Goal: Transaction & Acquisition: Purchase product/service

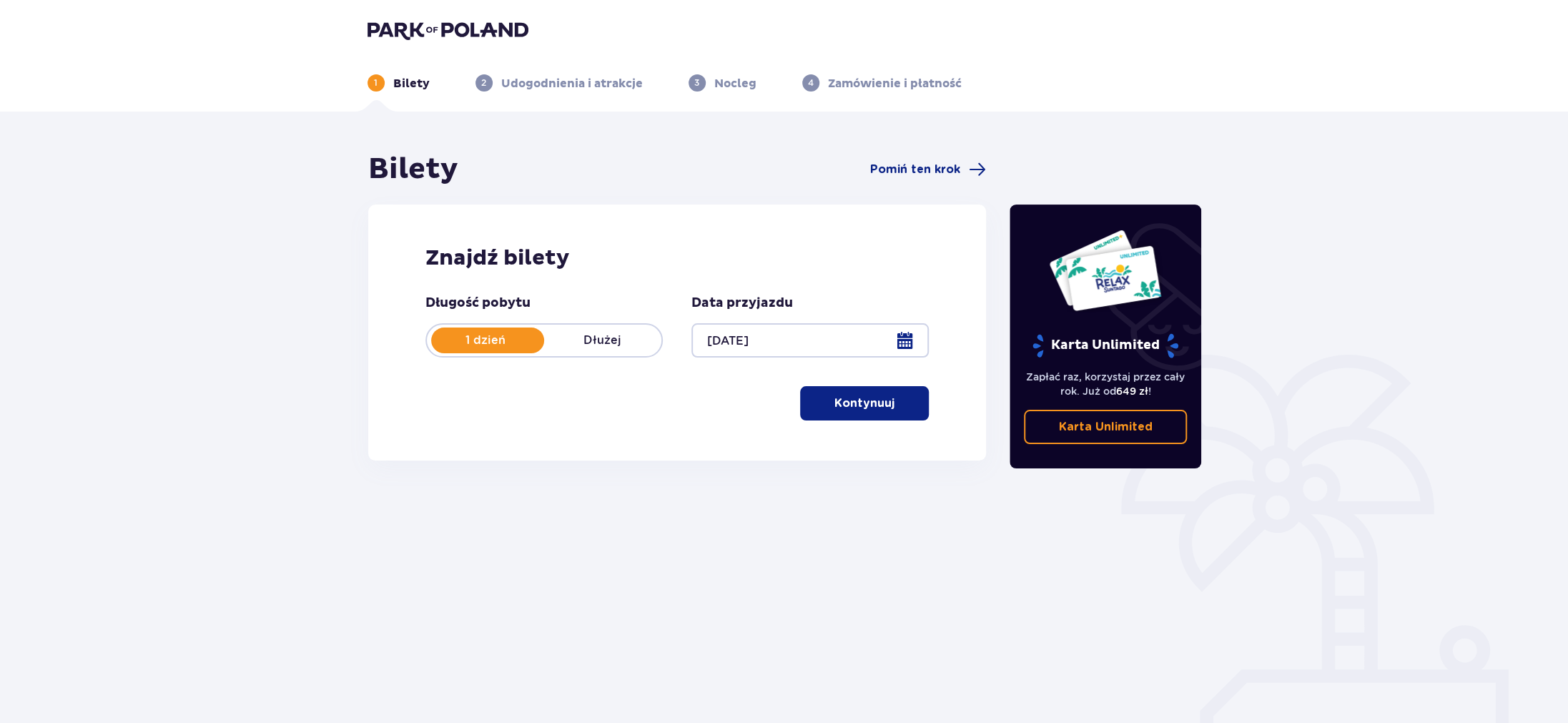
click at [866, 408] on p "Kontynuuj" at bounding box center [865, 403] width 60 height 16
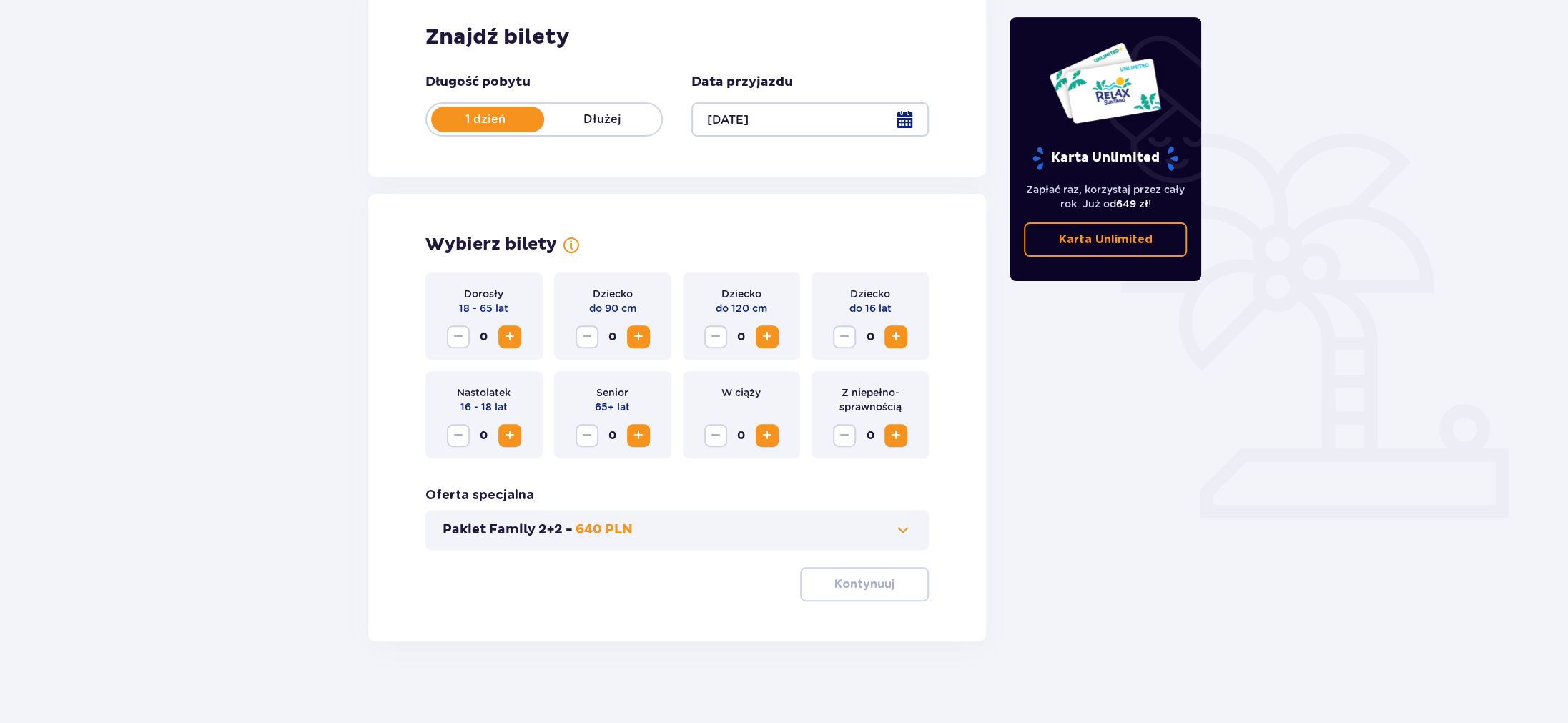
scroll to position [226, 0]
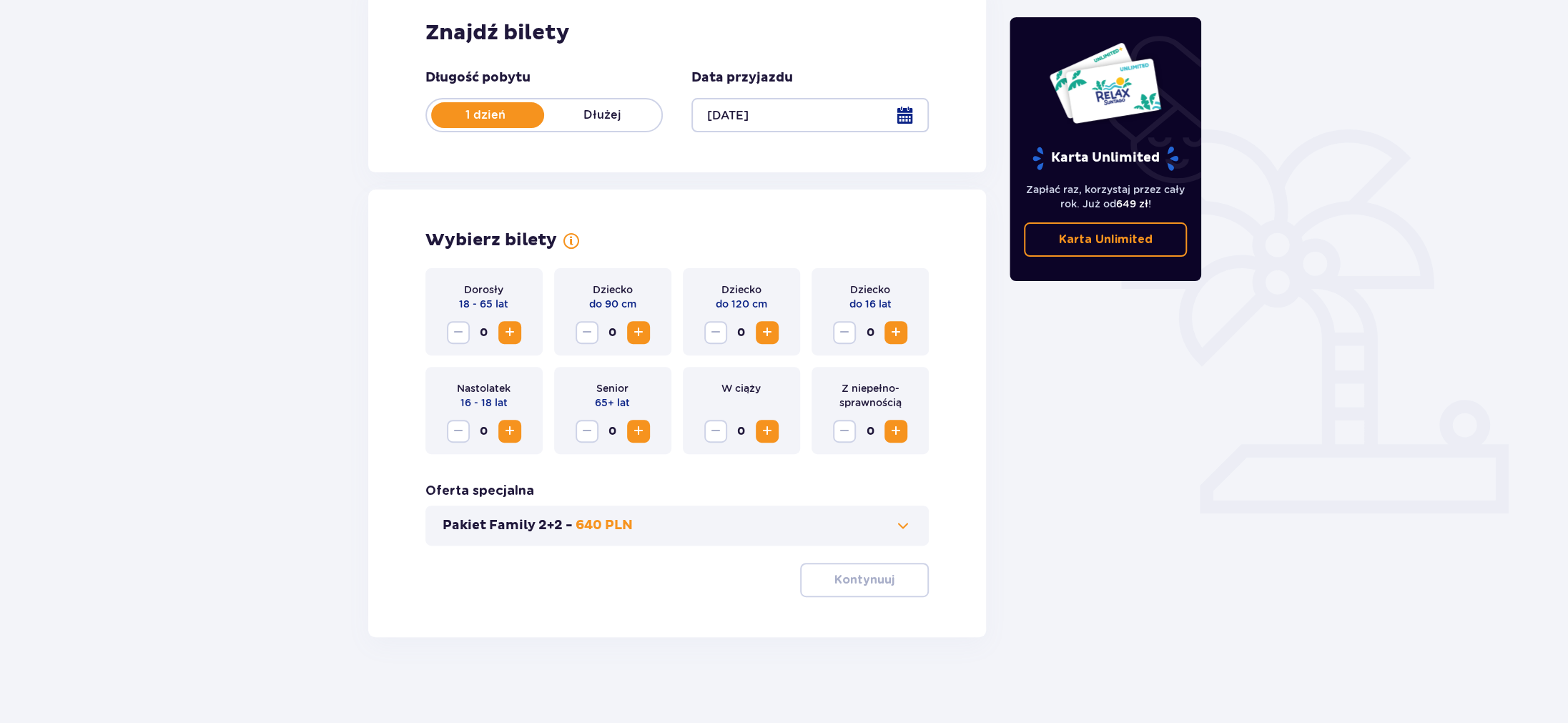
click at [507, 328] on span "Increase" at bounding box center [509, 332] width 17 height 17
click at [896, 332] on span "Increase" at bounding box center [896, 332] width 17 height 17
click at [642, 434] on span "Increase" at bounding box center [638, 431] width 17 height 17
click at [849, 520] on button "Pakiet Family 2+2 - 640 PLN" at bounding box center [677, 526] width 469 height 17
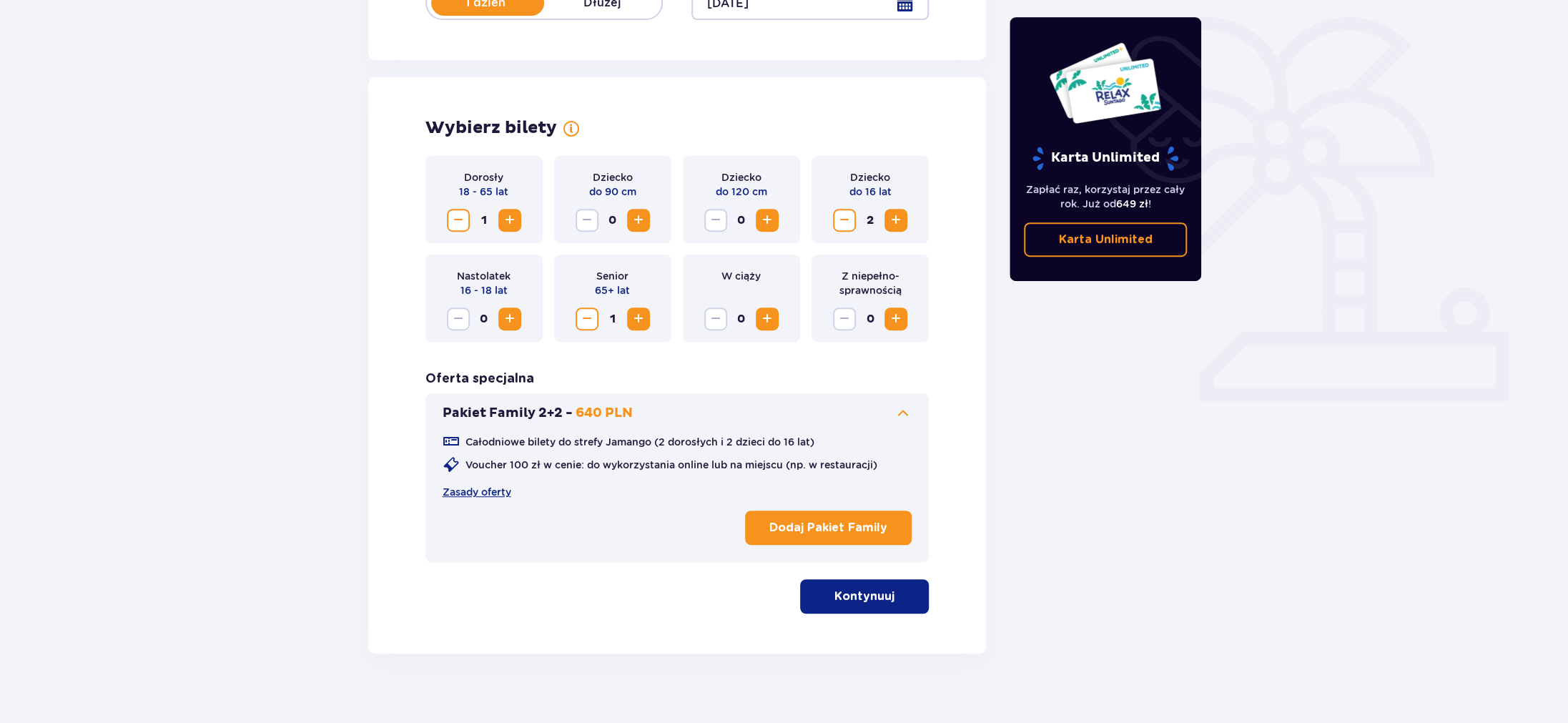
scroll to position [354, 0]
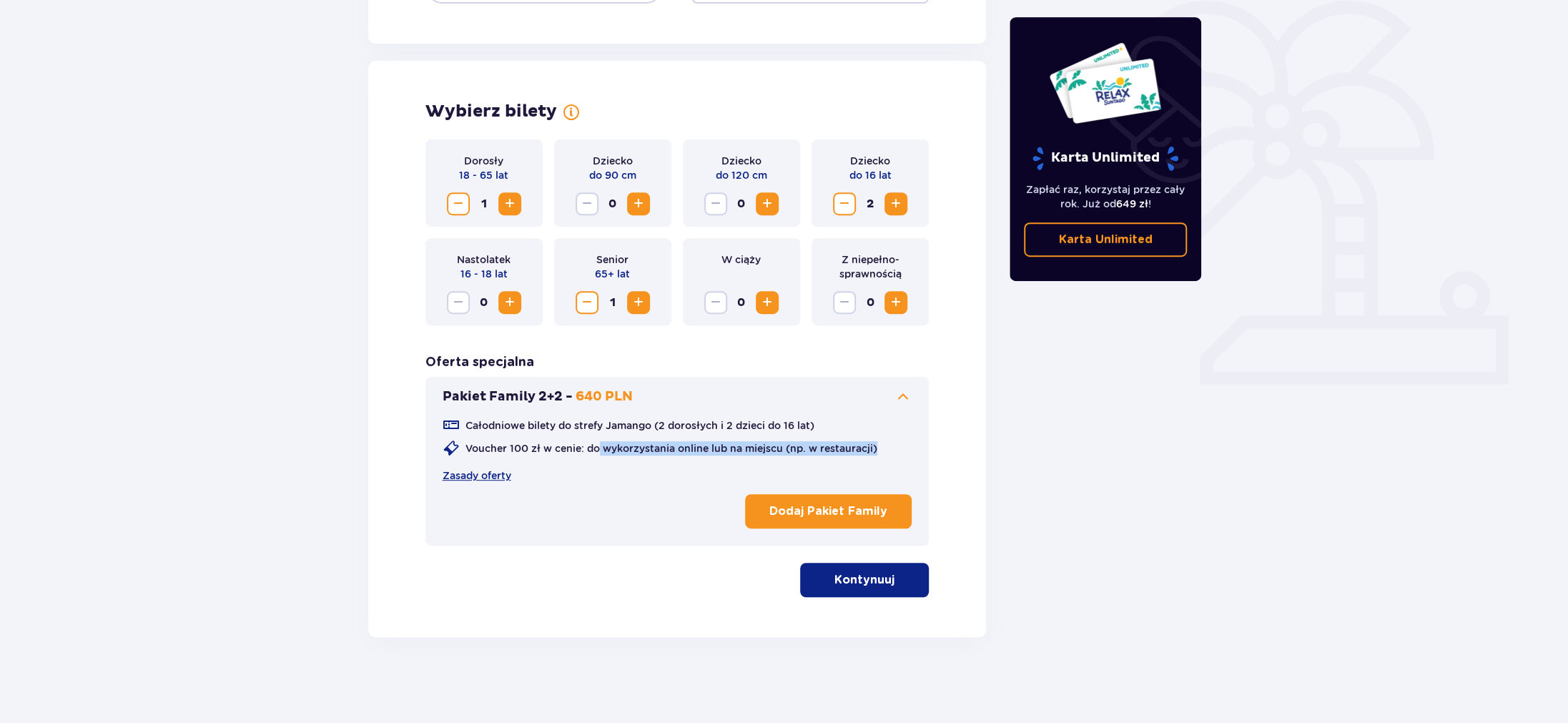
drag, startPoint x: 601, startPoint y: 446, endPoint x: 891, endPoint y: 444, distance: 290.0
click at [891, 444] on div "Całodniowe bilety do strefy Jamango (2 dorosłych i 2 dzieci do 16 lat) Voucher …" at bounding box center [677, 450] width 469 height 66
click at [880, 447] on div "Całodniowe bilety do strefy Jamango (2 dorosłych i 2 dzieci do 16 lat) Voucher …" at bounding box center [677, 450] width 469 height 66
click at [459, 471] on link "Zasady oferty" at bounding box center [476, 476] width 68 height 15
click at [908, 593] on button "Kontynuuj" at bounding box center [865, 580] width 129 height 35
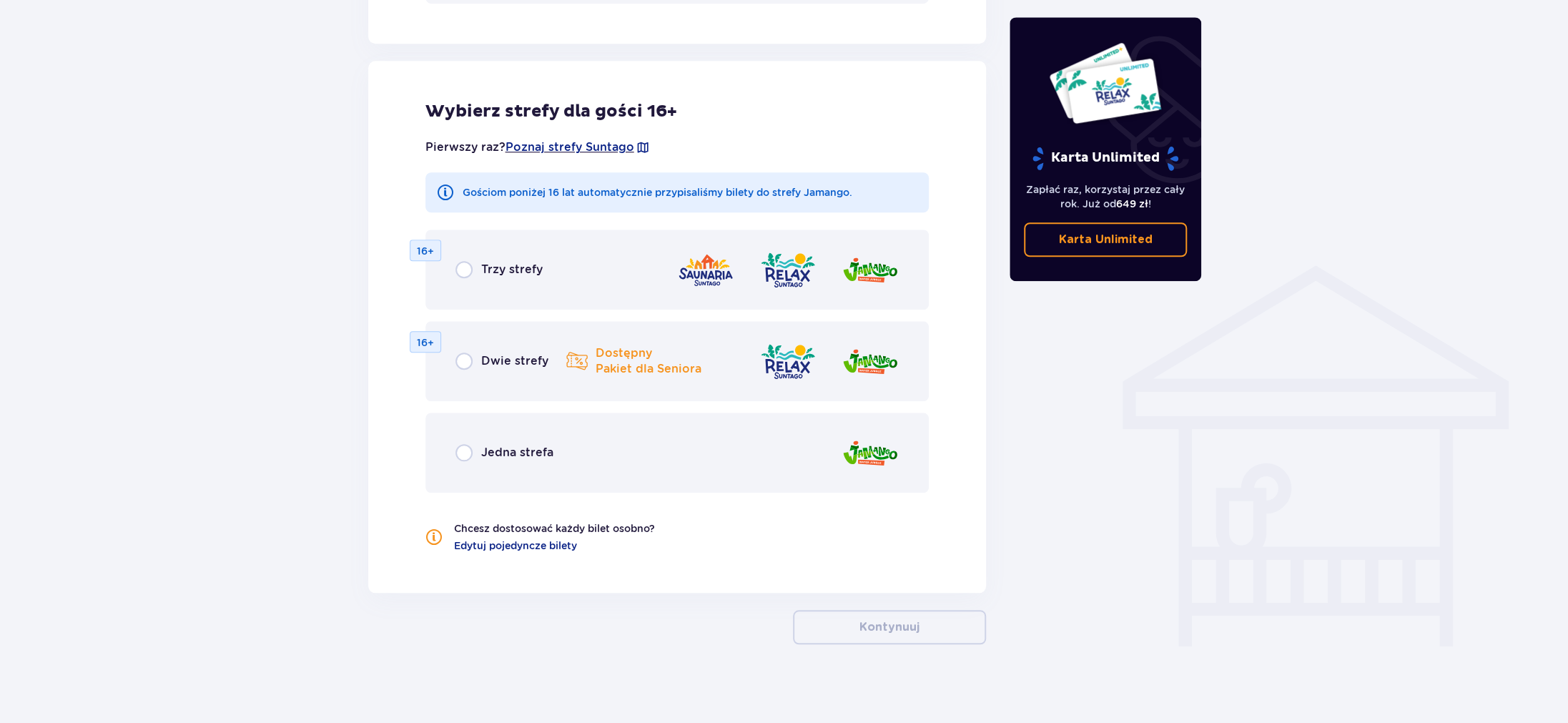
scroll to position [903, 0]
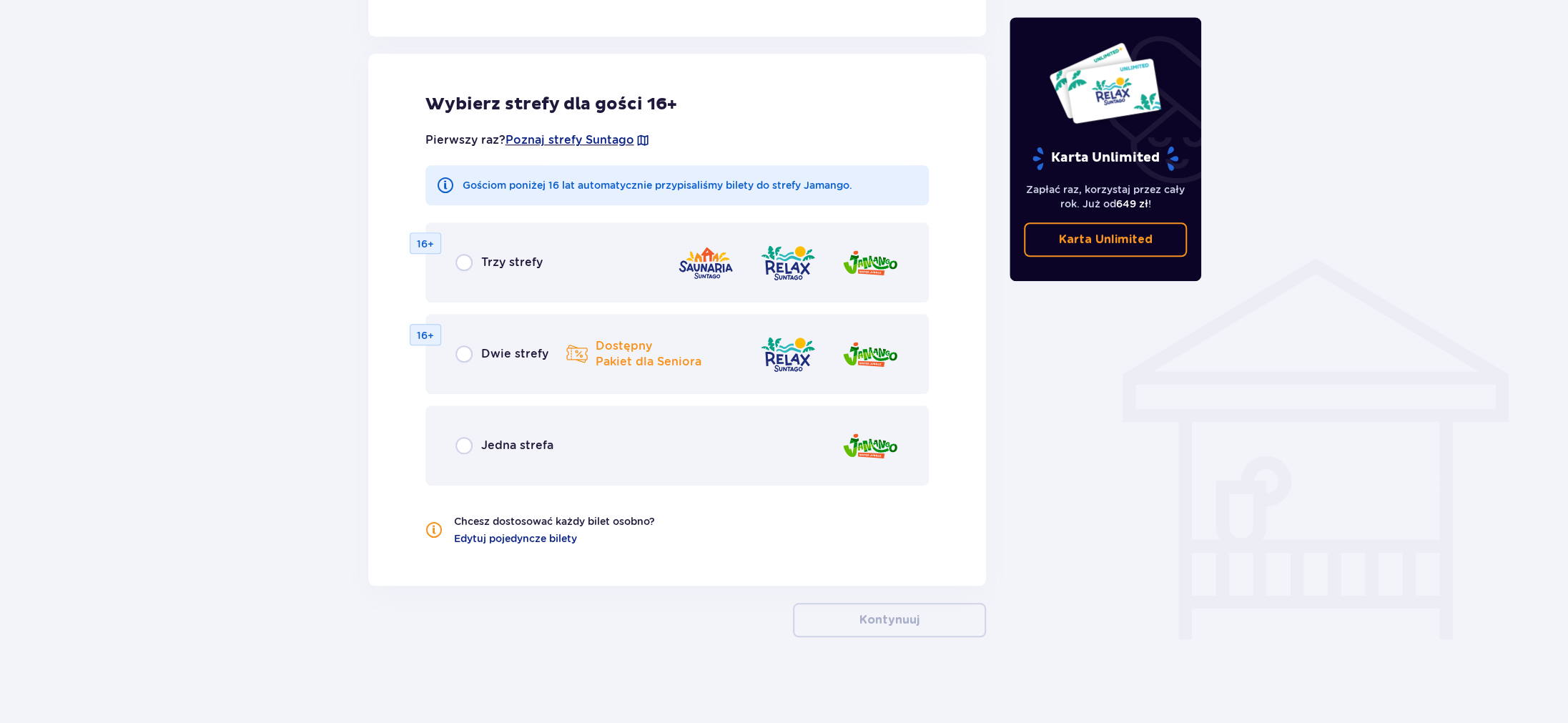
click at [453, 437] on div "Jedna strefa" at bounding box center [677, 446] width 504 height 80
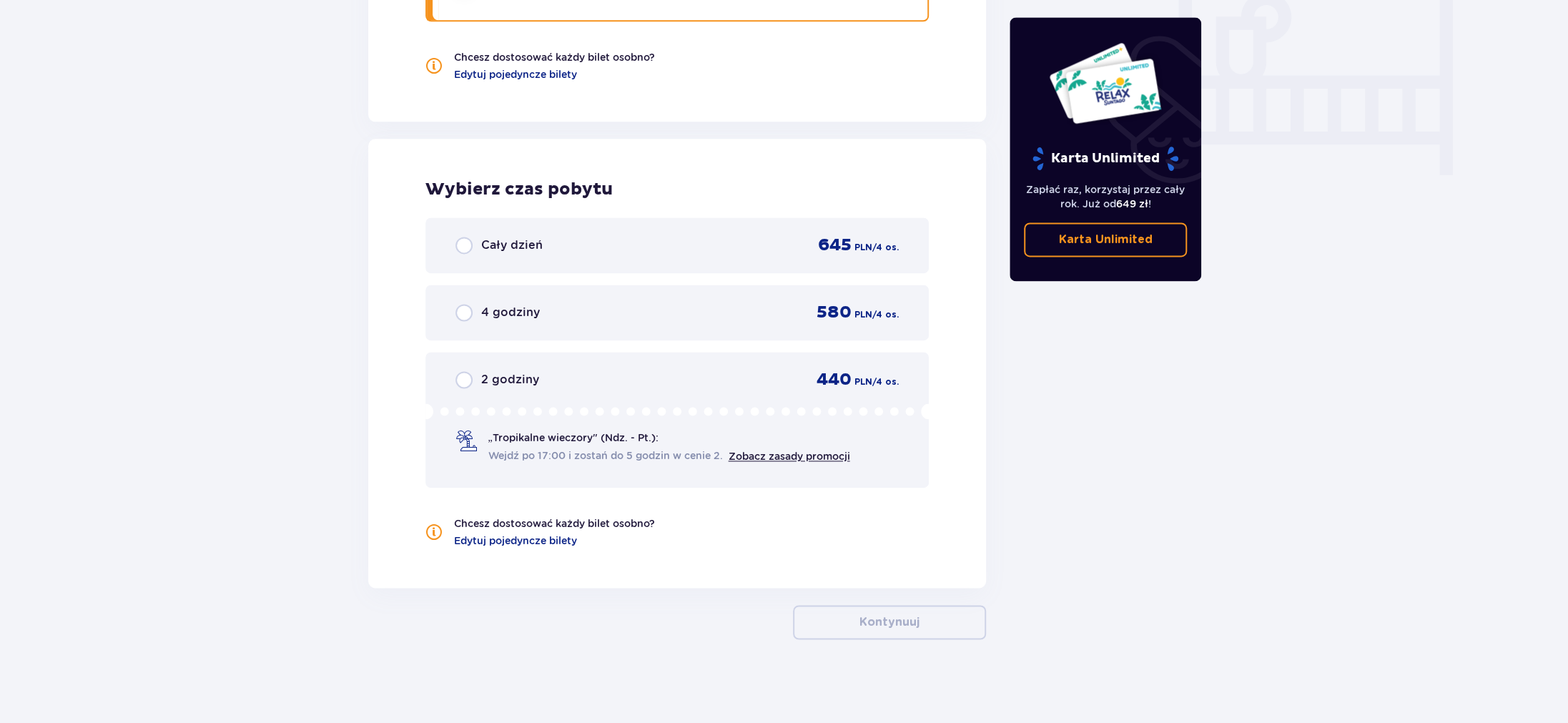
scroll to position [1368, 0]
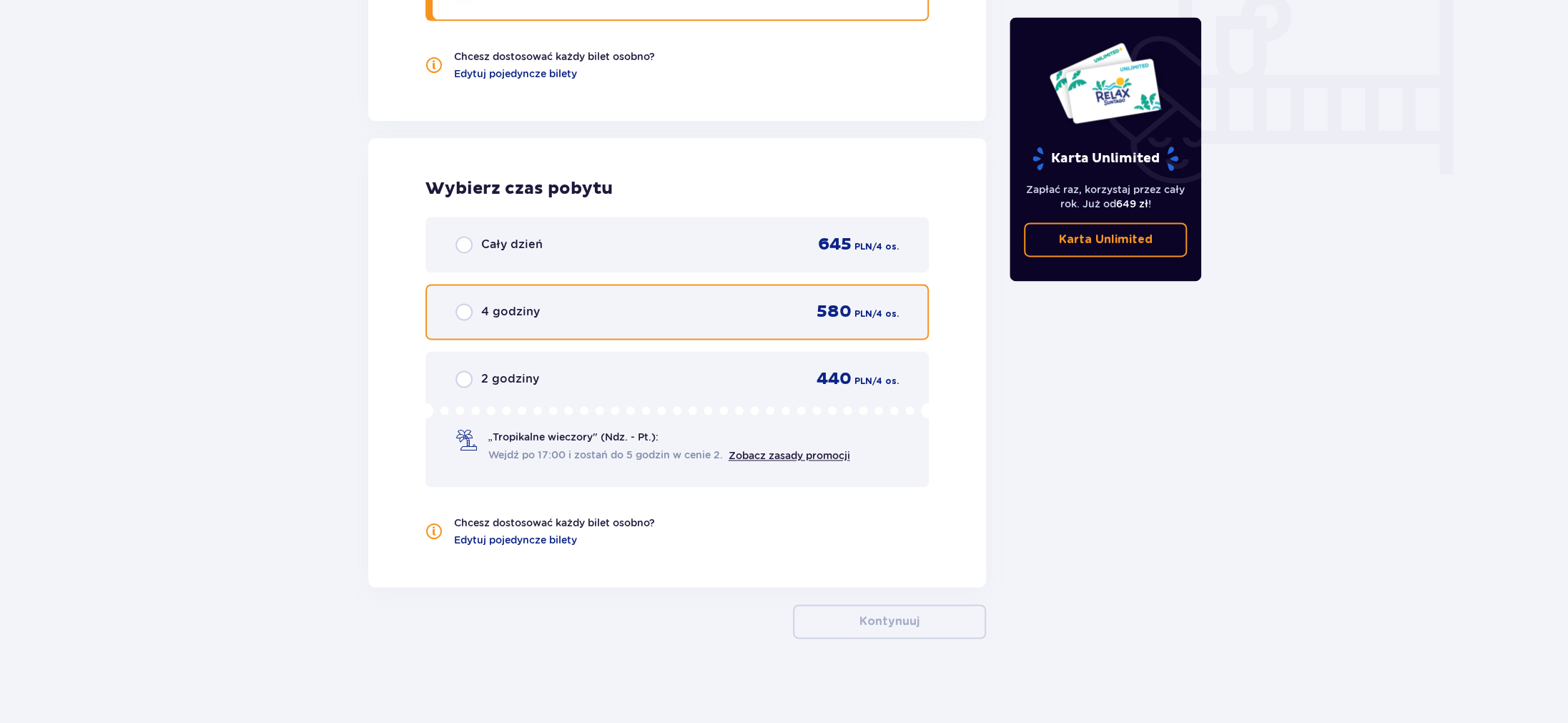
click at [470, 311] on input "radio" at bounding box center [464, 312] width 17 height 17
radio input "true"
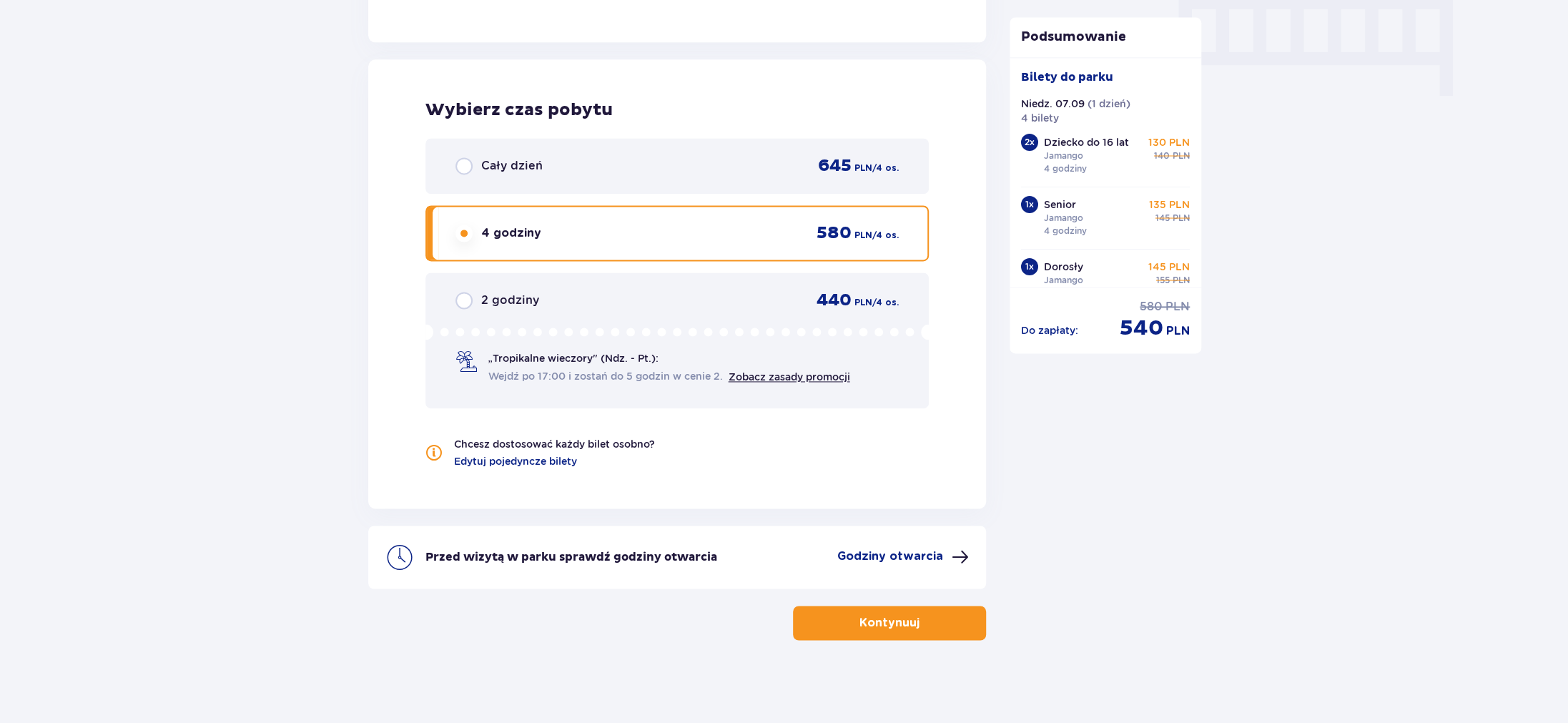
scroll to position [1448, 0]
click at [489, 159] on p "Cały dzień" at bounding box center [512, 165] width 61 height 16
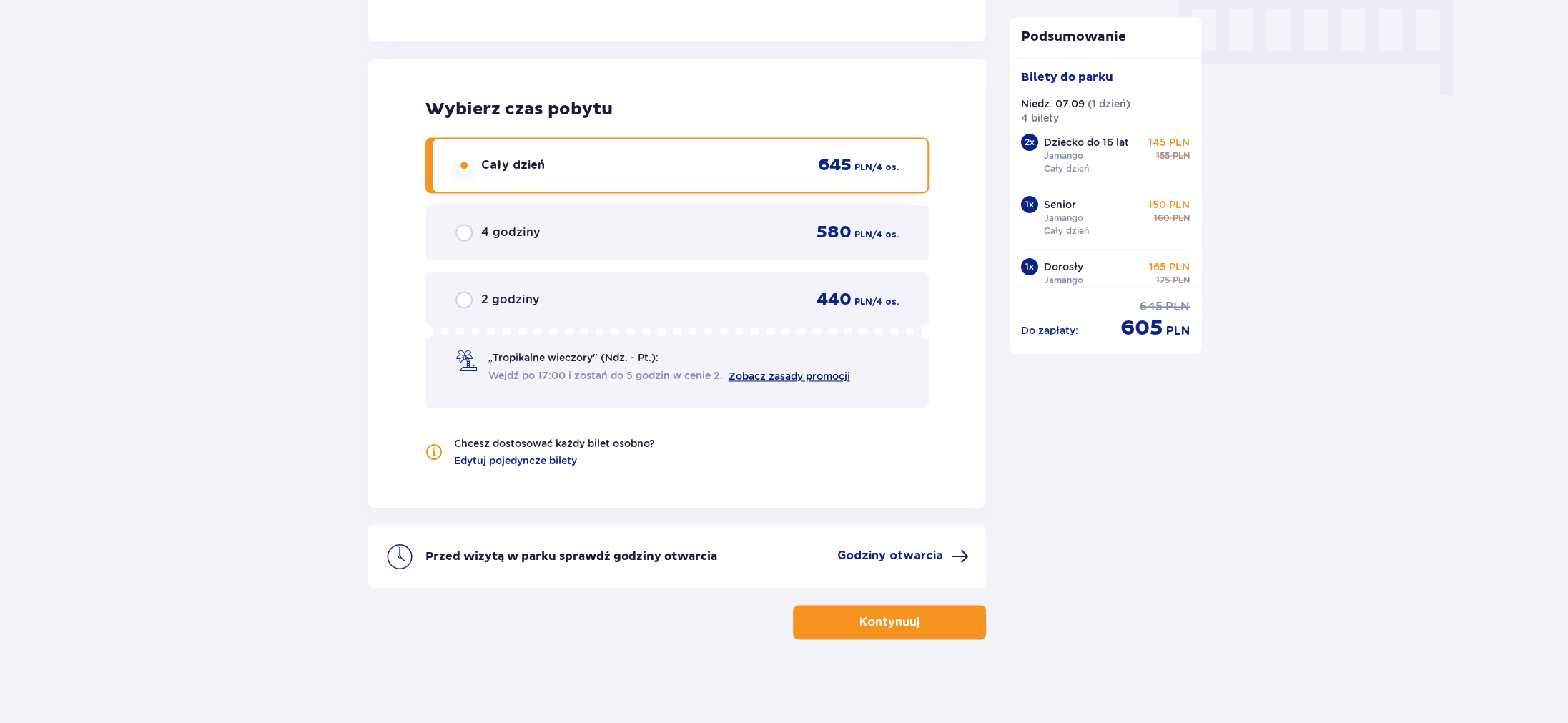
click at [820, 374] on link "Zobacz zasady promocji" at bounding box center [789, 376] width 121 height 12
click at [506, 301] on p "2 godziny" at bounding box center [510, 299] width 58 height 16
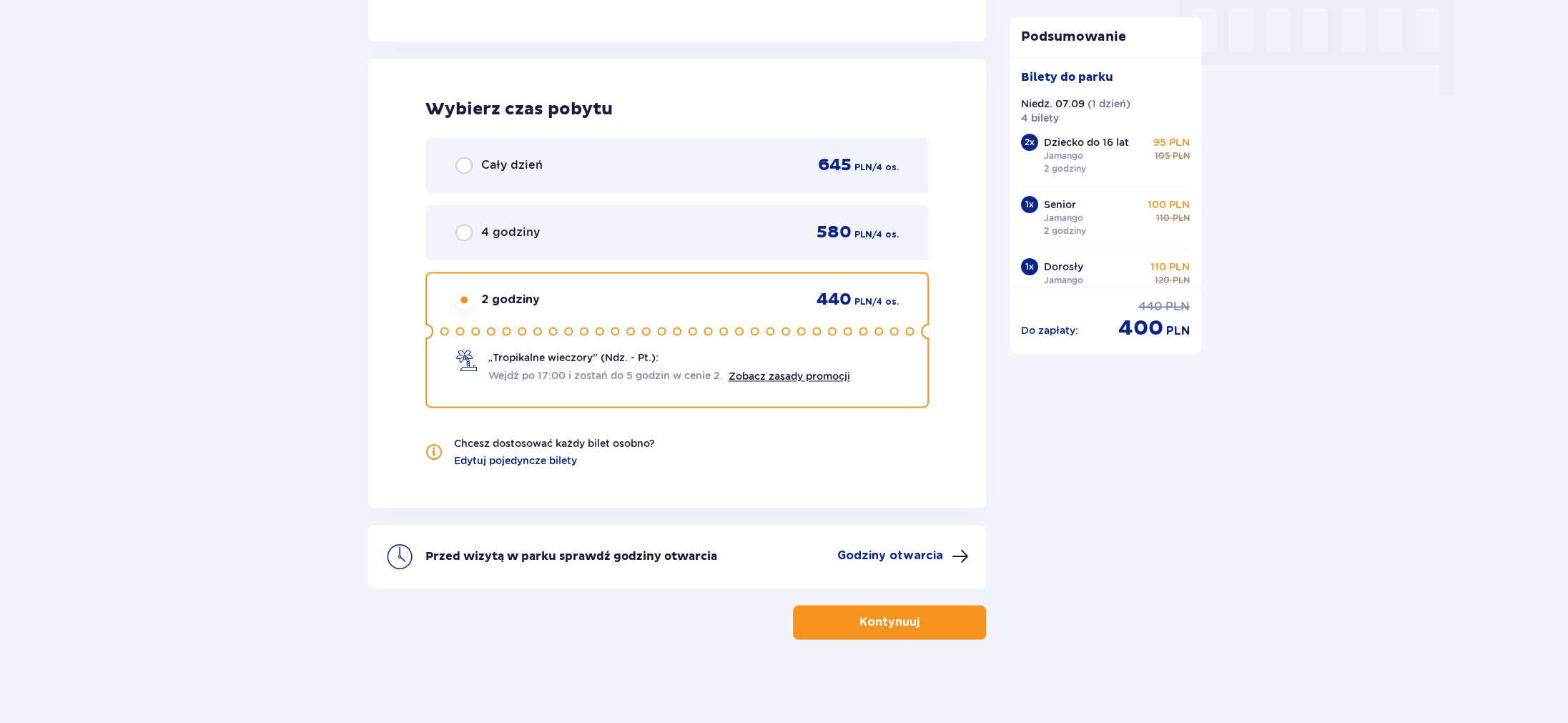
click at [846, 328] on circle at bounding box center [848, 331] width 7 height 7
click at [522, 459] on span "Edytuj pojedyncze bilety" at bounding box center [516, 460] width 123 height 15
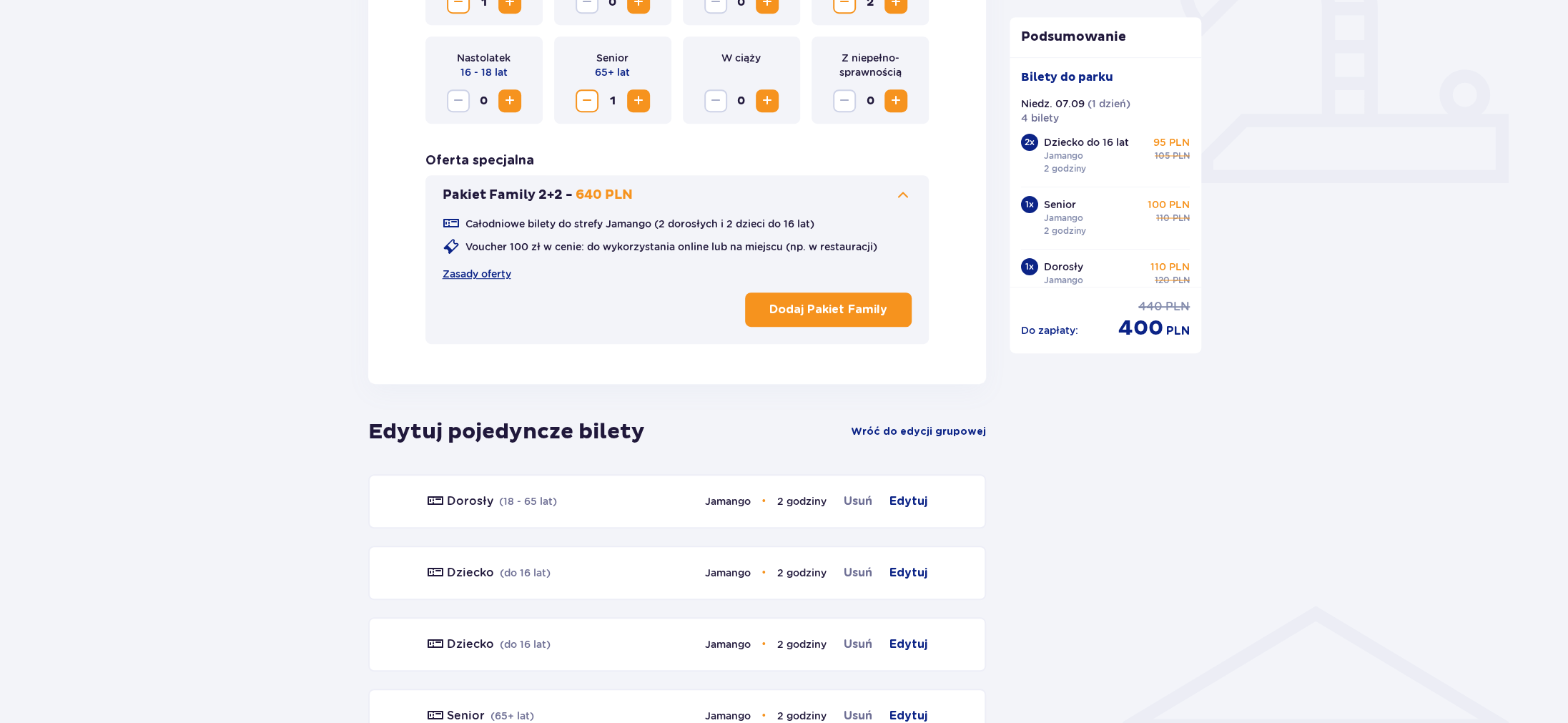
scroll to position [534, 0]
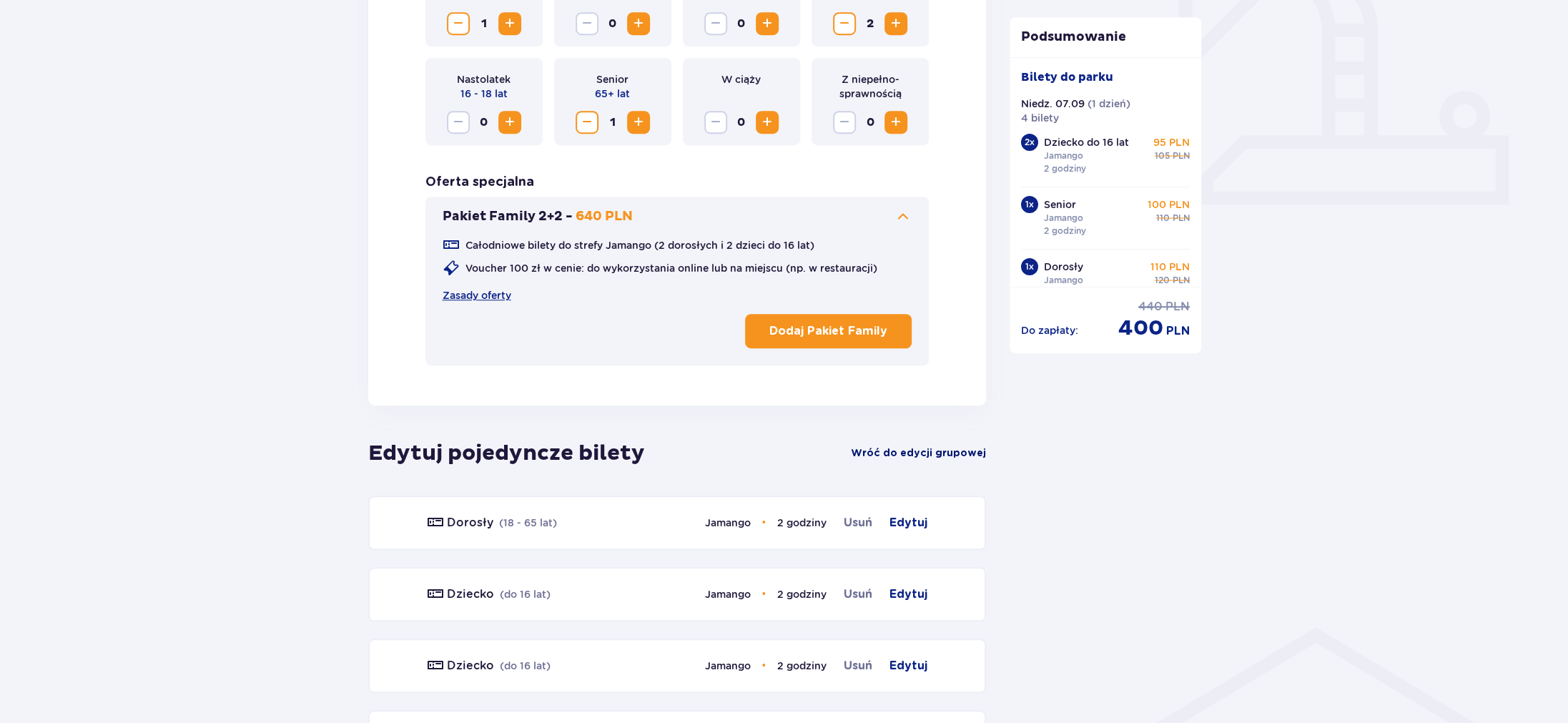
click at [962, 450] on span "Wróć do edycji grupowej" at bounding box center [918, 454] width 135 height 15
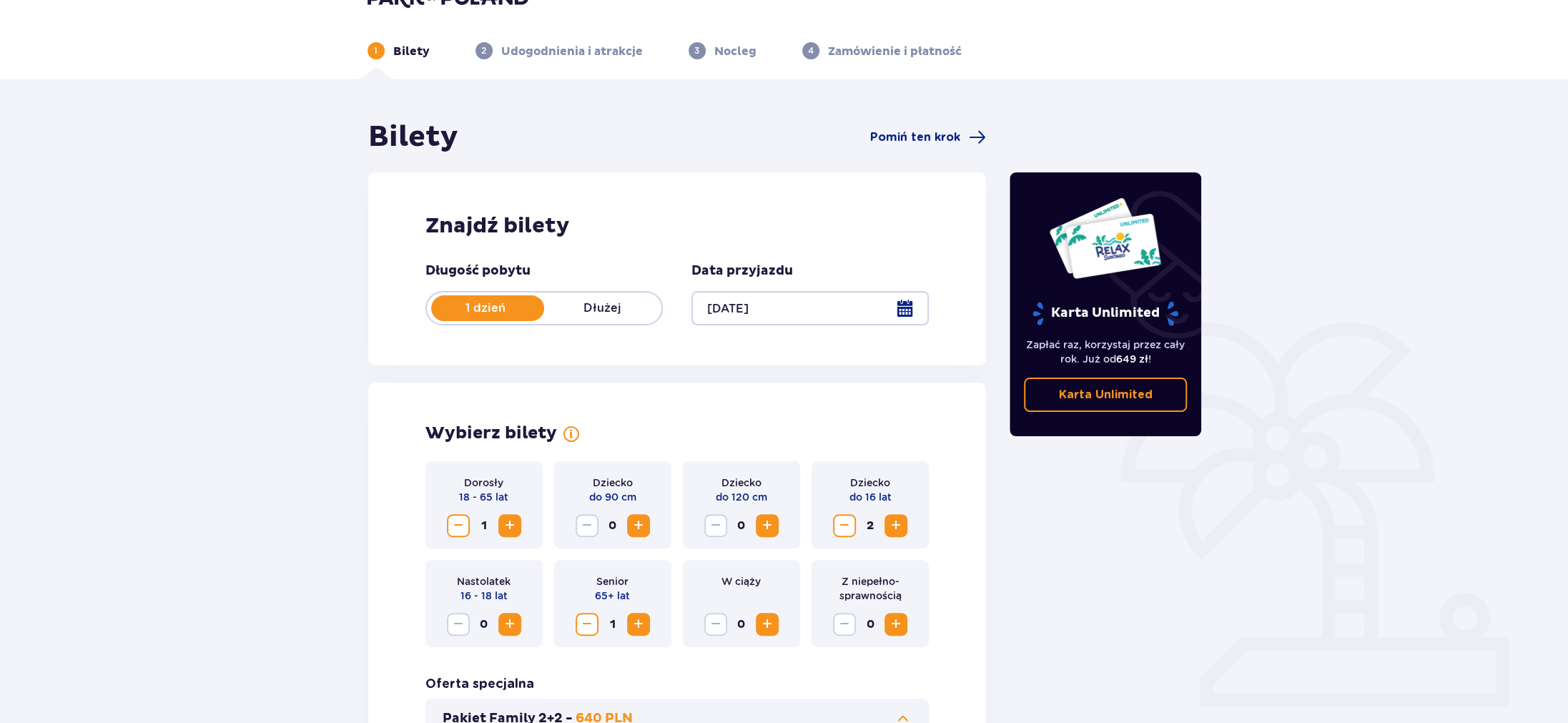
scroll to position [0, 0]
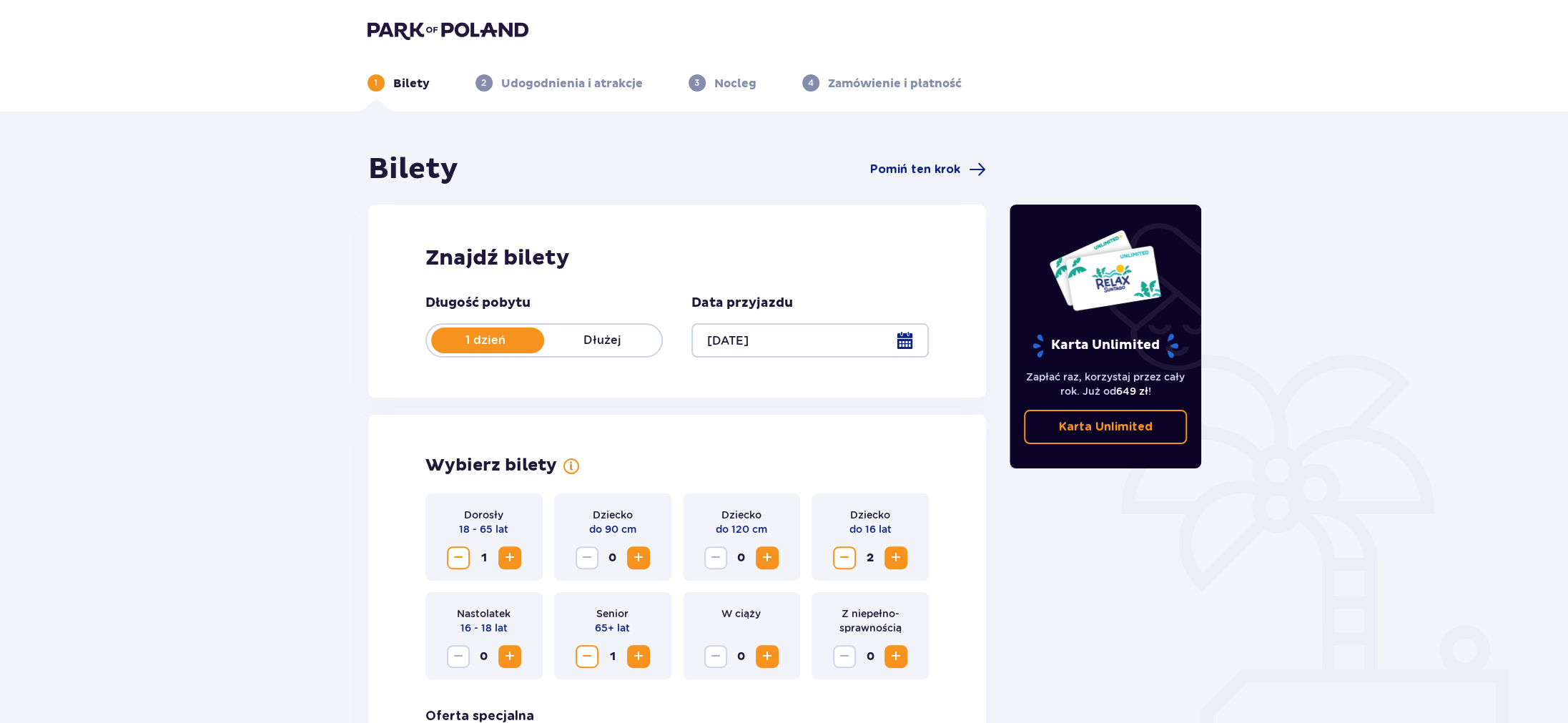
click at [817, 343] on div at bounding box center [809, 340] width 237 height 35
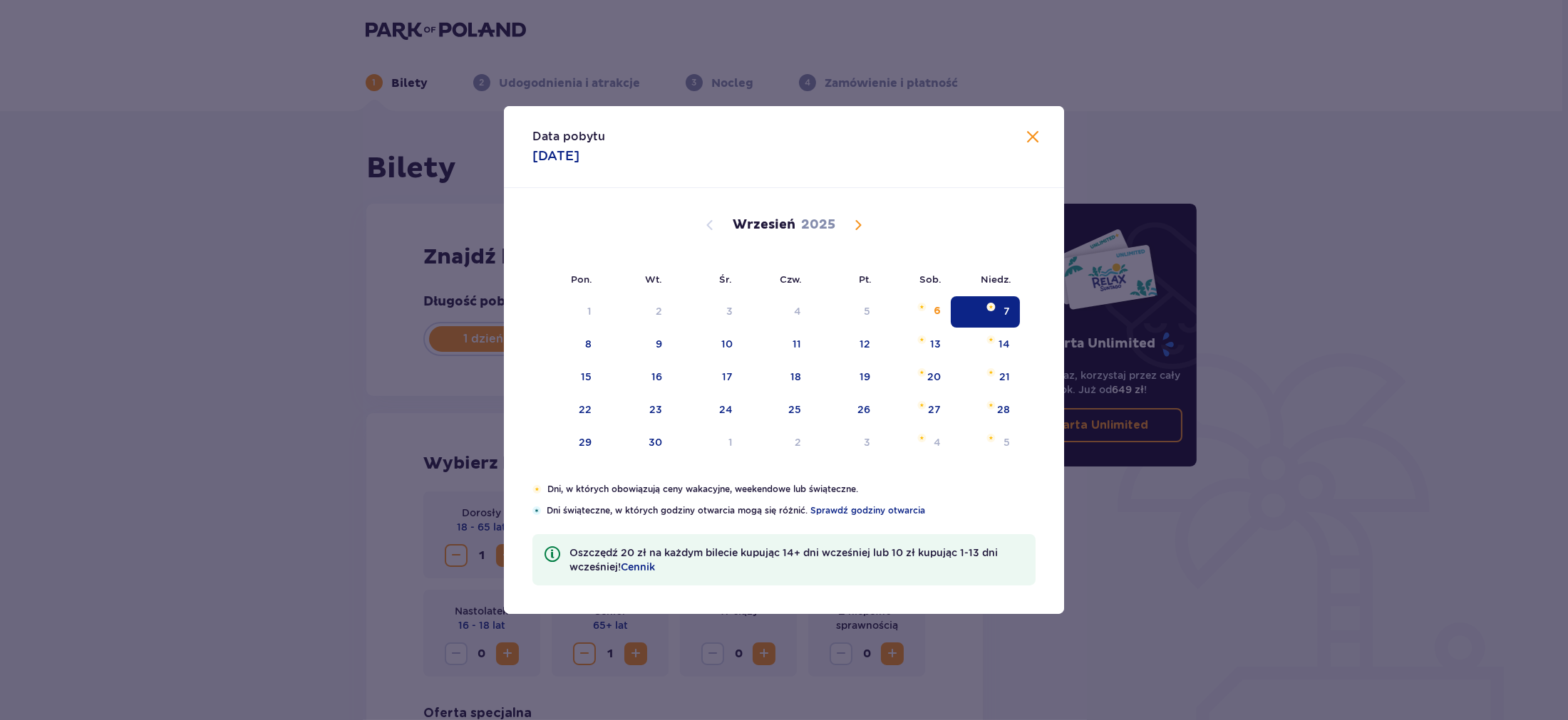
click at [1010, 307] on div "7" at bounding box center [985, 312] width 69 height 31
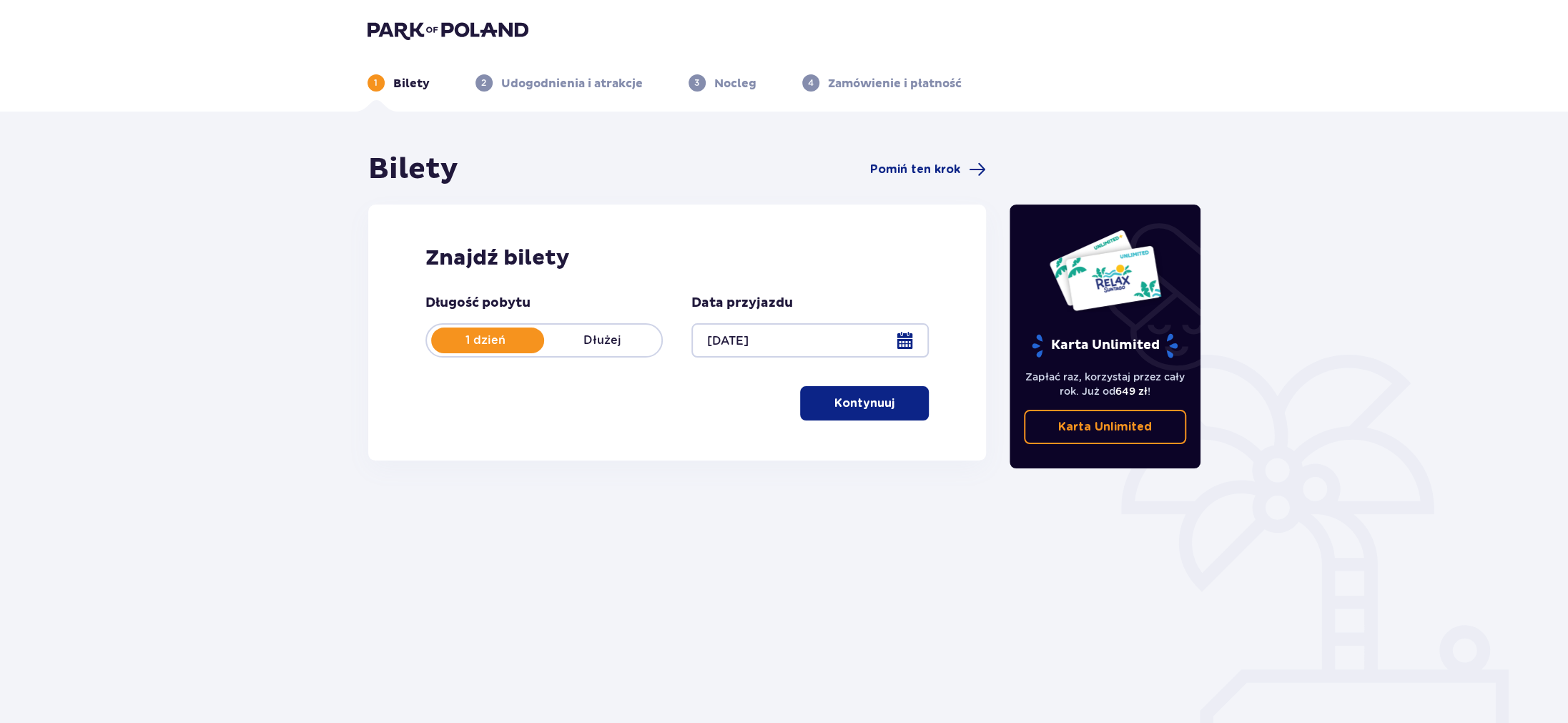
click at [1041, 136] on div "Bilety Pomiń ten krok Znajdź bilety Długość pobytu 1 dzień Dłużej Data przyjazd…" at bounding box center [784, 420] width 1568 height 617
click at [891, 410] on span "button" at bounding box center [898, 404] width 17 height 17
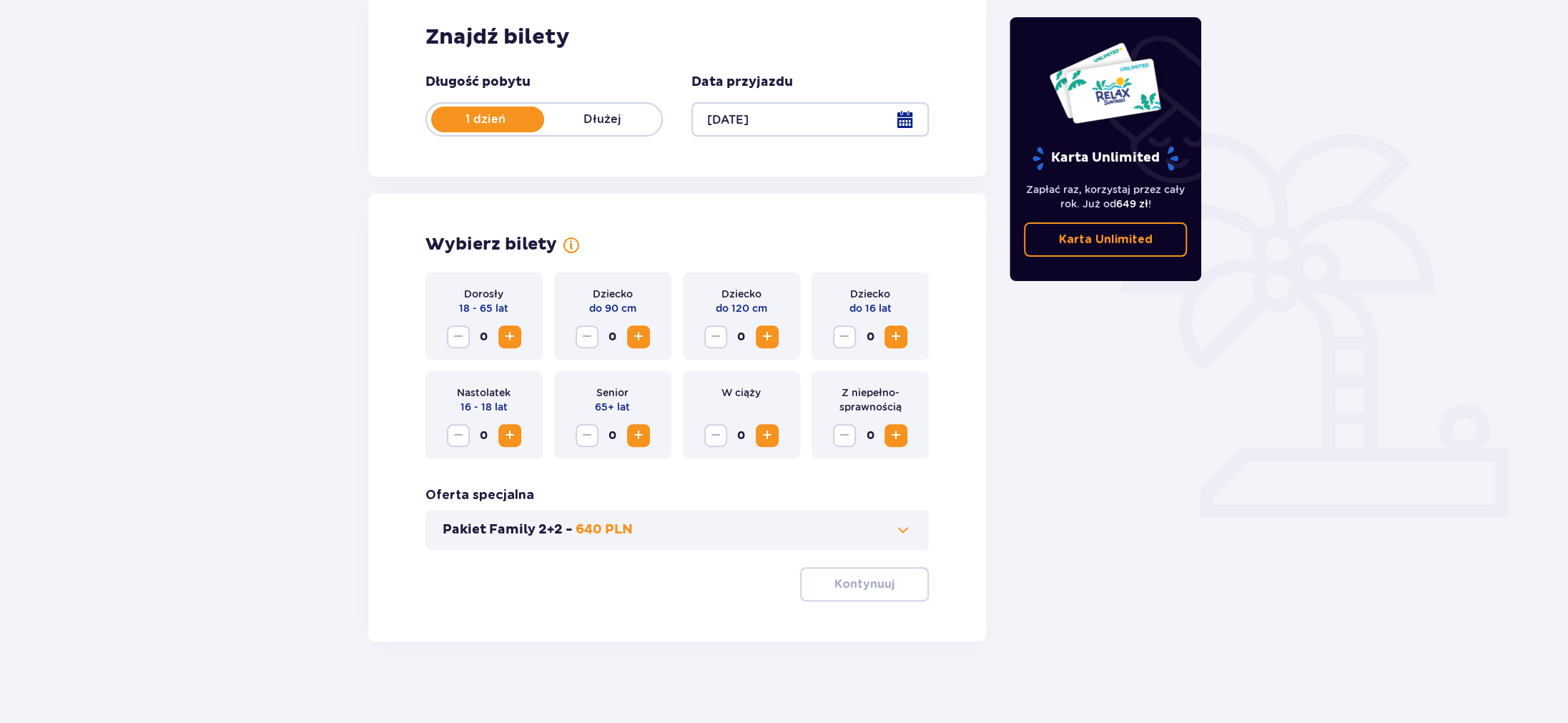
scroll to position [226, 0]
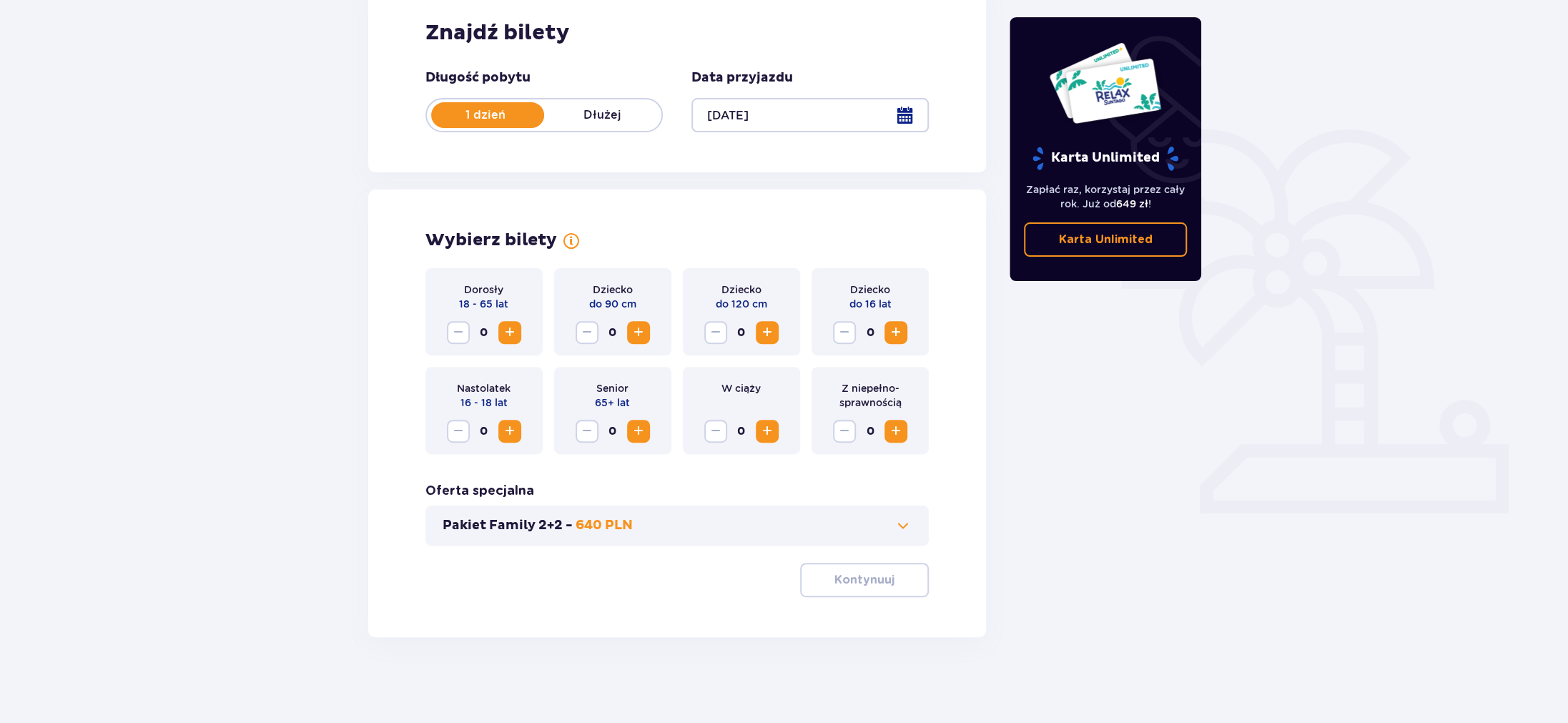
click at [898, 328] on span "Increase" at bounding box center [896, 332] width 17 height 17
click at [632, 434] on span "Increase" at bounding box center [638, 431] width 17 height 17
click at [504, 335] on span "Increase" at bounding box center [509, 332] width 17 height 17
click at [904, 593] on button "Kontynuuj" at bounding box center [865, 580] width 129 height 35
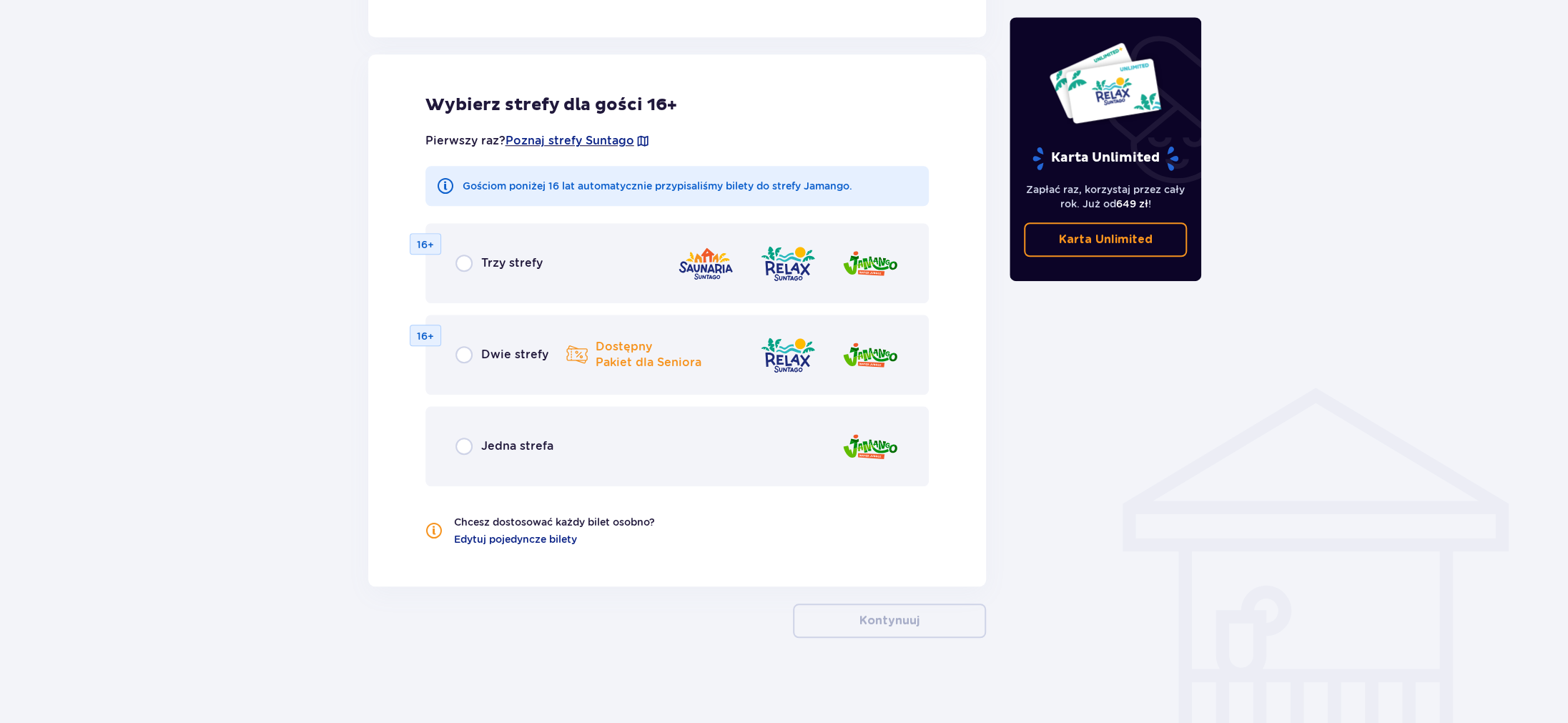
scroll to position [775, 0]
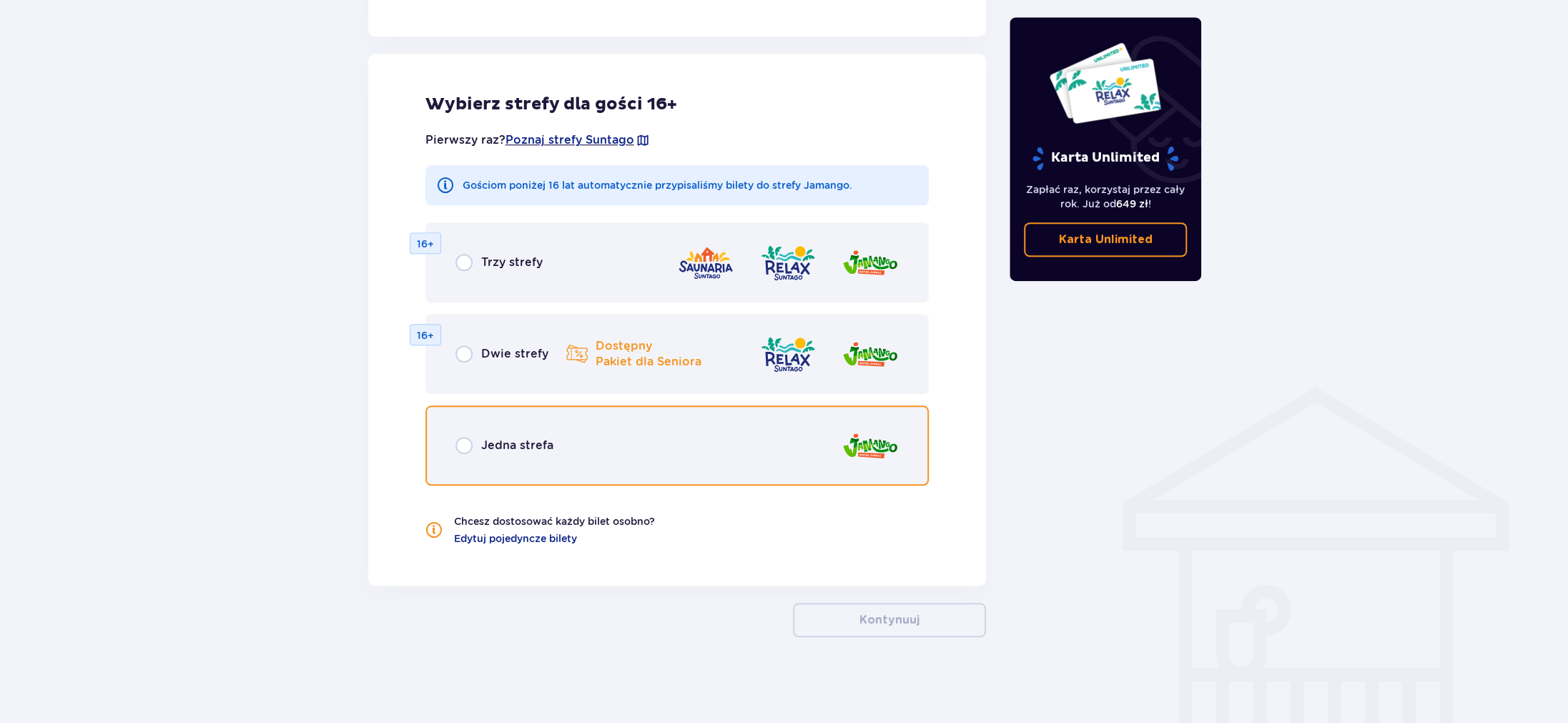
click at [465, 444] on input "radio" at bounding box center [464, 446] width 17 height 17
radio input "true"
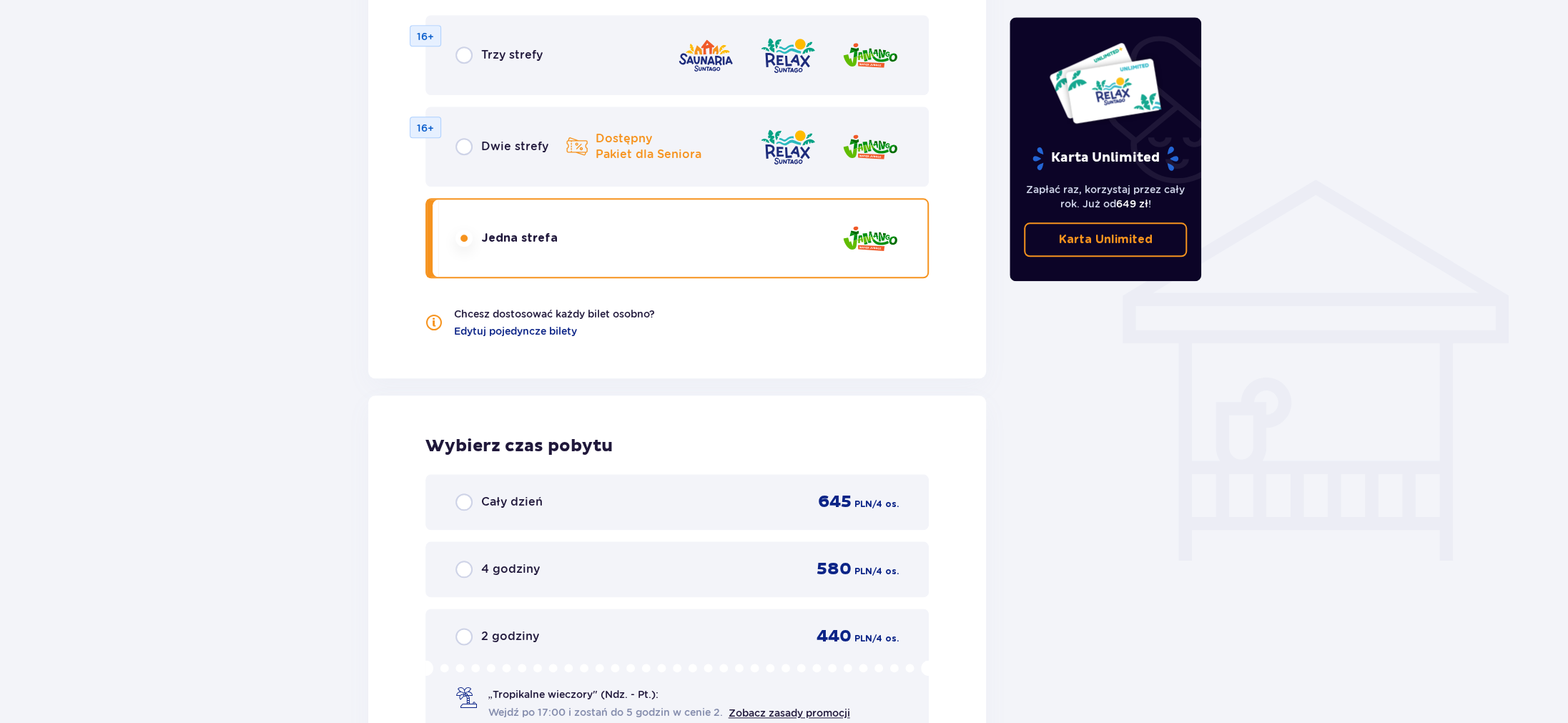
scroll to position [1154, 0]
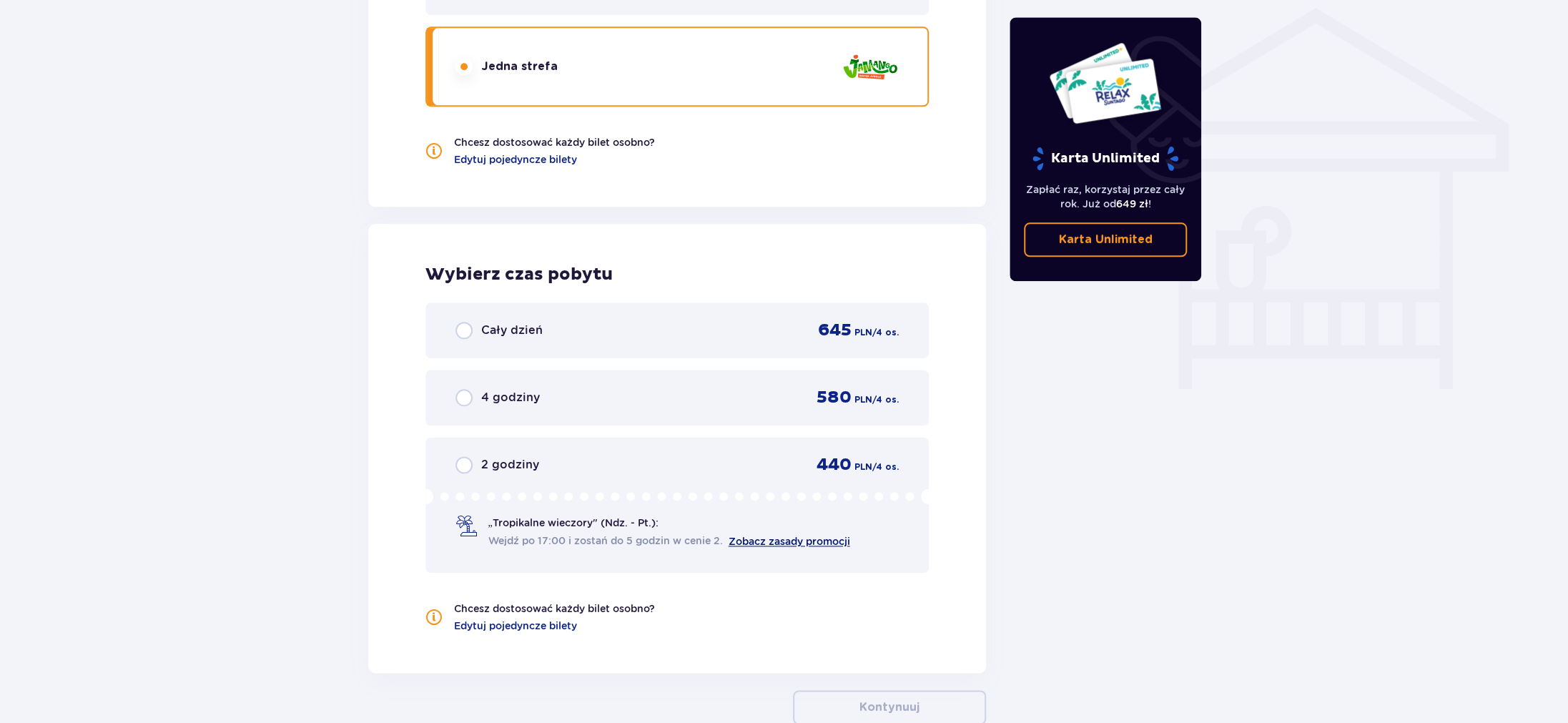
click at [842, 540] on link "Zobacz zasady promocji" at bounding box center [789, 541] width 121 height 12
click at [508, 397] on p "4 godziny" at bounding box center [510, 398] width 58 height 16
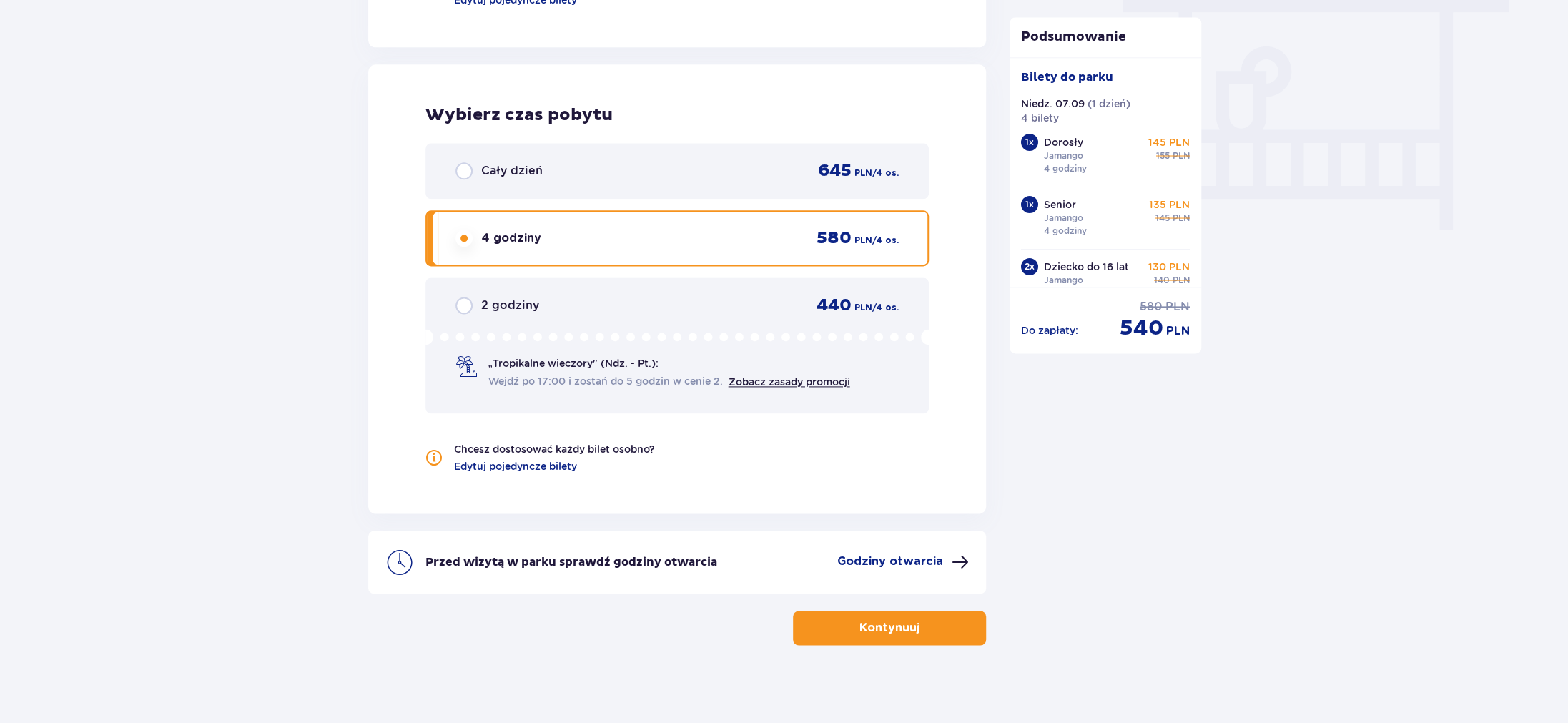
scroll to position [1320, 0]
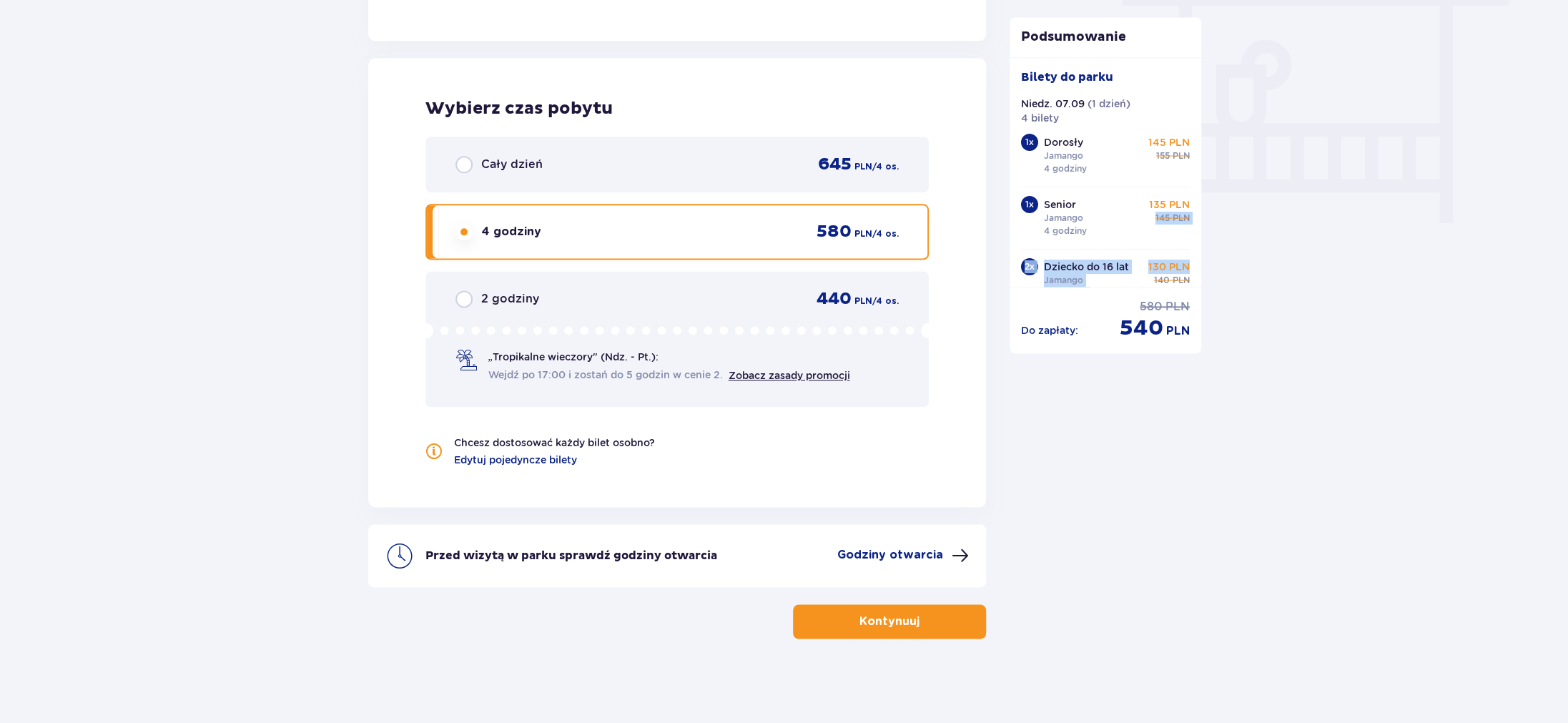
drag, startPoint x: 1200, startPoint y: 197, endPoint x: 1198, endPoint y: 269, distance: 72.0
click at [1198, 269] on div "Bilety do parku Niedz. 07.09 ( 1 dzień ) 4 bilety 1 x Dorosły Jamango 4 godziny…" at bounding box center [1105, 172] width 192 height 229
click at [1197, 306] on div "Do zapłaty : 580 PLN 540 PLN" at bounding box center [1105, 315] width 192 height 55
click at [495, 163] on p "Cały dzień" at bounding box center [512, 164] width 61 height 16
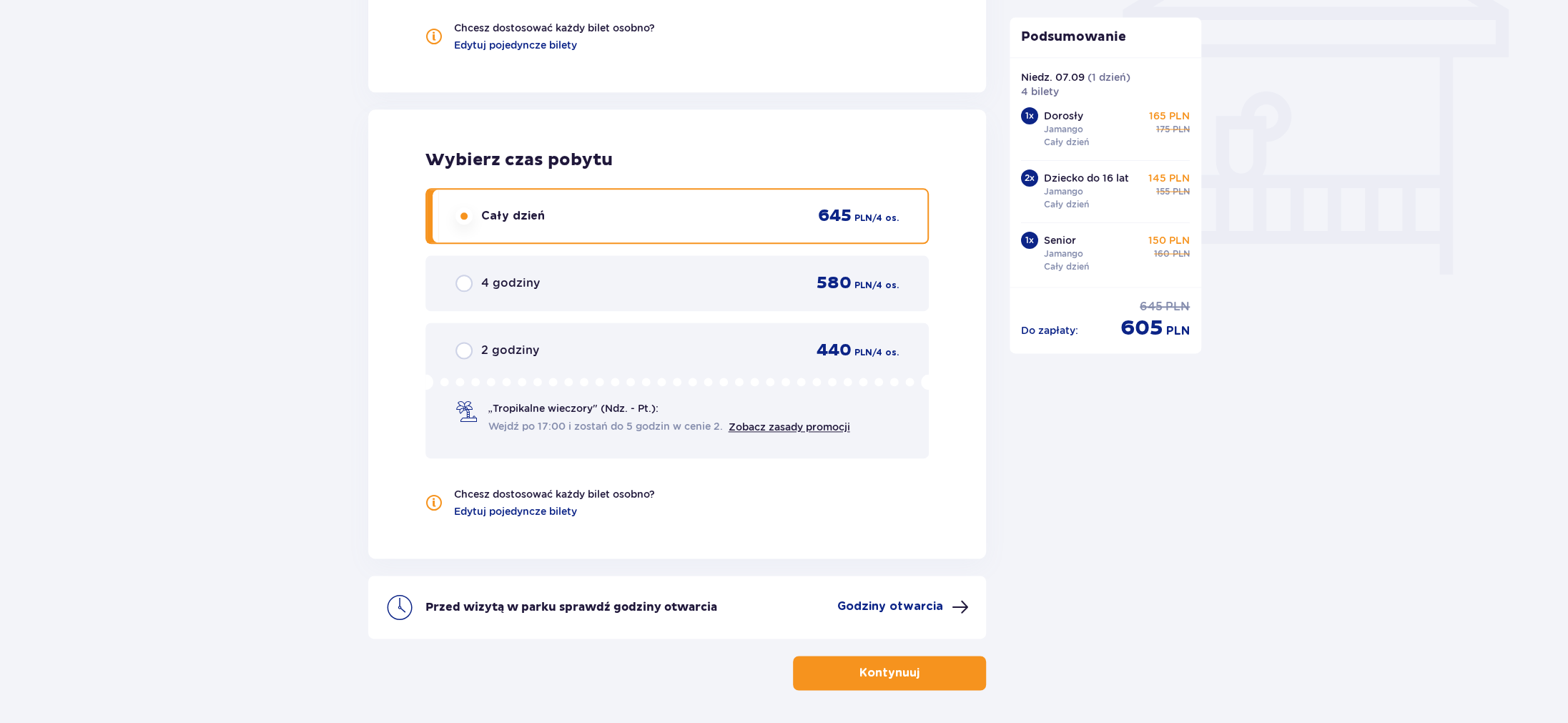
scroll to position [1233, 0]
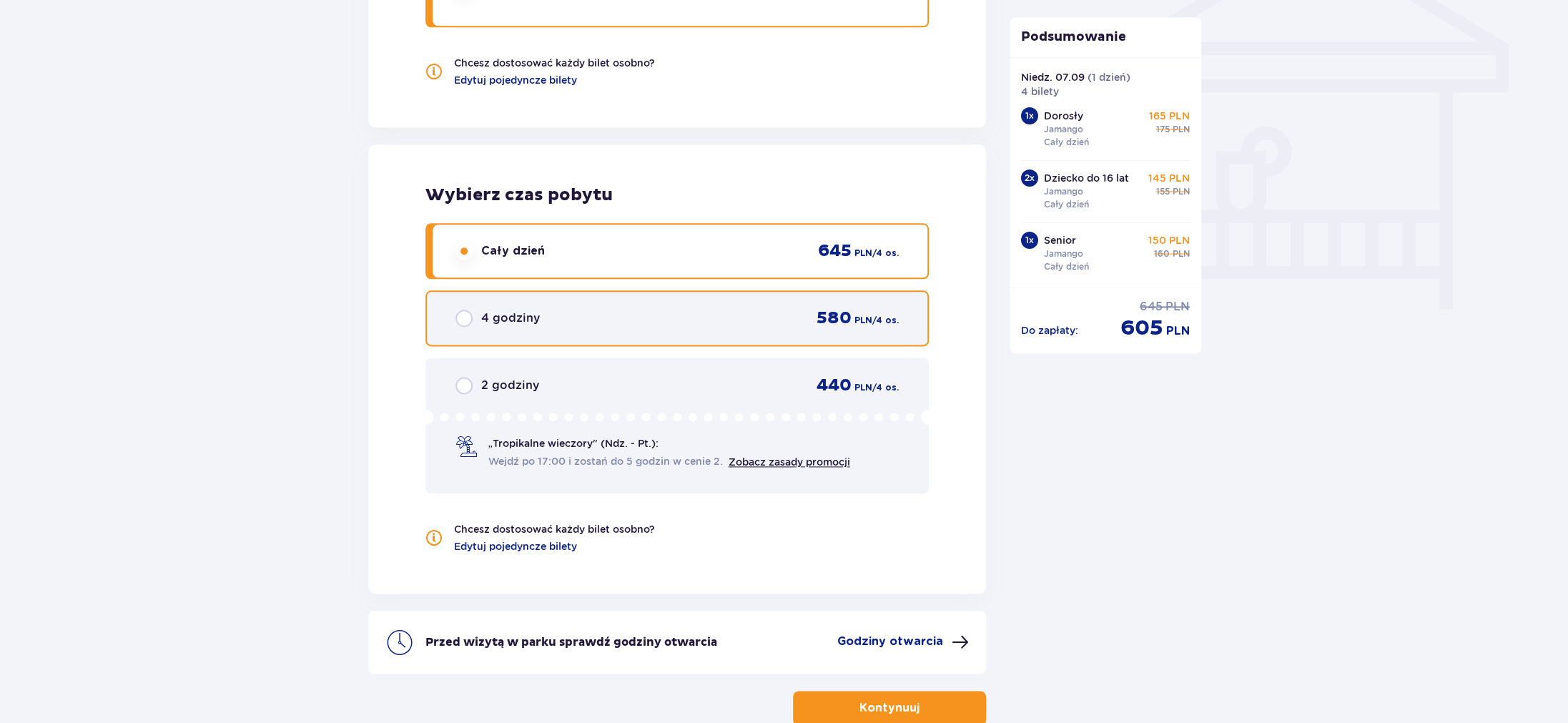
click at [466, 318] on input "radio" at bounding box center [464, 319] width 17 height 17
radio input "true"
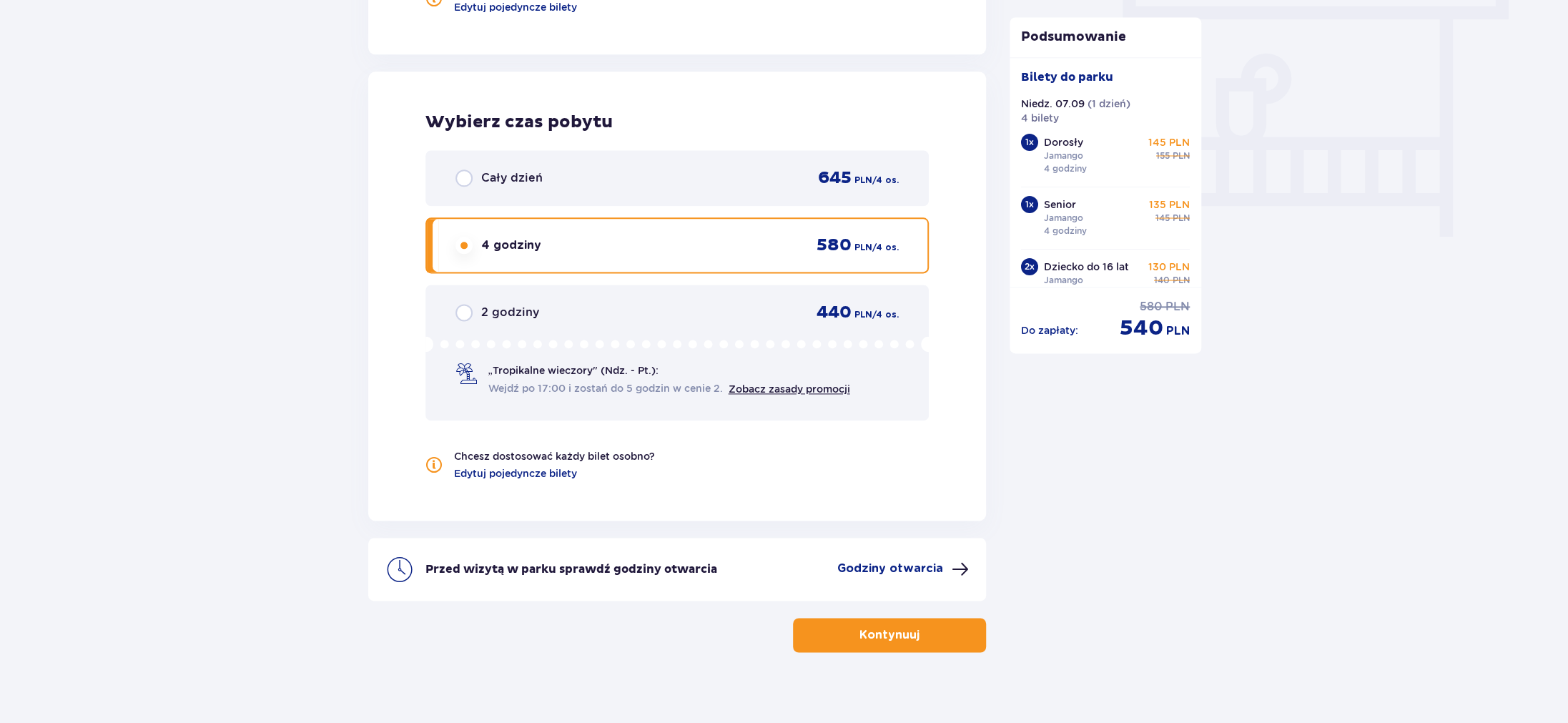
scroll to position [1320, 0]
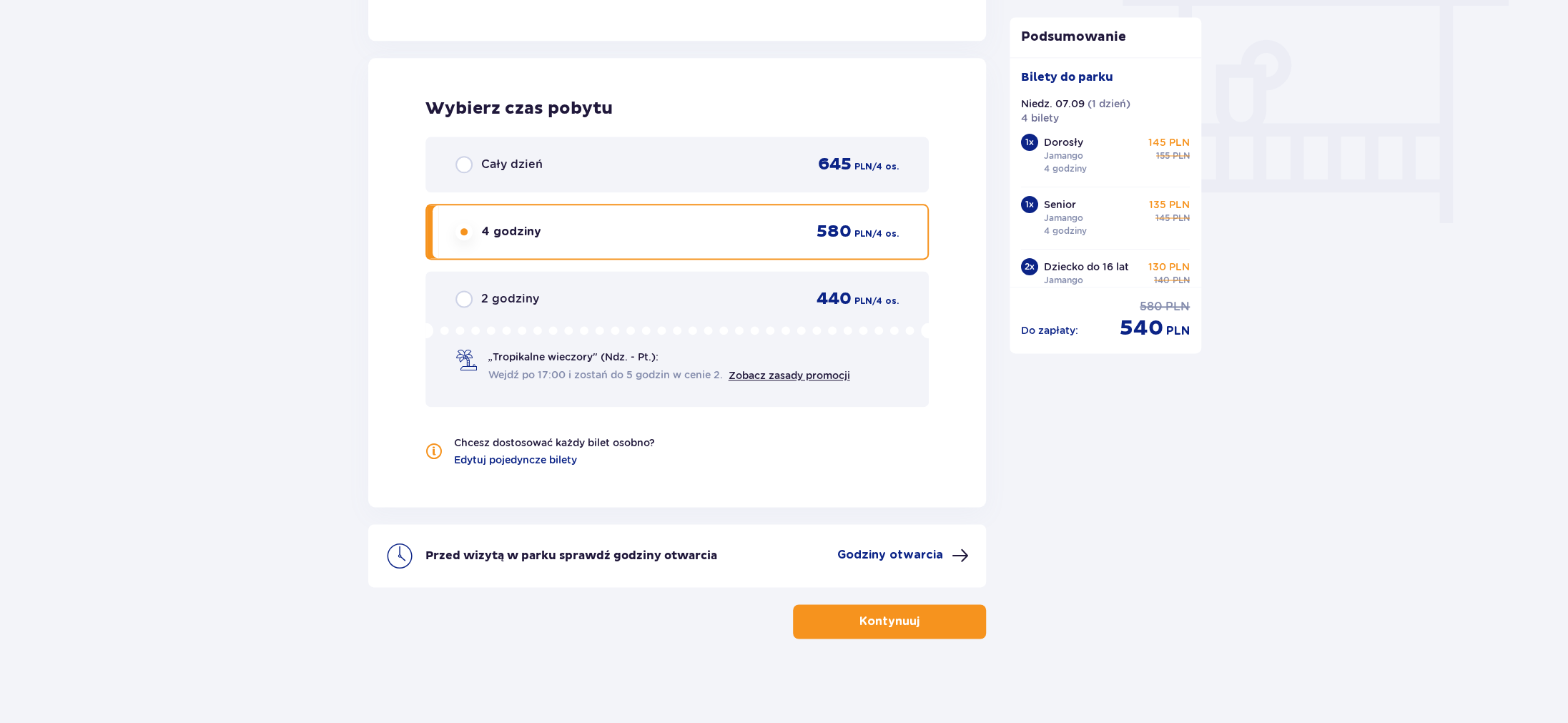
click at [1200, 272] on div "Bilety do parku Niedz. 07.09 ( 1 dzień ) 4 bilety 1 x Dorosły Jamango 4 godziny…" at bounding box center [1105, 172] width 192 height 229
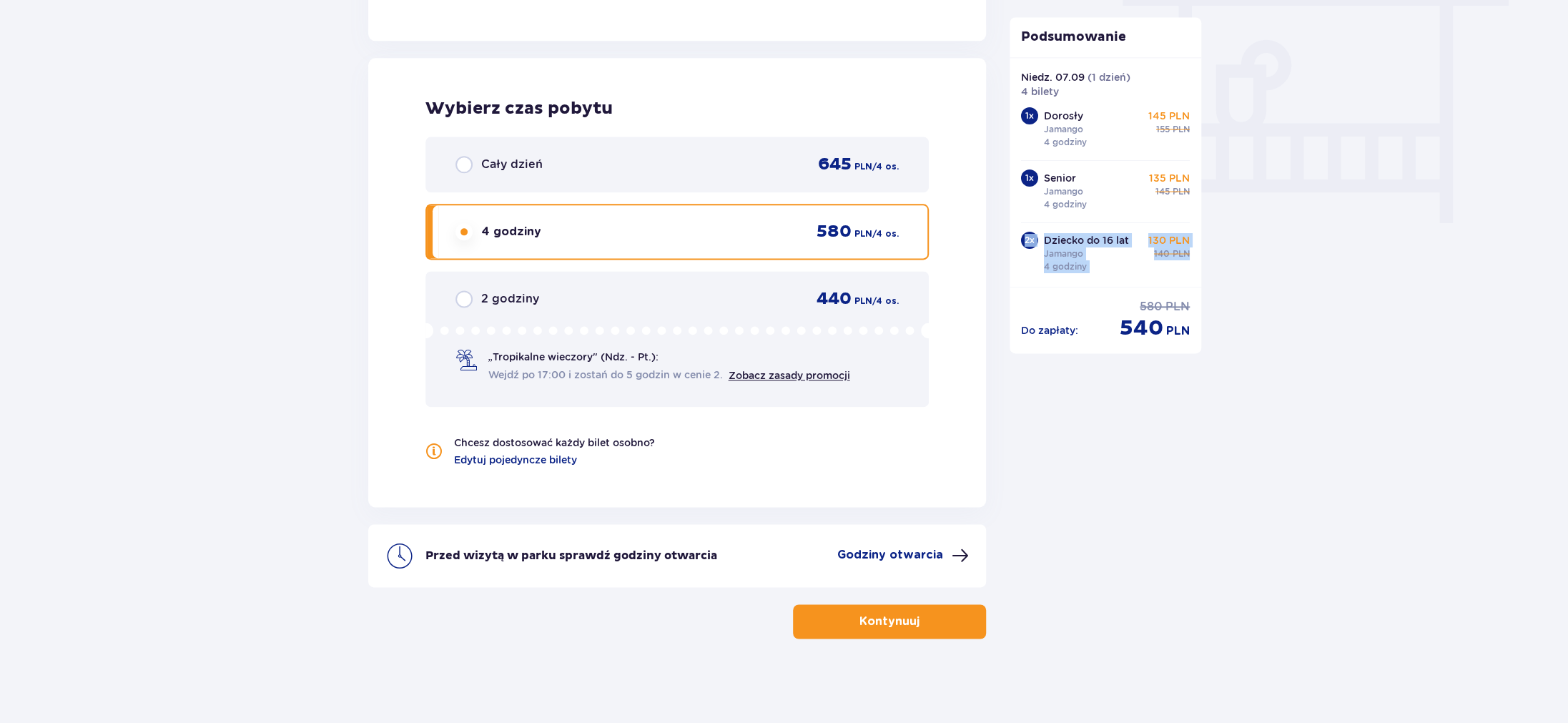
drag, startPoint x: 1200, startPoint y: 266, endPoint x: 1188, endPoint y: 202, distance: 65.1
click at [1188, 202] on div "Bilety do parku Niedz. 07.09 ( 1 dzień ) 4 bilety 1 x Dorosły Jamango 4 godziny…" at bounding box center [1105, 172] width 192 height 229
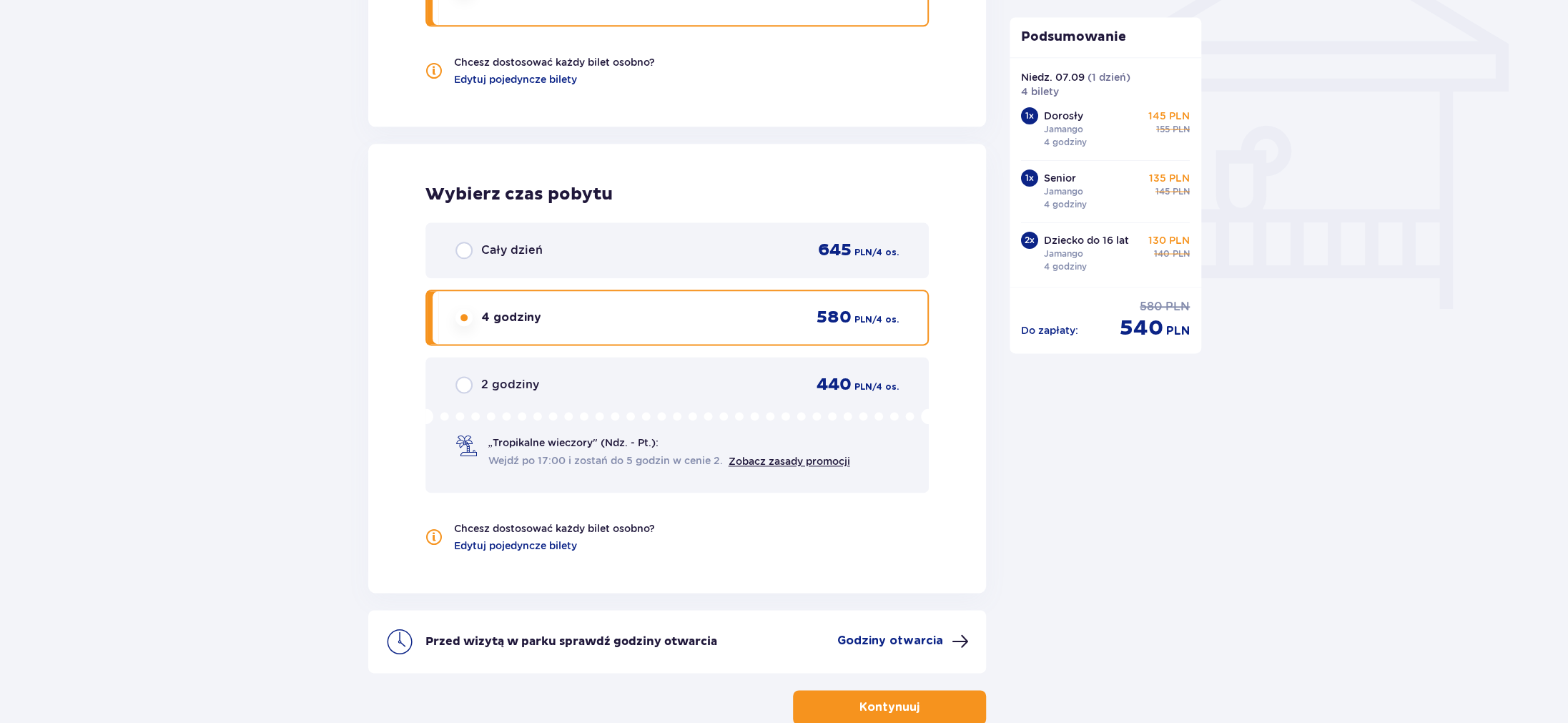
click at [517, 243] on p "Cały dzień" at bounding box center [512, 250] width 61 height 16
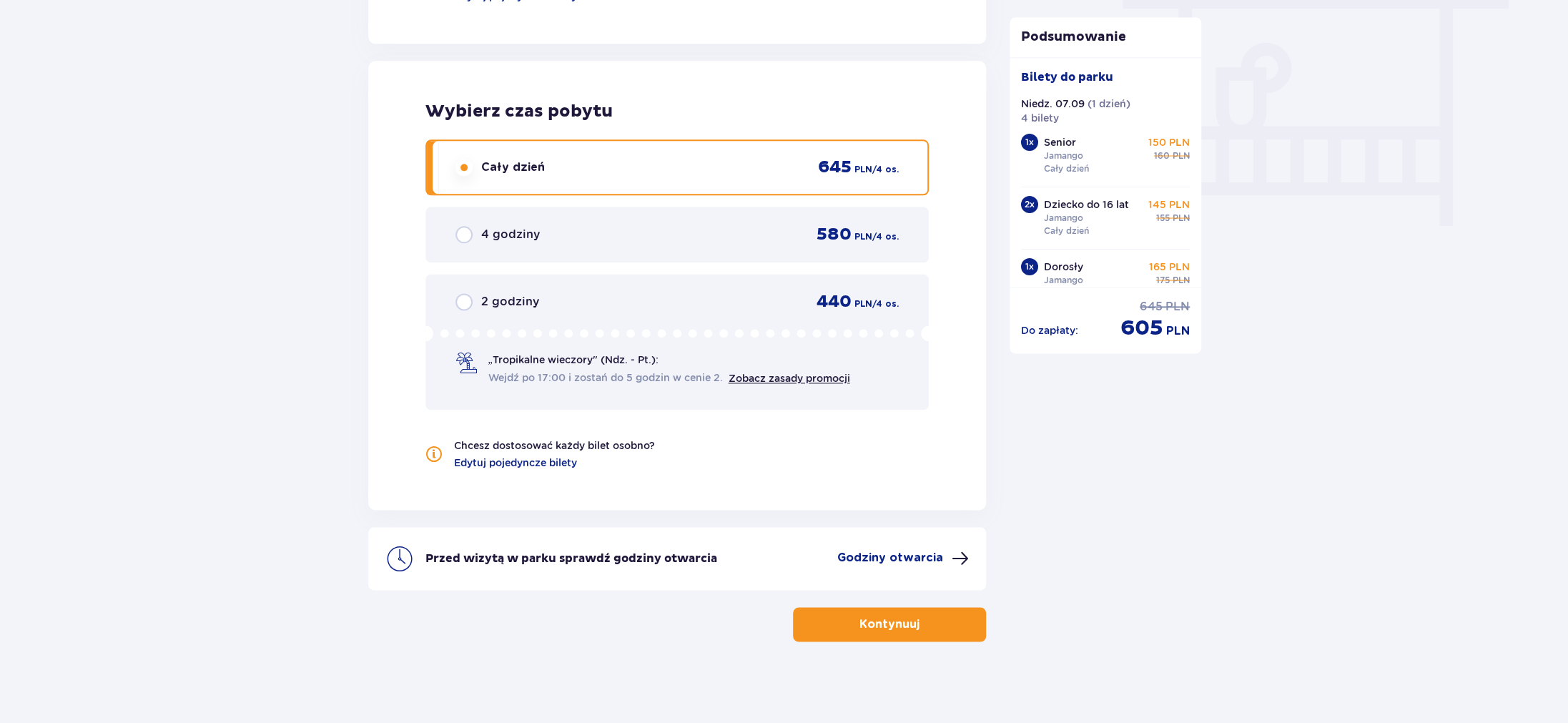
scroll to position [1320, 0]
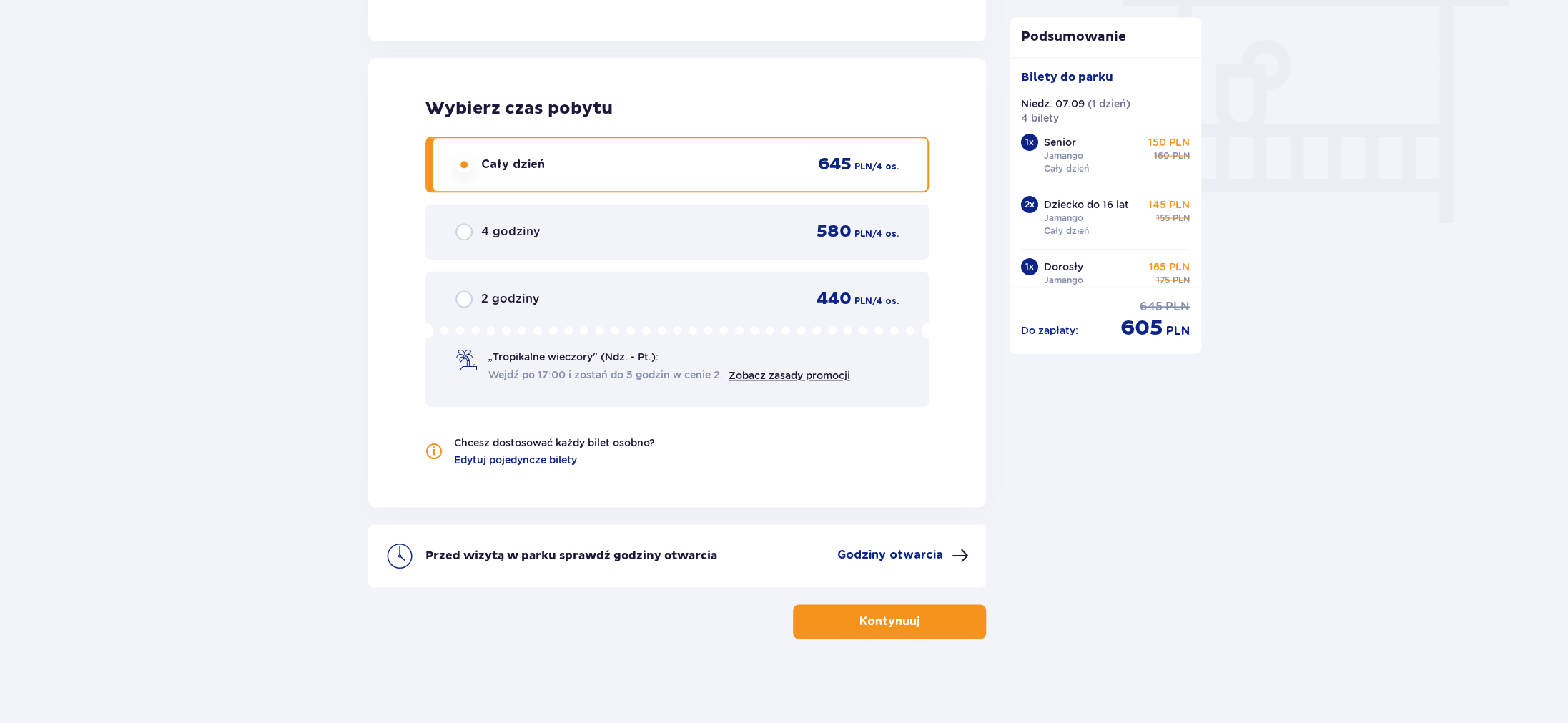
click at [489, 233] on p "4 godziny" at bounding box center [510, 232] width 58 height 16
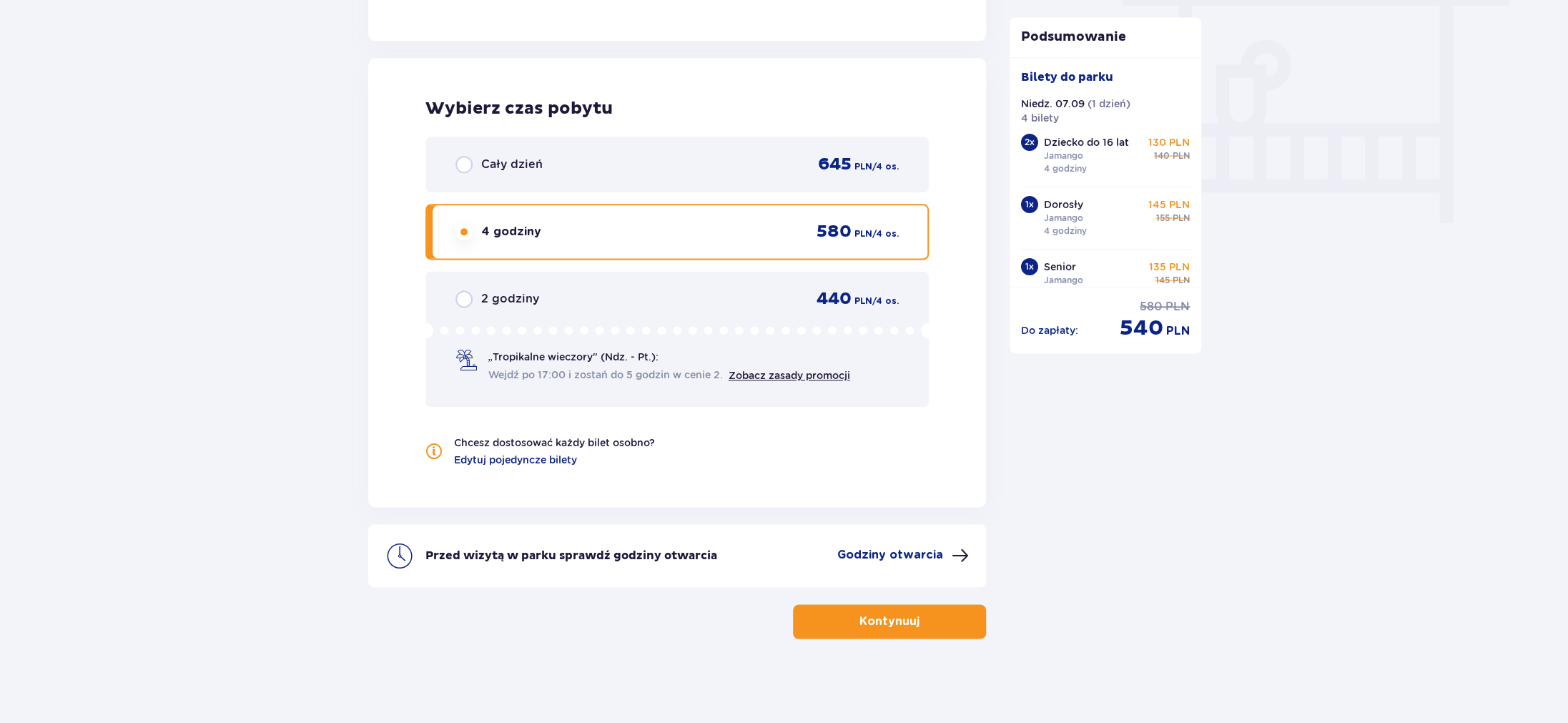
click at [610, 299] on div "2 godziny 440 PLN / 4 os." at bounding box center [677, 299] width 444 height 21
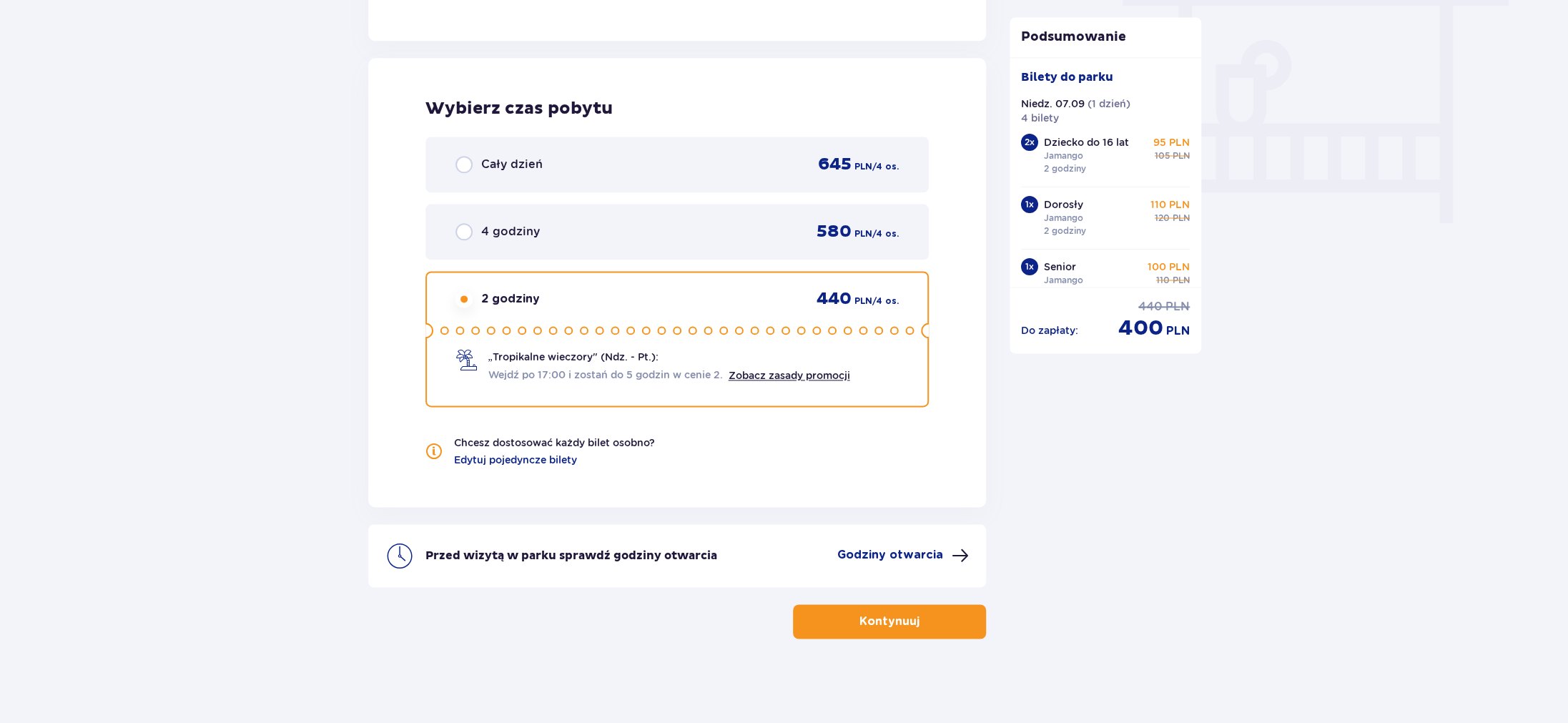
click at [625, 229] on div "4 godziny 580 PLN / 4 os." at bounding box center [677, 232] width 444 height 21
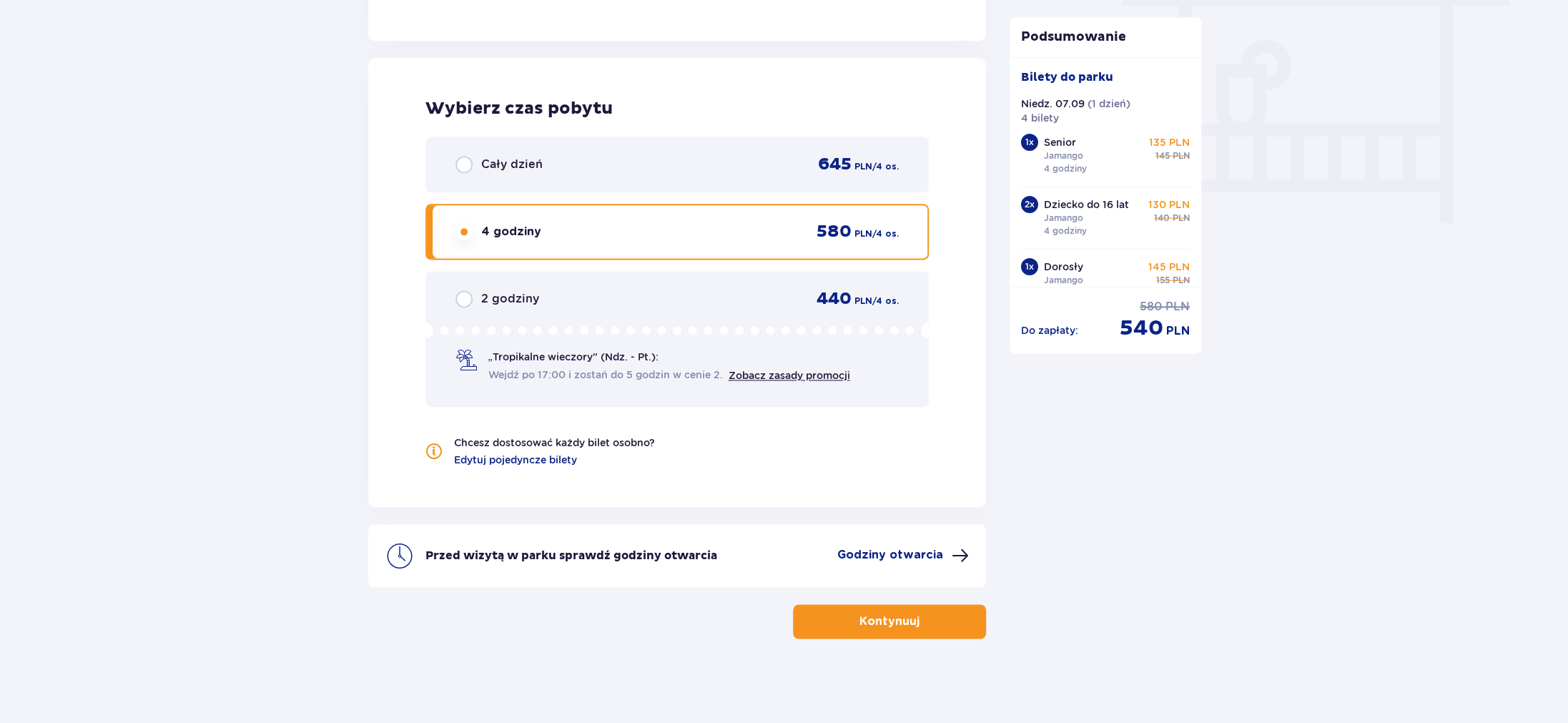
click at [929, 617] on span "button" at bounding box center [922, 622] width 17 height 17
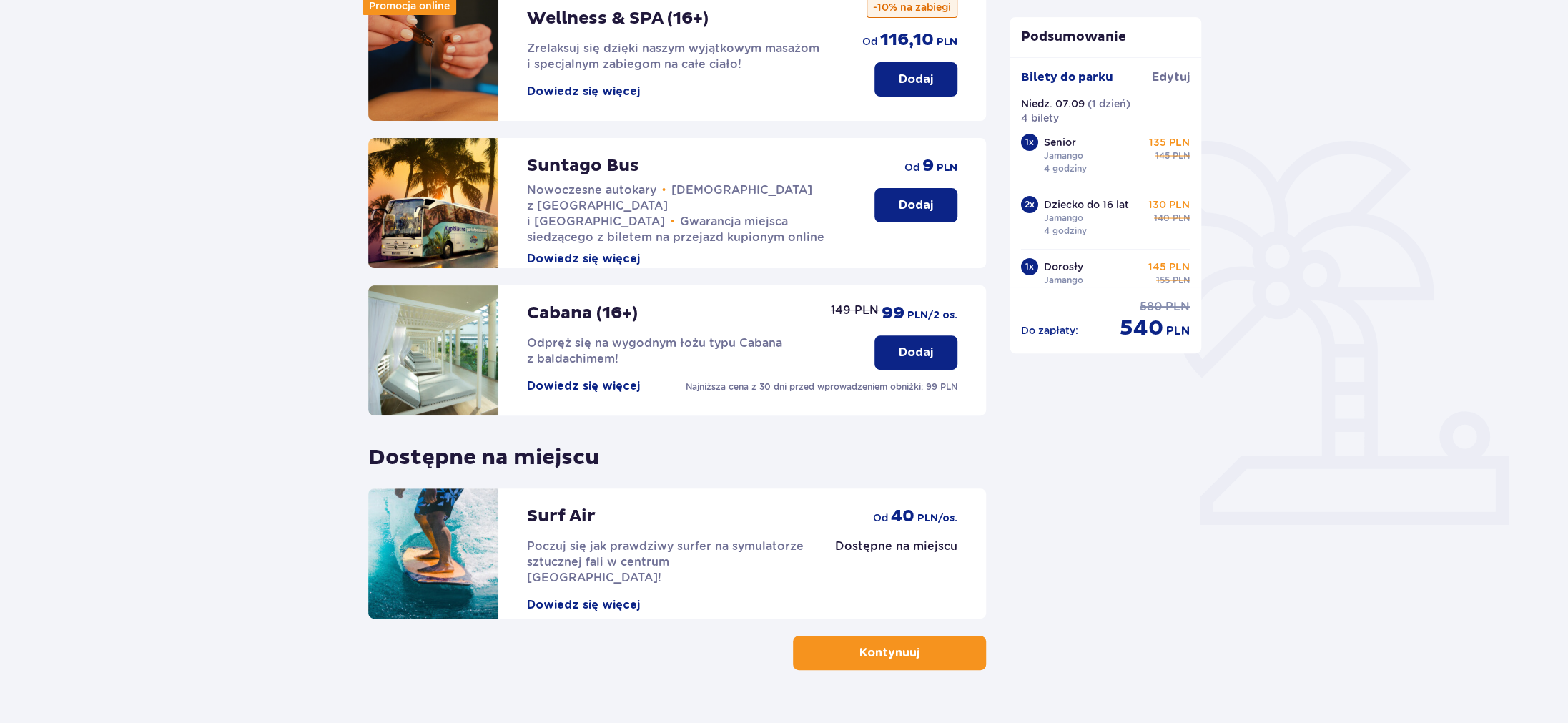
scroll to position [247, 0]
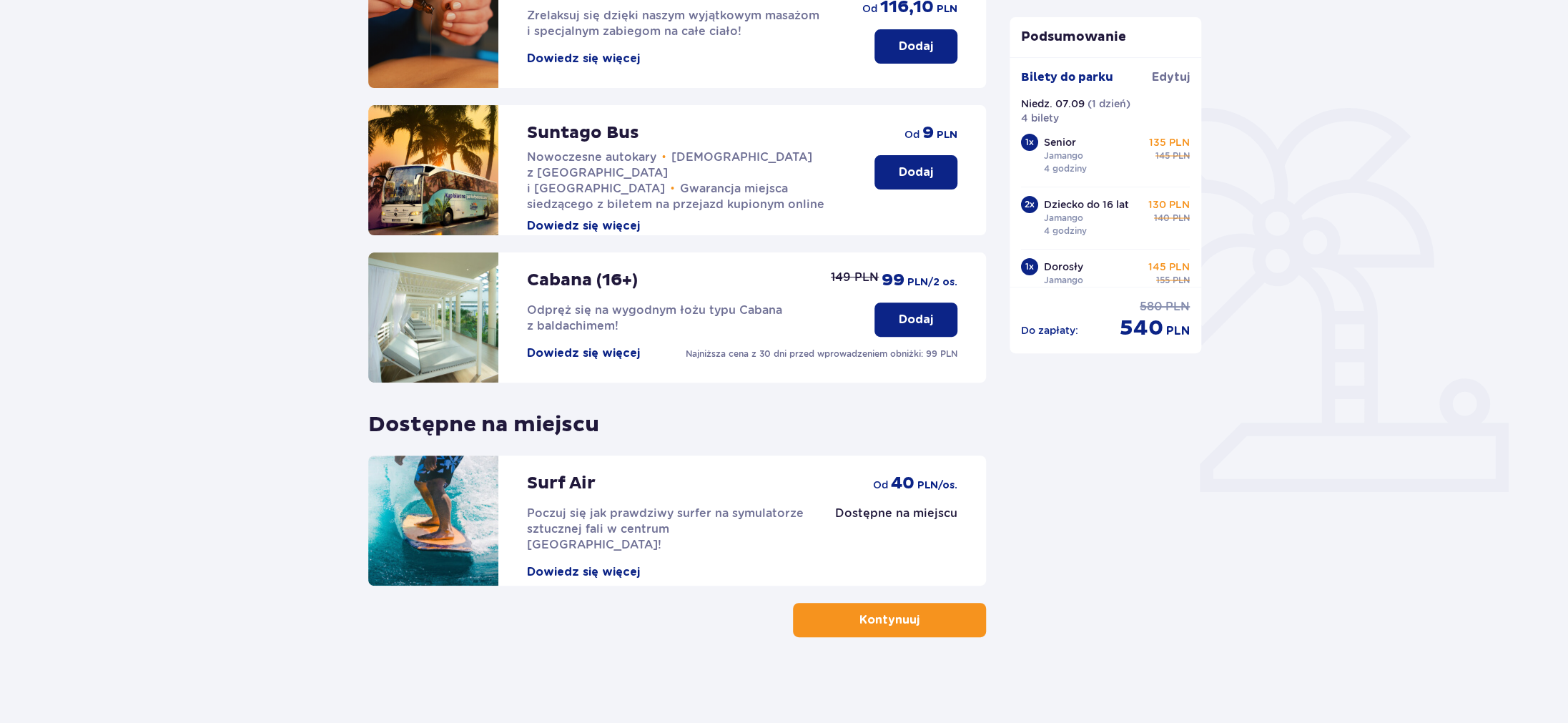
click at [943, 621] on button "Kontynuuj" at bounding box center [890, 620] width 193 height 35
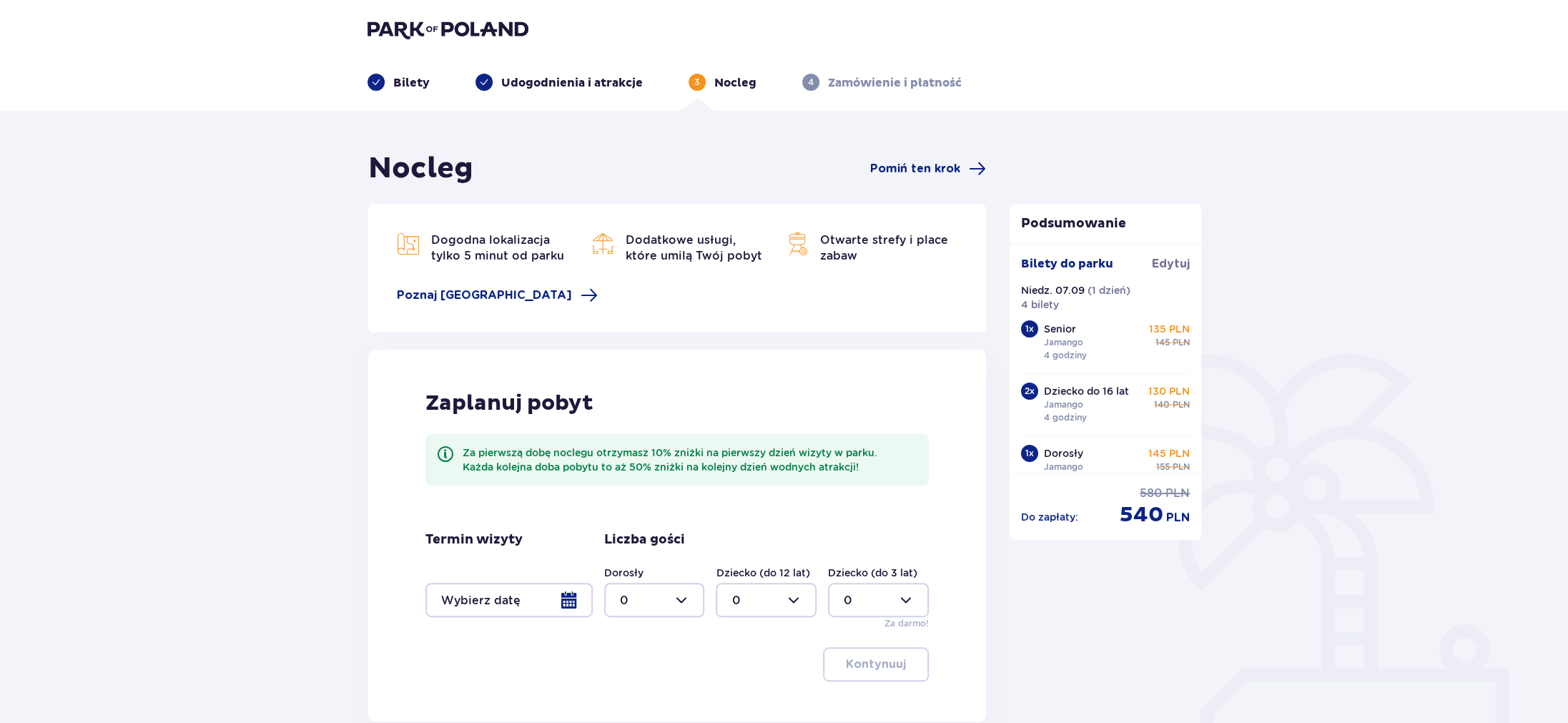
scroll to position [137, 0]
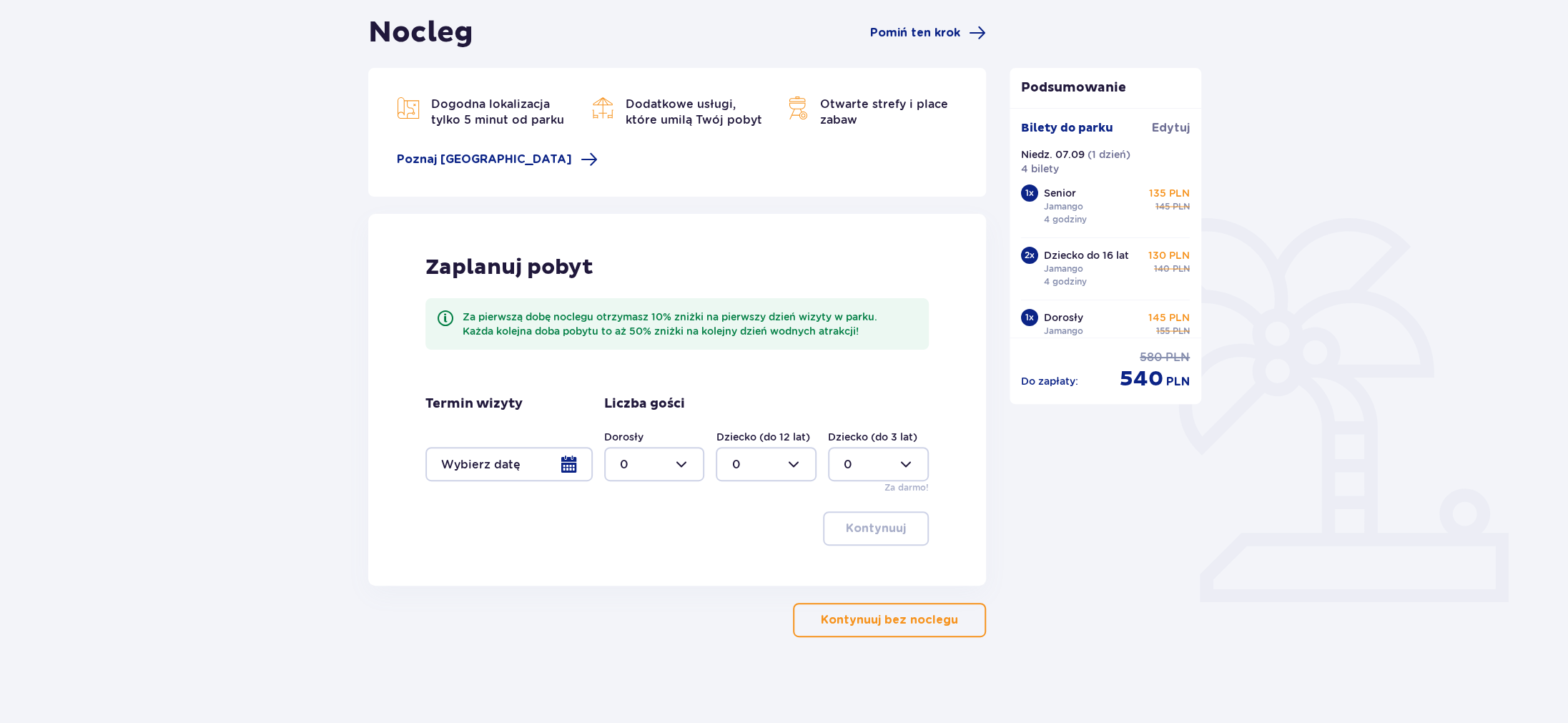
click at [936, 627] on p "Kontynuuj bez noclegu" at bounding box center [889, 620] width 137 height 16
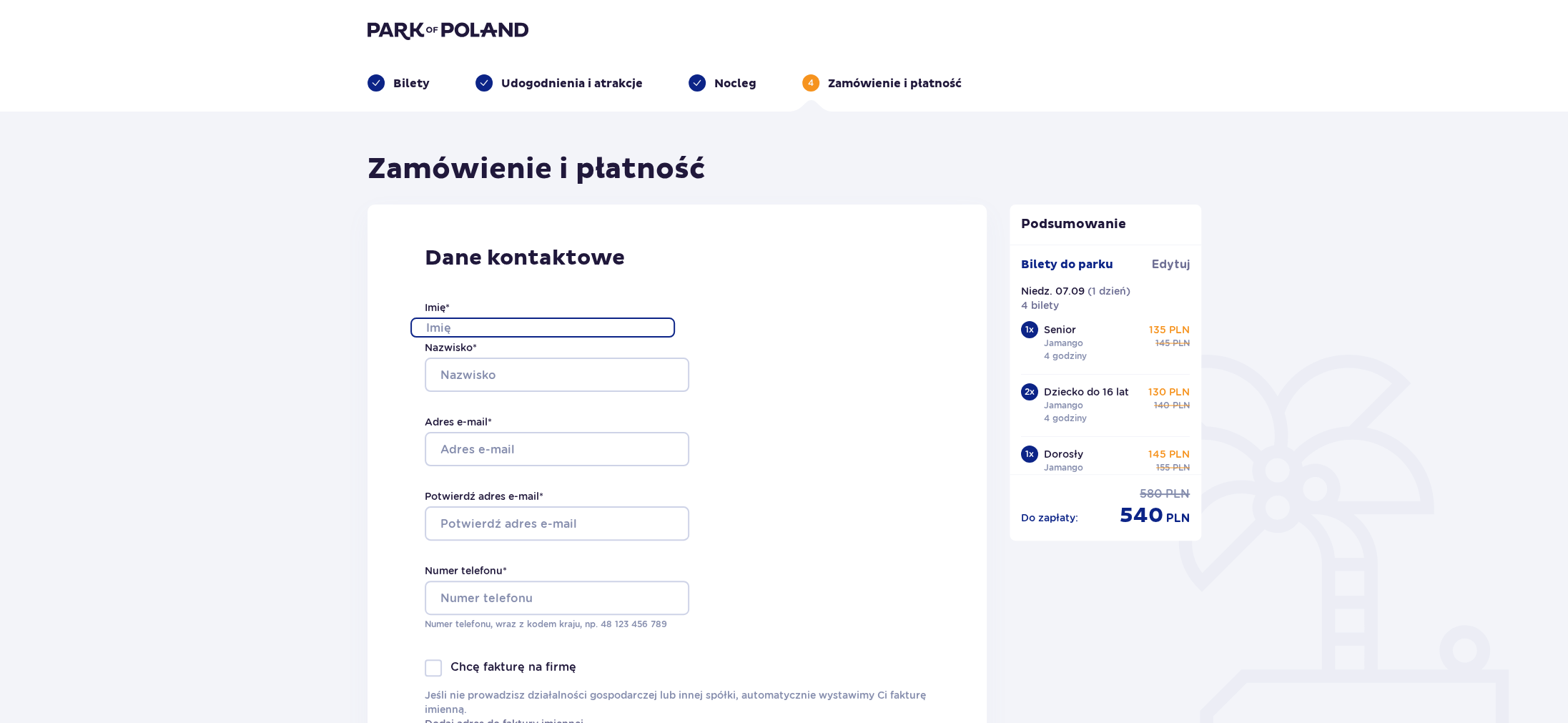
click at [524, 326] on input "Imię *" at bounding box center [542, 328] width 265 height 20
click at [477, 323] on input "Adam Jagocki" at bounding box center [542, 328] width 265 height 20
type input "Adam"
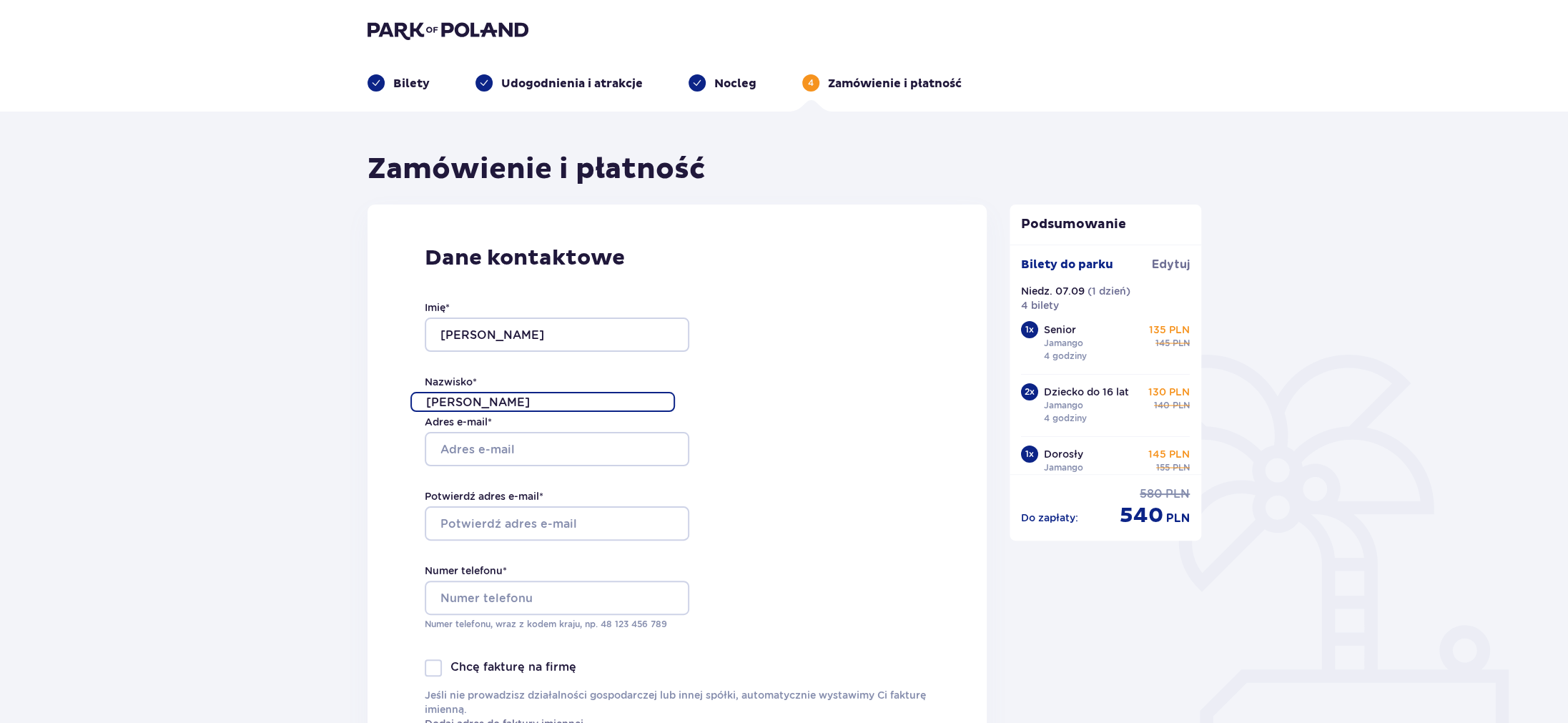
type input "Jagocki"
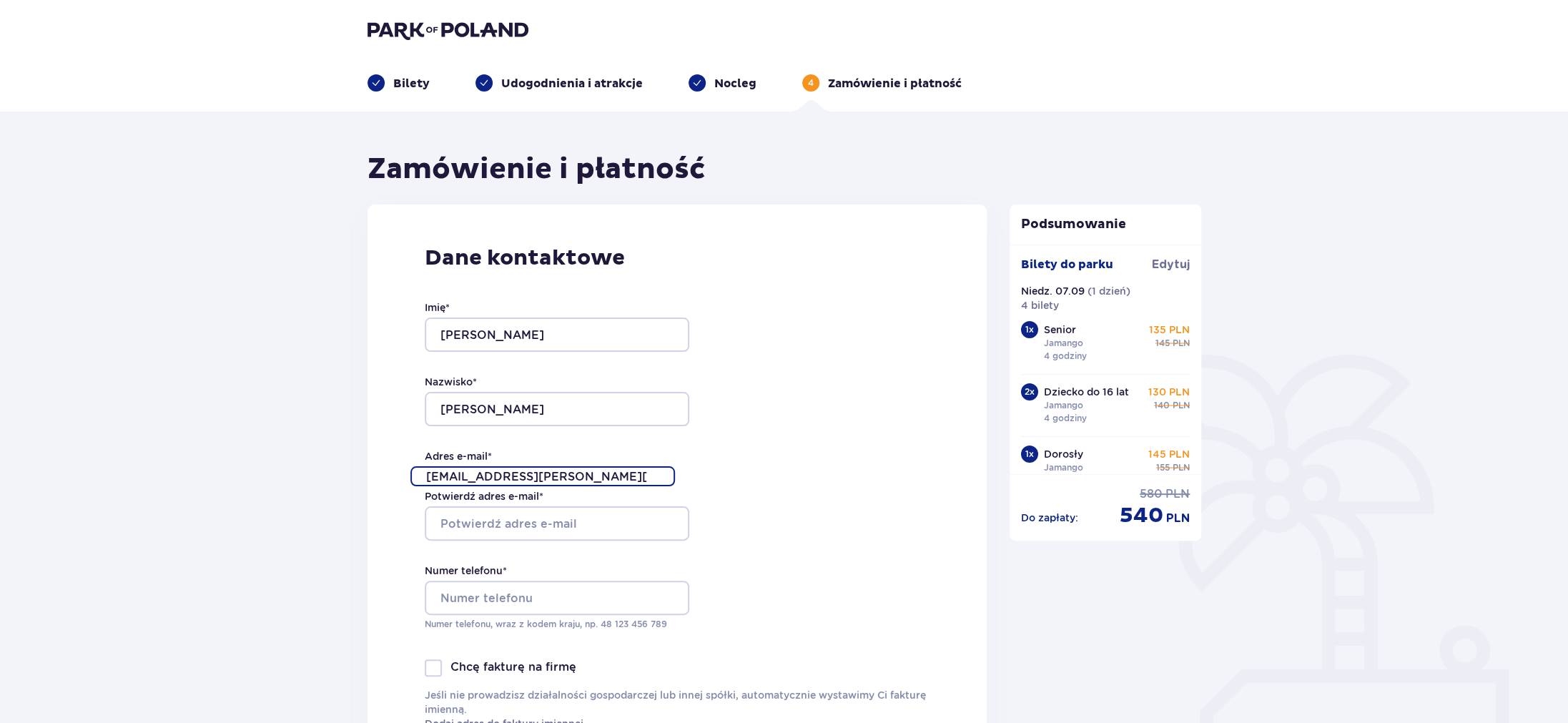
type input "[EMAIL_ADDRESS][PERSON_NAME][DOMAIN_NAME]"
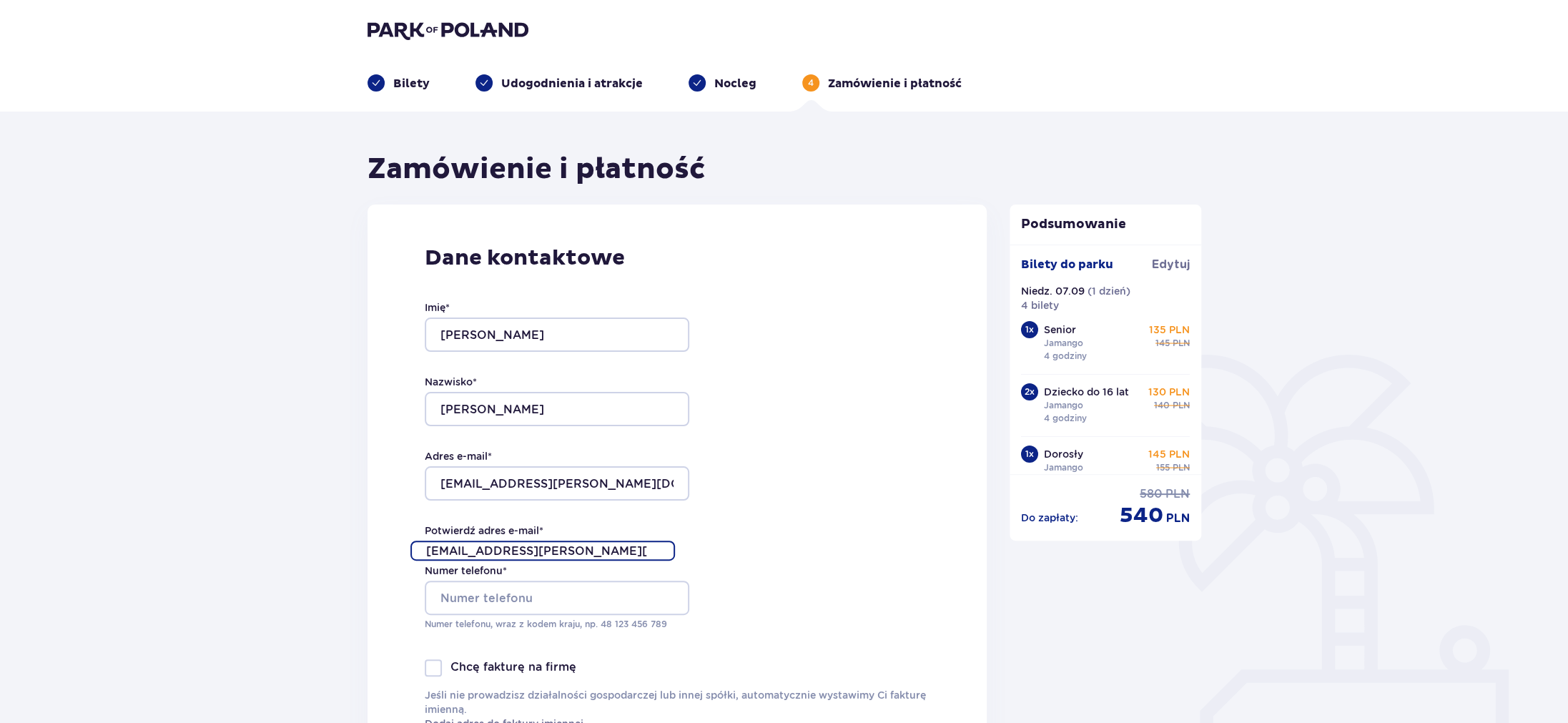
type input "[EMAIL_ADDRESS][PERSON_NAME][DOMAIN_NAME]"
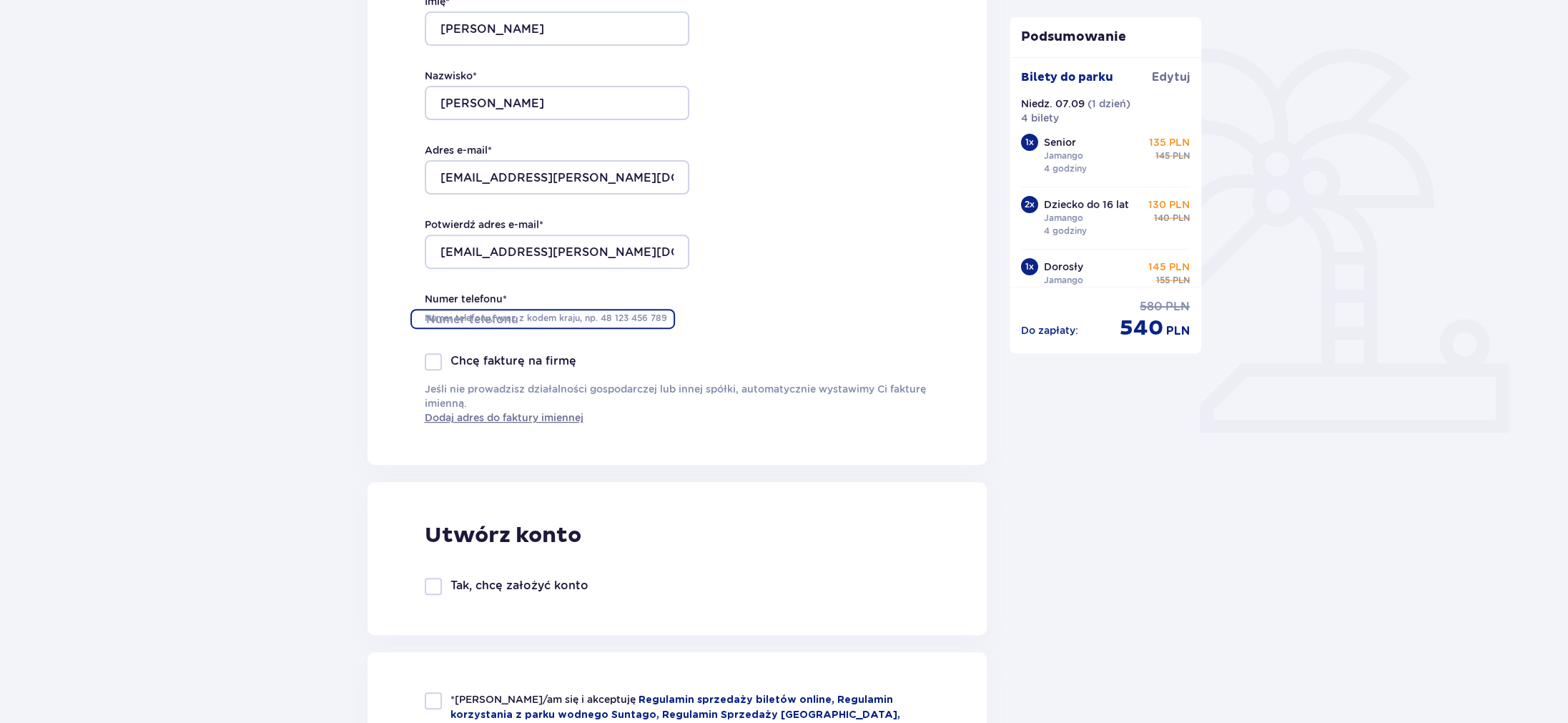
scroll to position [343, 0]
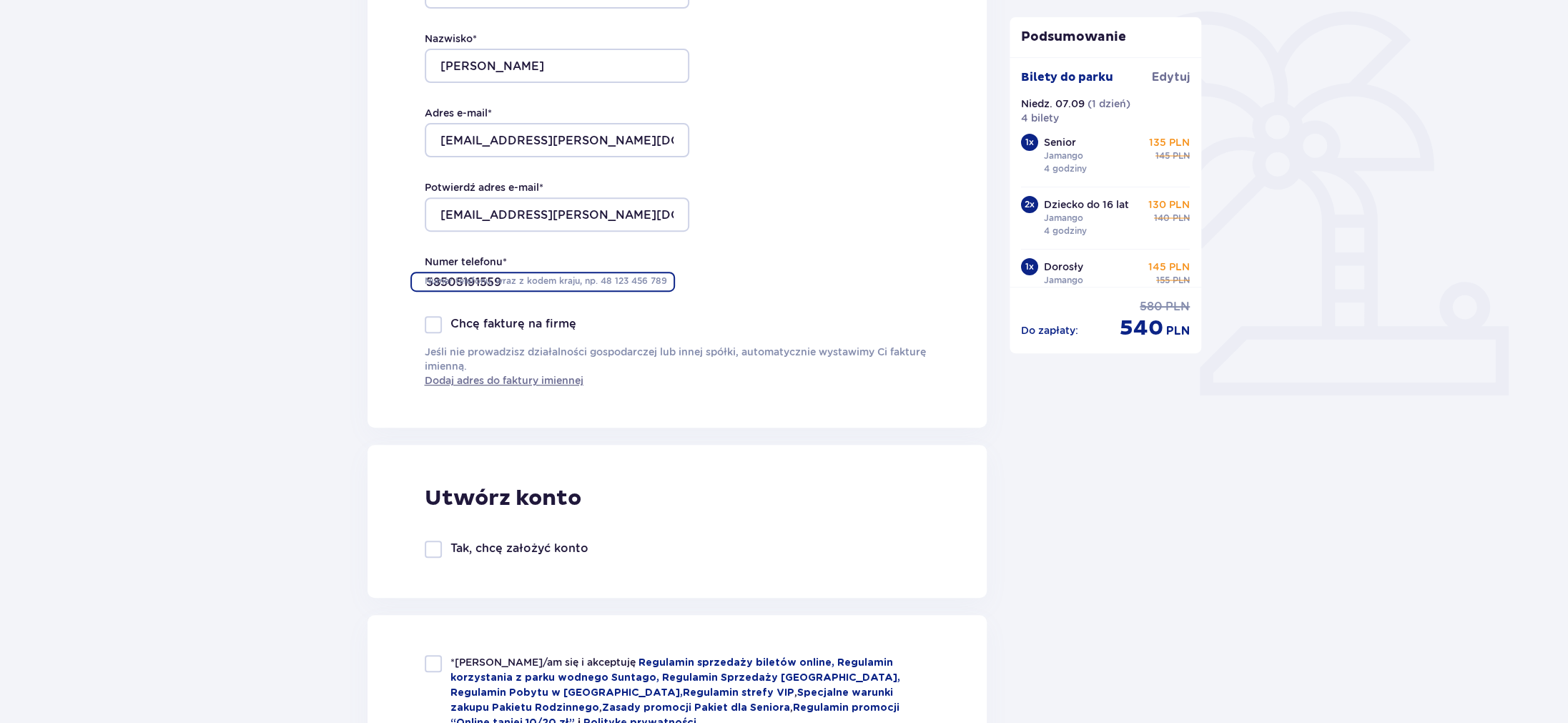
type input "58505191559"
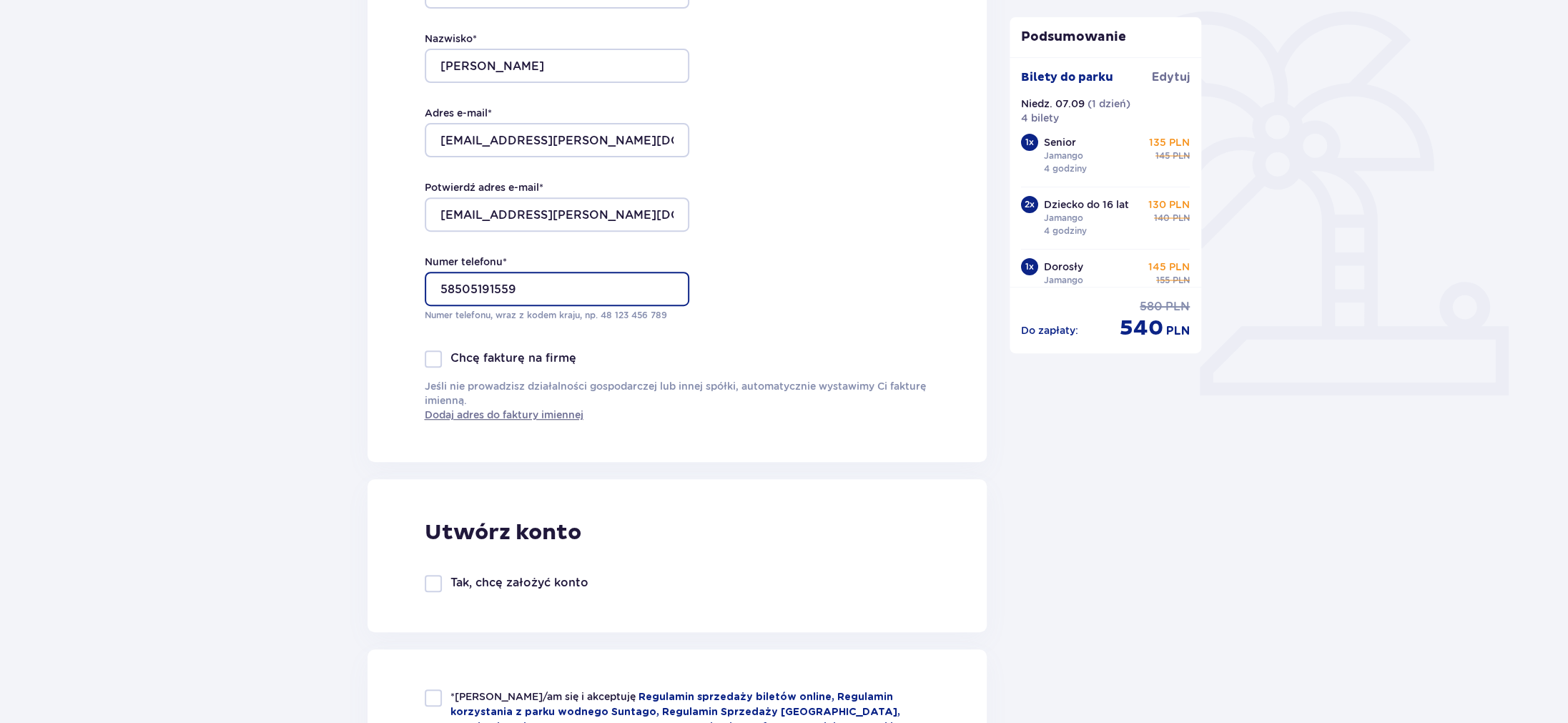
click at [542, 290] on input "58505191559" at bounding box center [557, 289] width 265 height 35
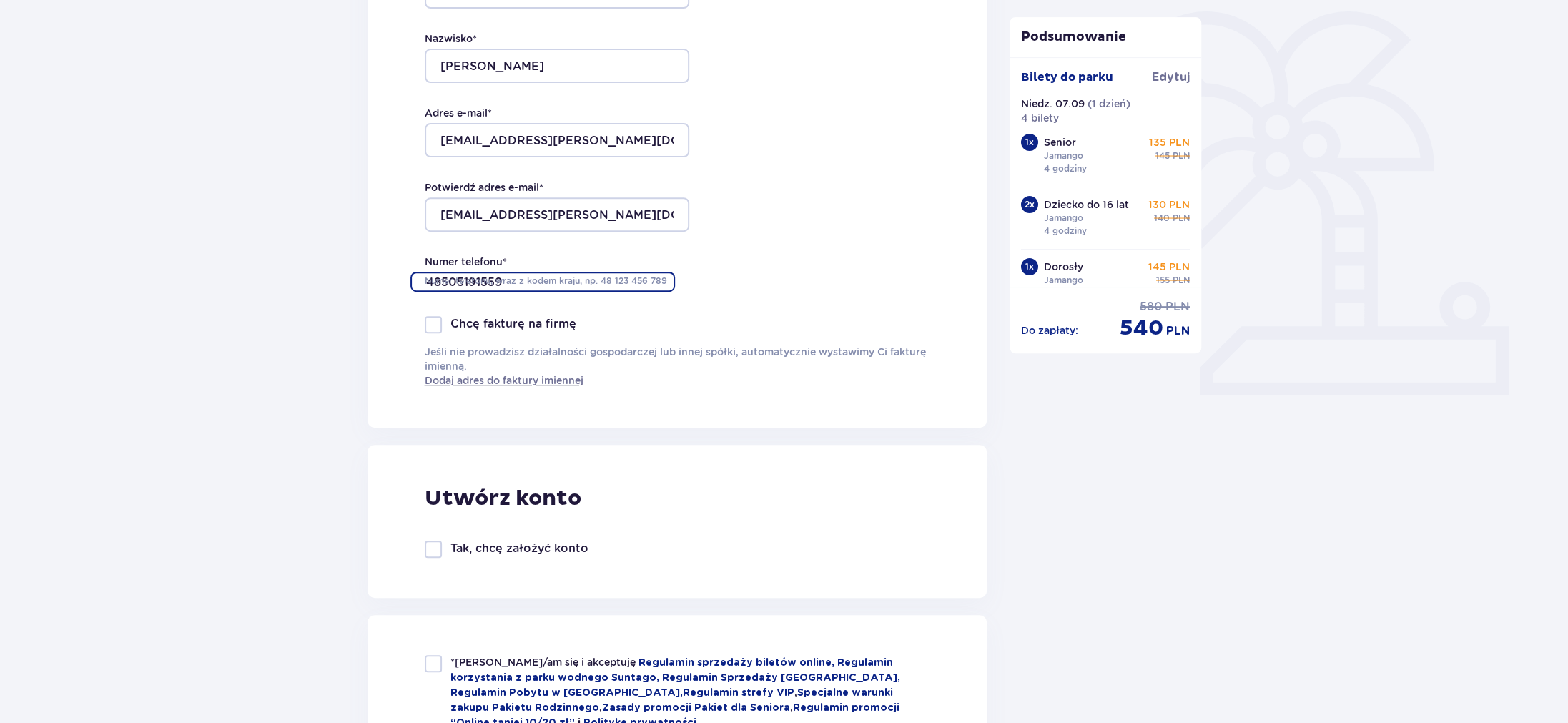
type input "48505191559"
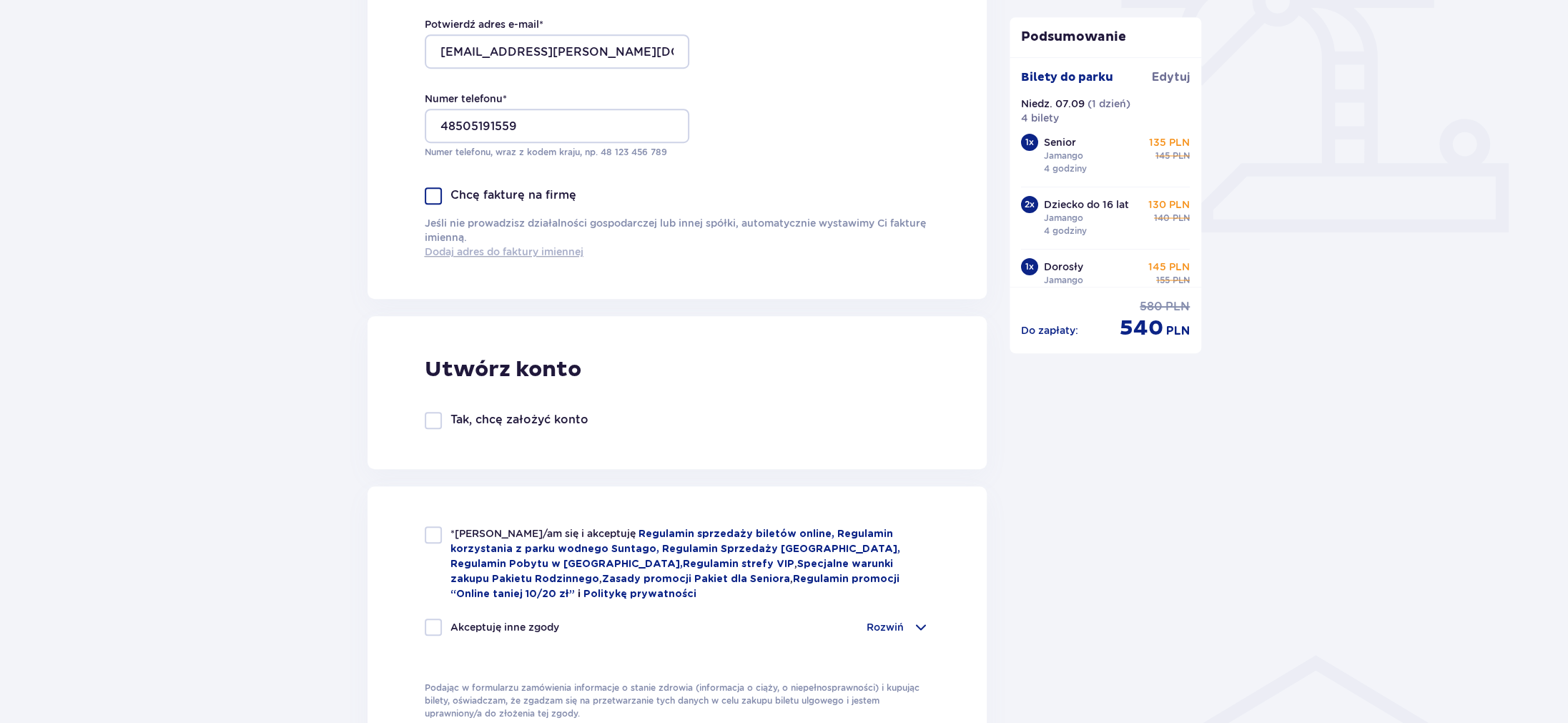
scroll to position [514, 0]
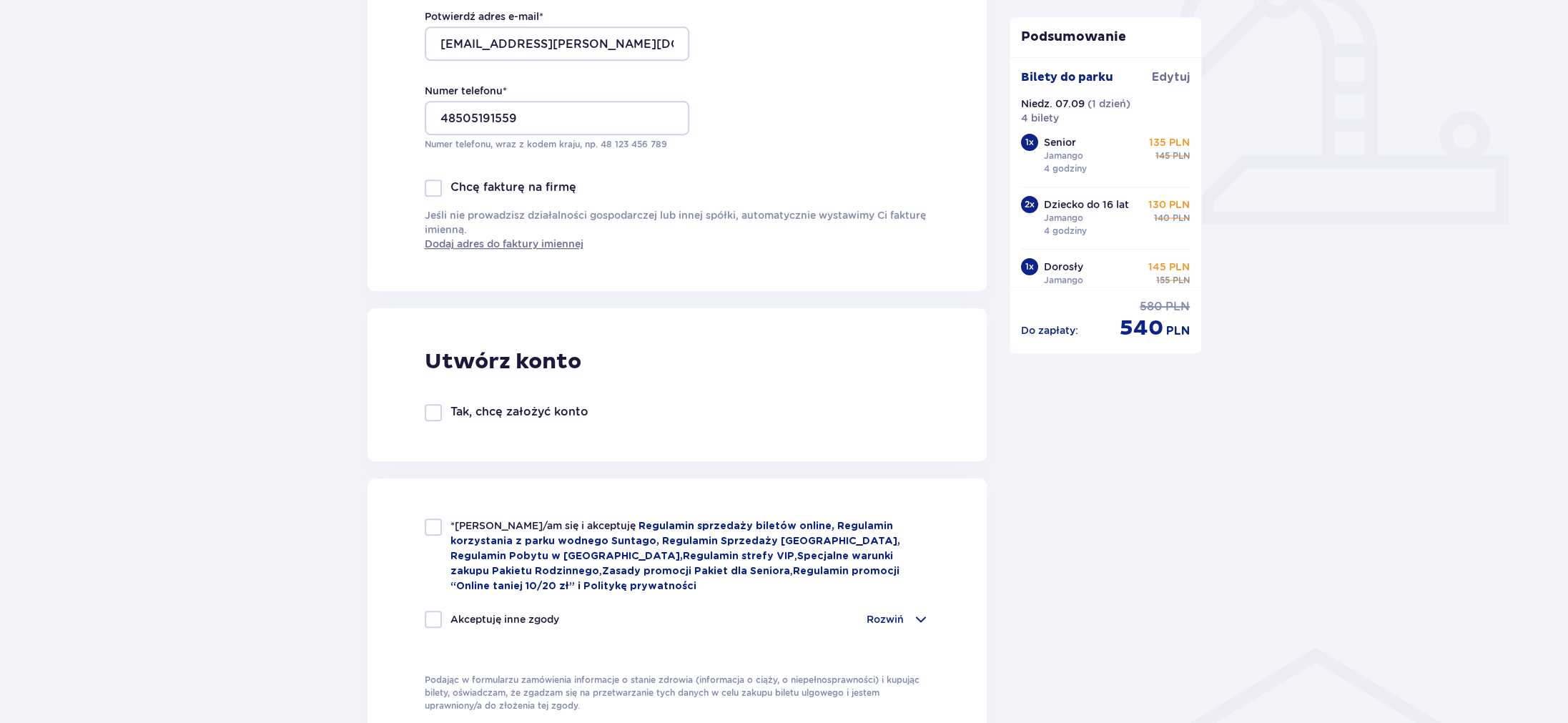
click at [437, 529] on div at bounding box center [433, 527] width 17 height 17
checkbox input "true"
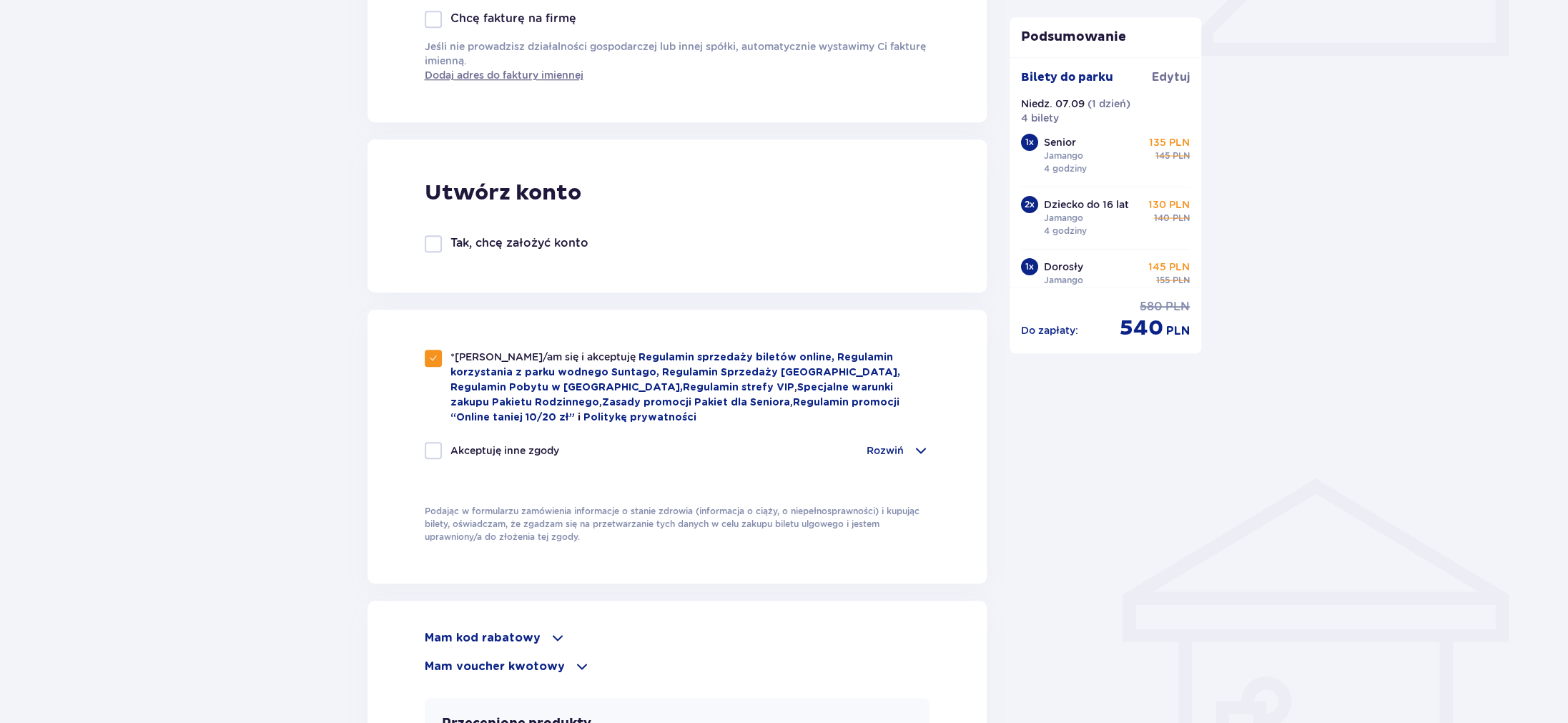
scroll to position [687, 0]
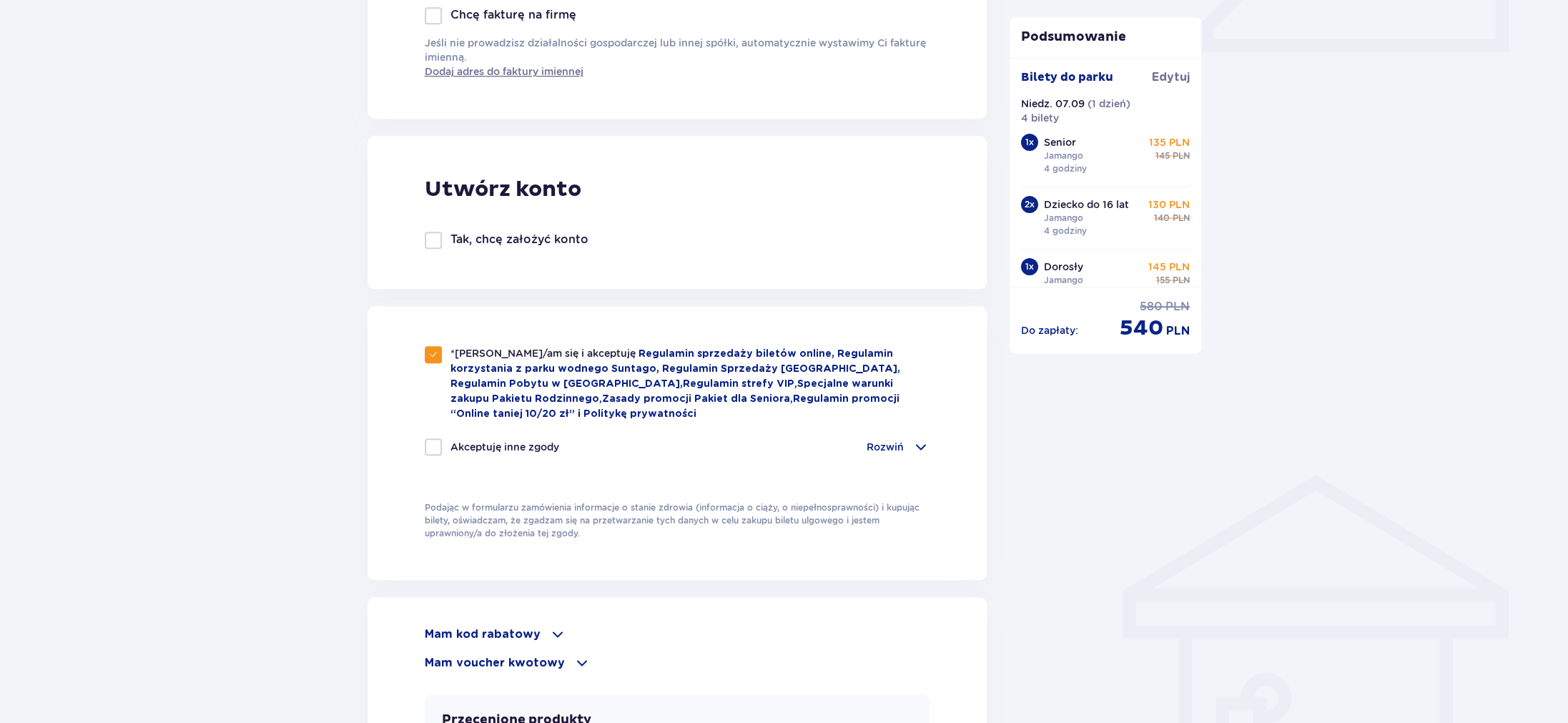
click at [918, 444] on span at bounding box center [921, 447] width 17 height 17
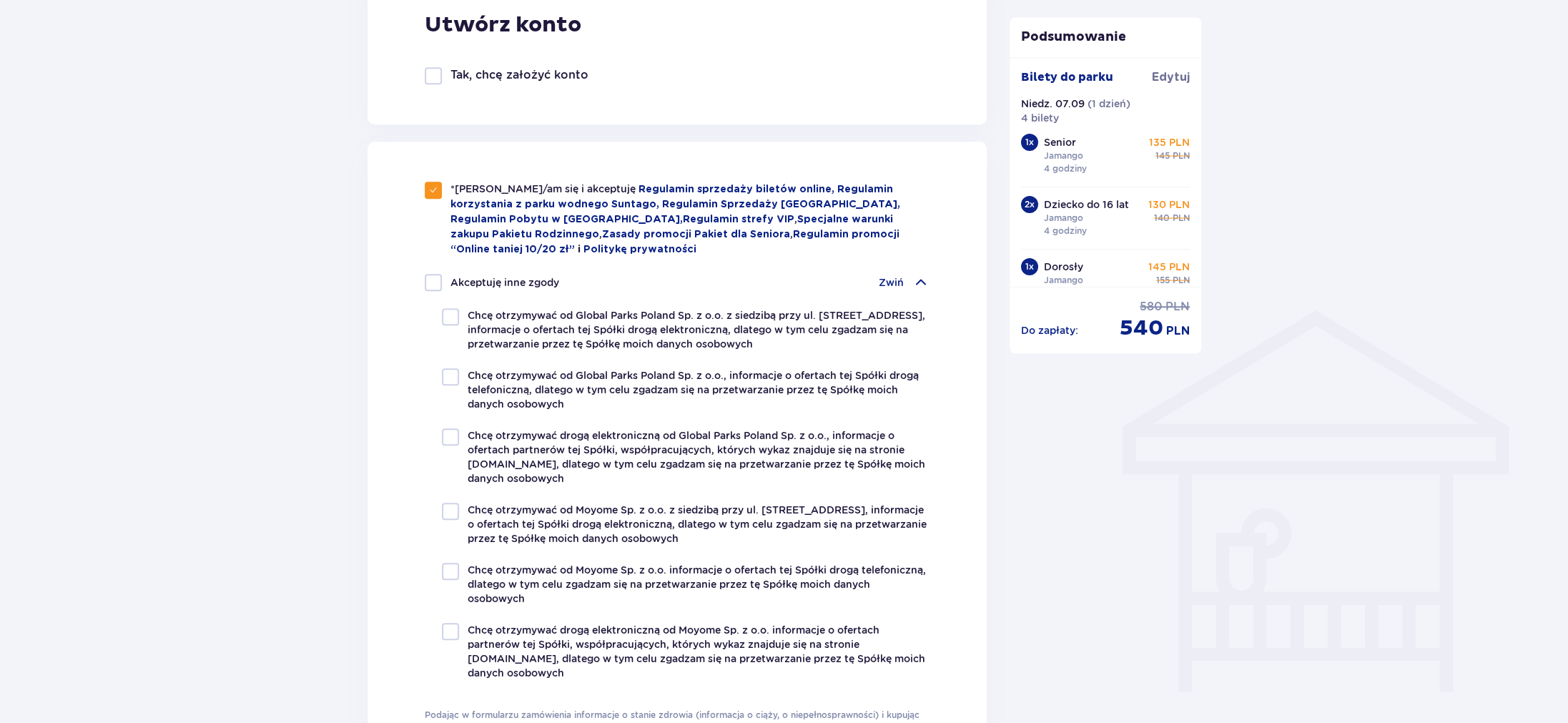
scroll to position [859, 0]
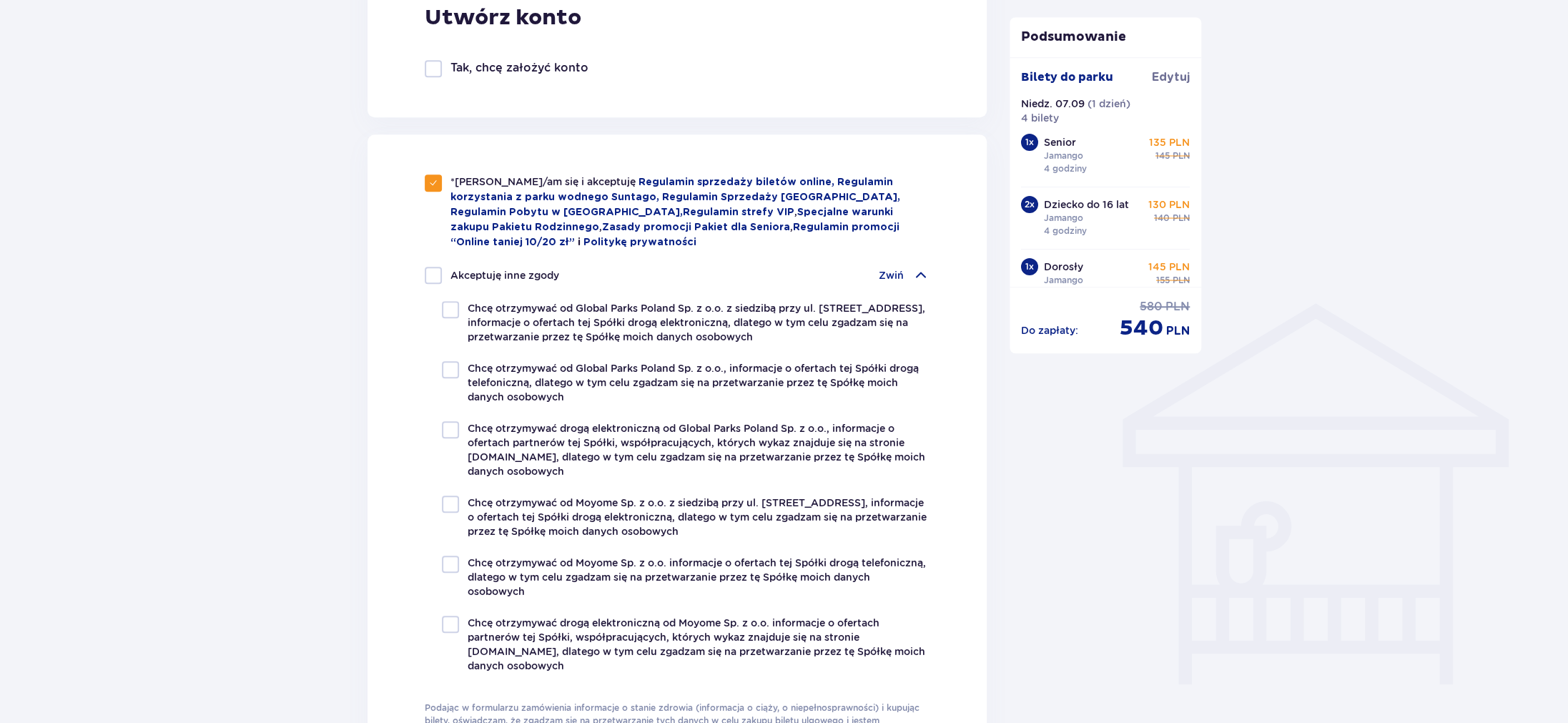
click at [899, 291] on div "Akceptuję inne zgody Zwiń Chcę otrzymywać od Global Parks Poland Sp. z o.o. z s…" at bounding box center [677, 470] width 506 height 406
click at [903, 275] on p "Zwiń" at bounding box center [891, 276] width 25 height 15
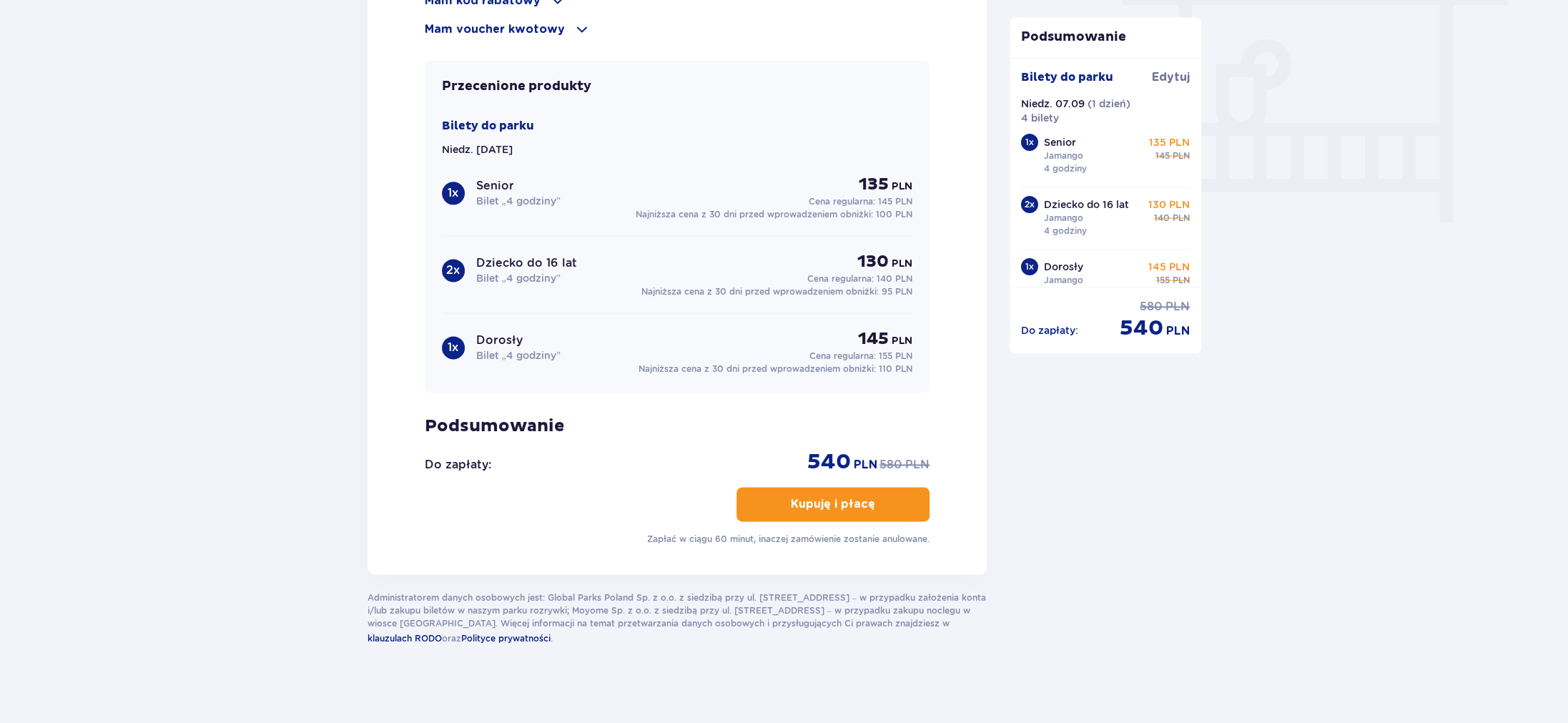
scroll to position [1328, 0]
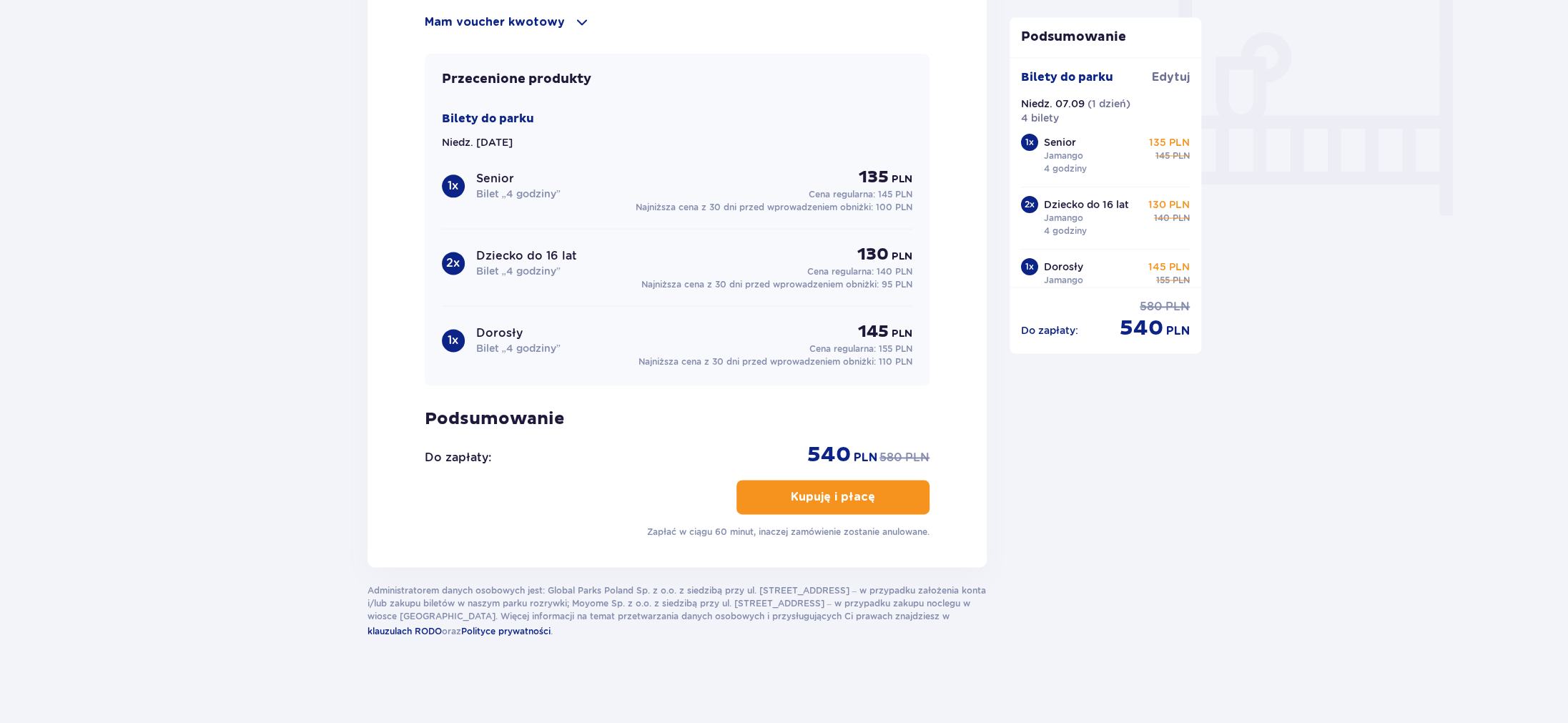
click at [836, 490] on p "Kupuję i płacę" at bounding box center [833, 497] width 84 height 16
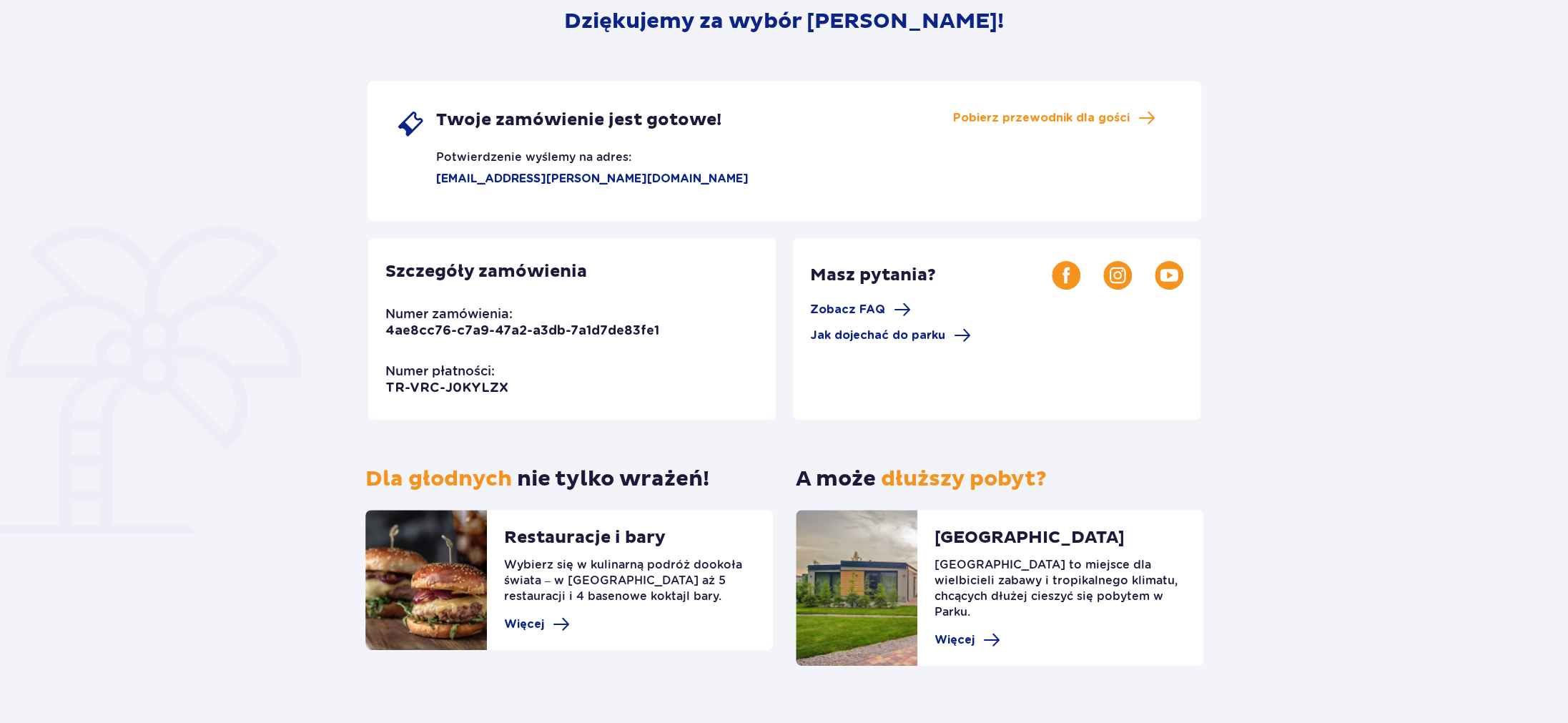
scroll to position [203, 0]
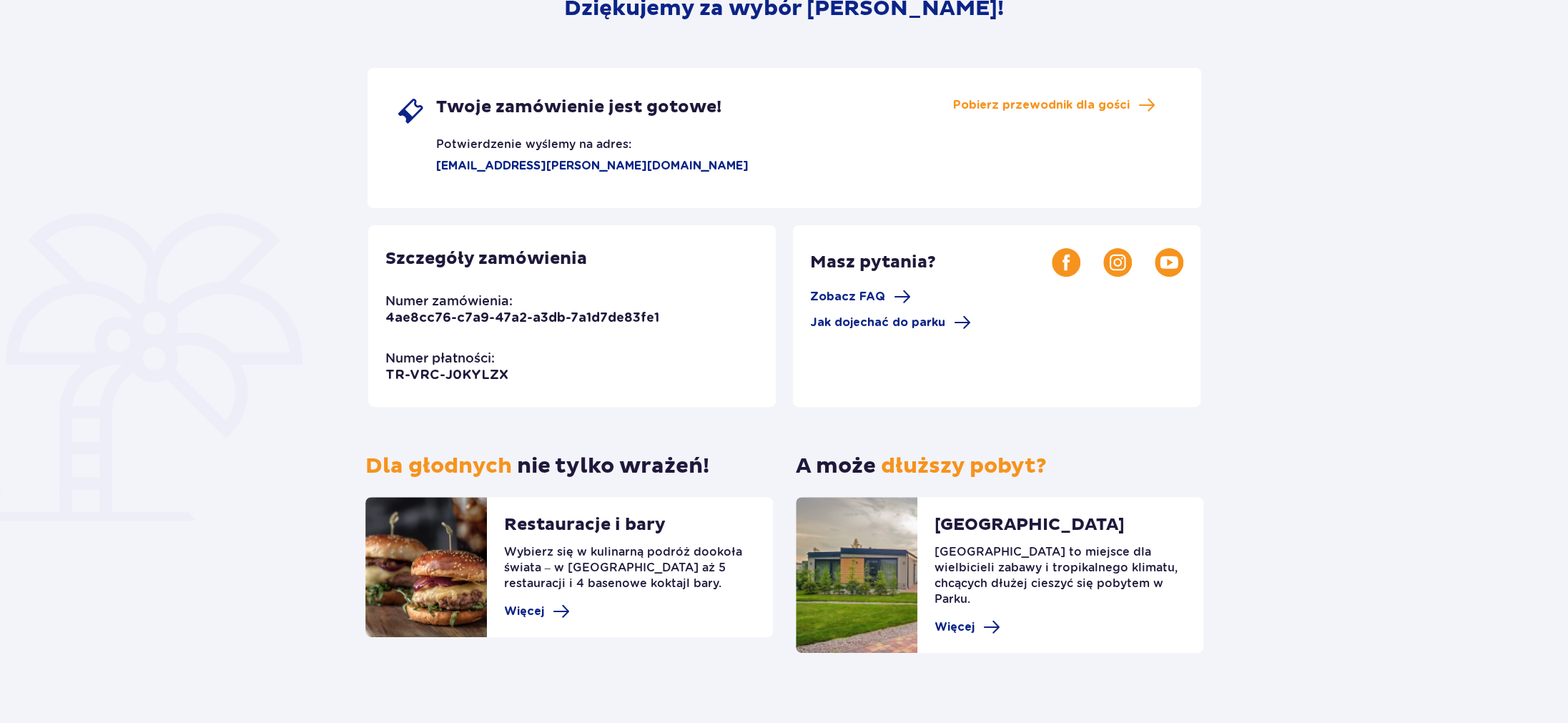
click at [1462, 259] on div "Dziękujemy za wybór [PERSON_NAME]! Twoje zamówienie jest gotowe! Potwierdzenie …" at bounding box center [784, 299] width 1568 height 881
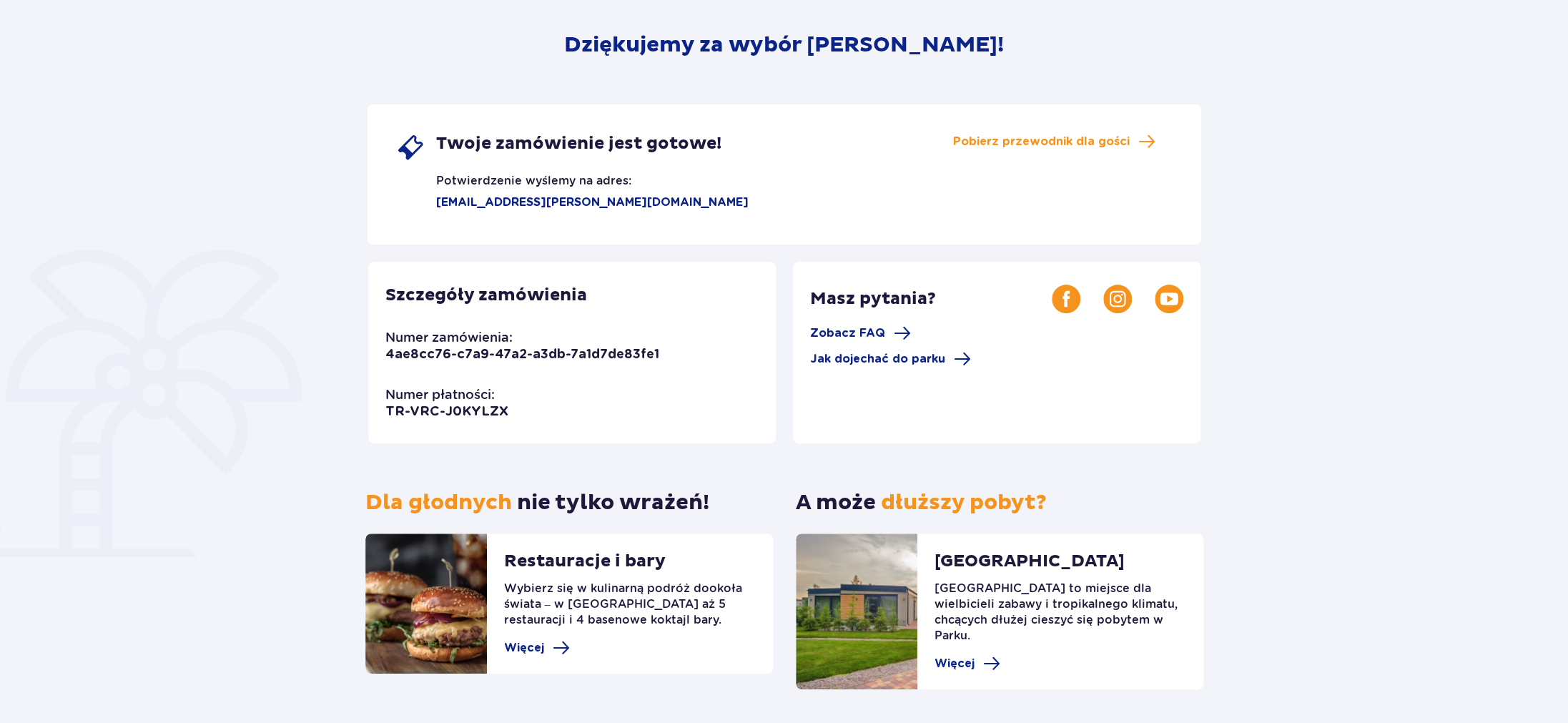
scroll to position [172, 0]
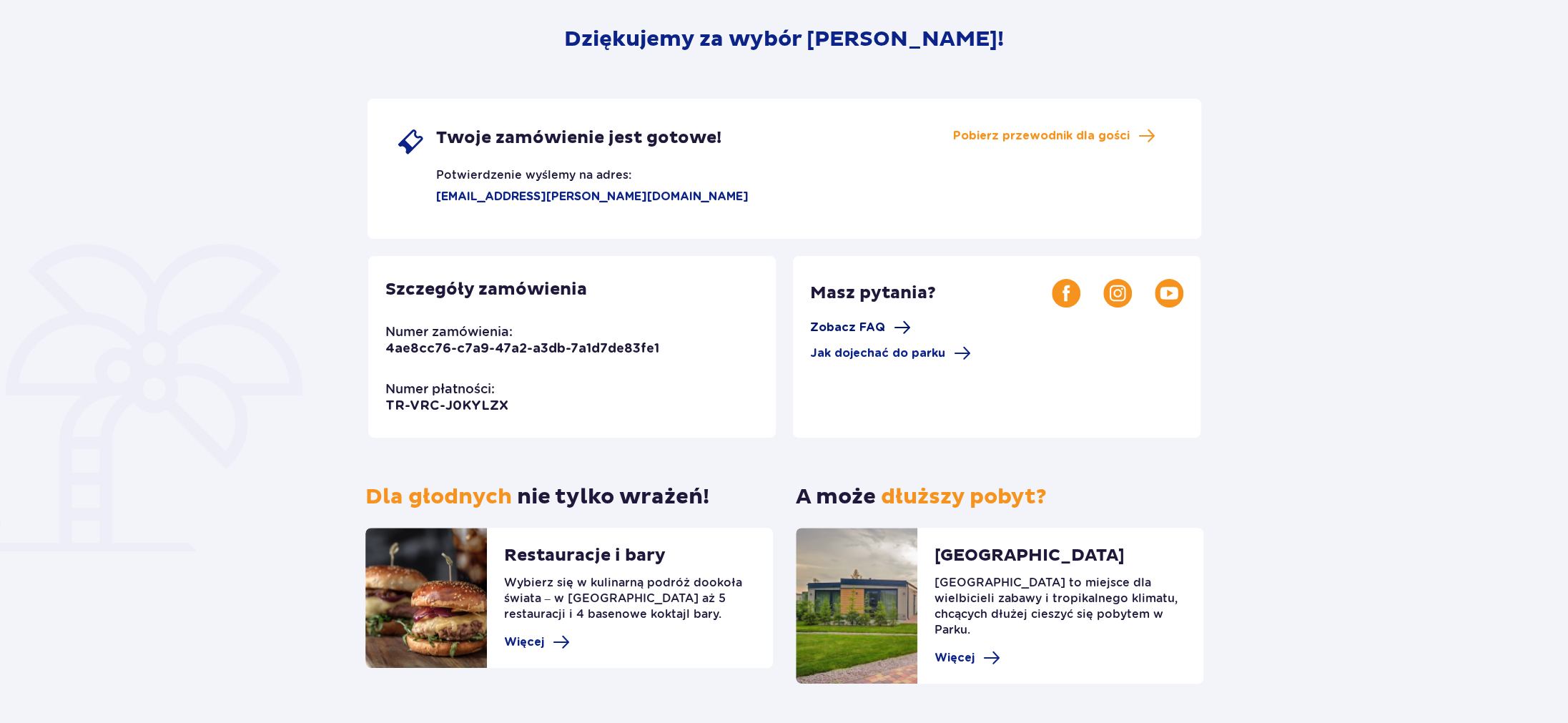
click at [858, 322] on span "Zobacz FAQ" at bounding box center [848, 328] width 75 height 16
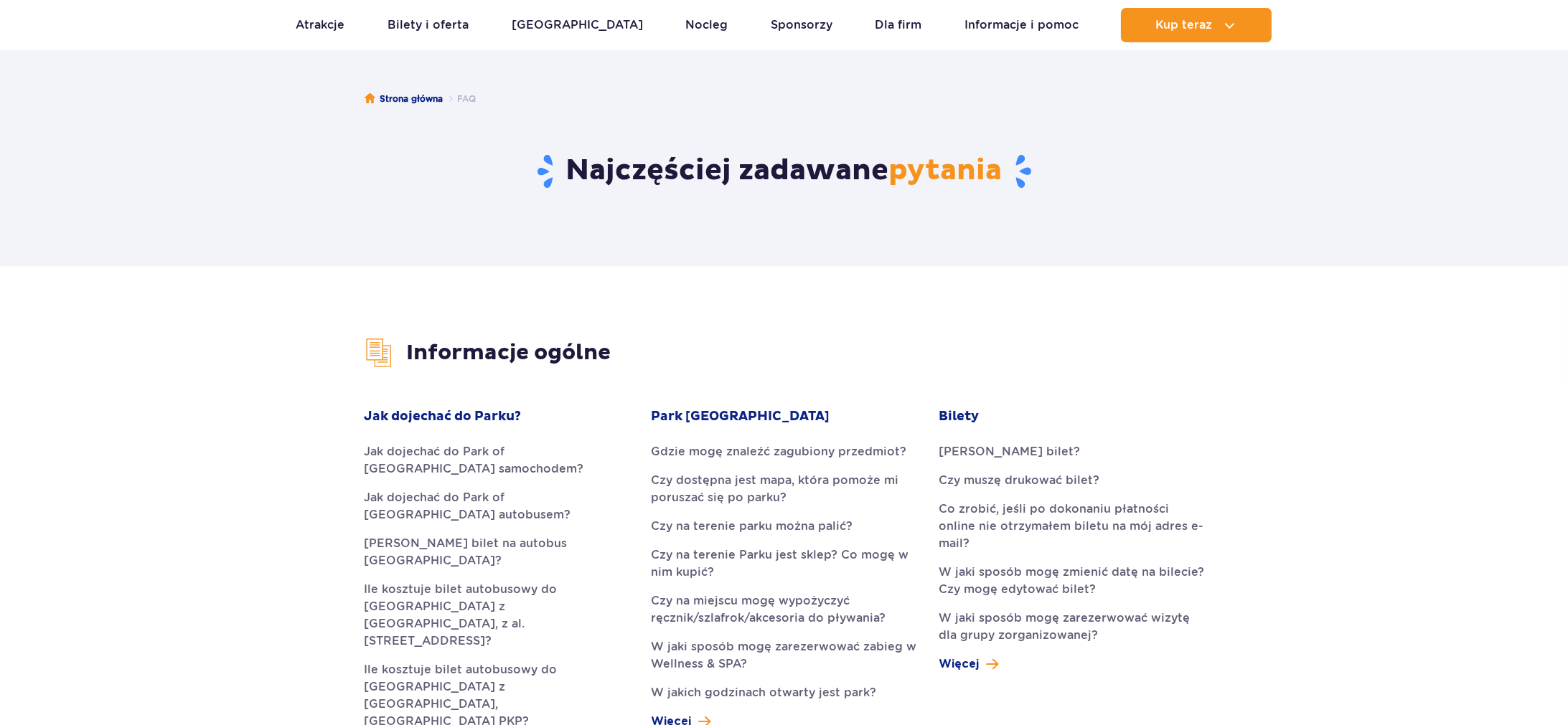
scroll to position [258, 0]
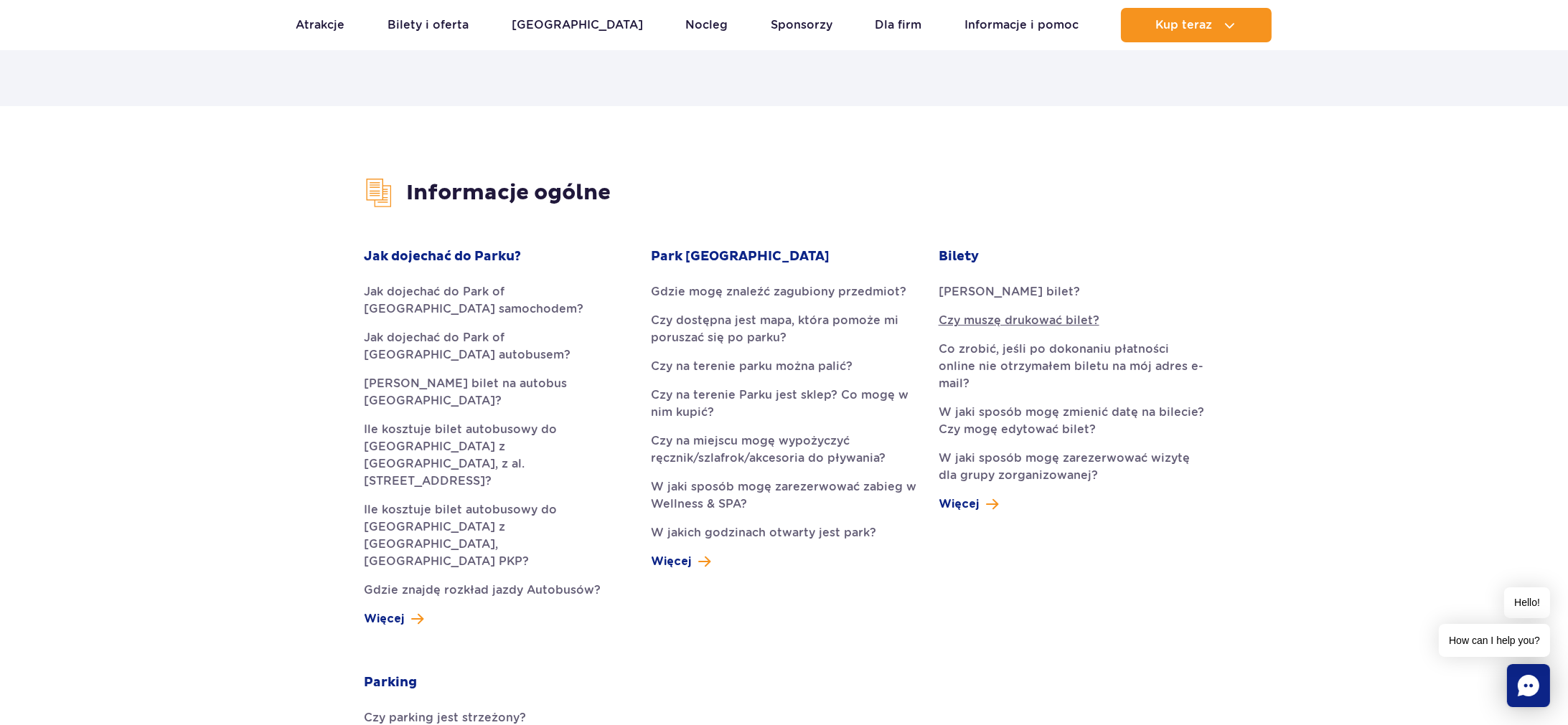
click at [980, 316] on link "Czy muszę drukować bilet?" at bounding box center [1071, 320] width 266 height 17
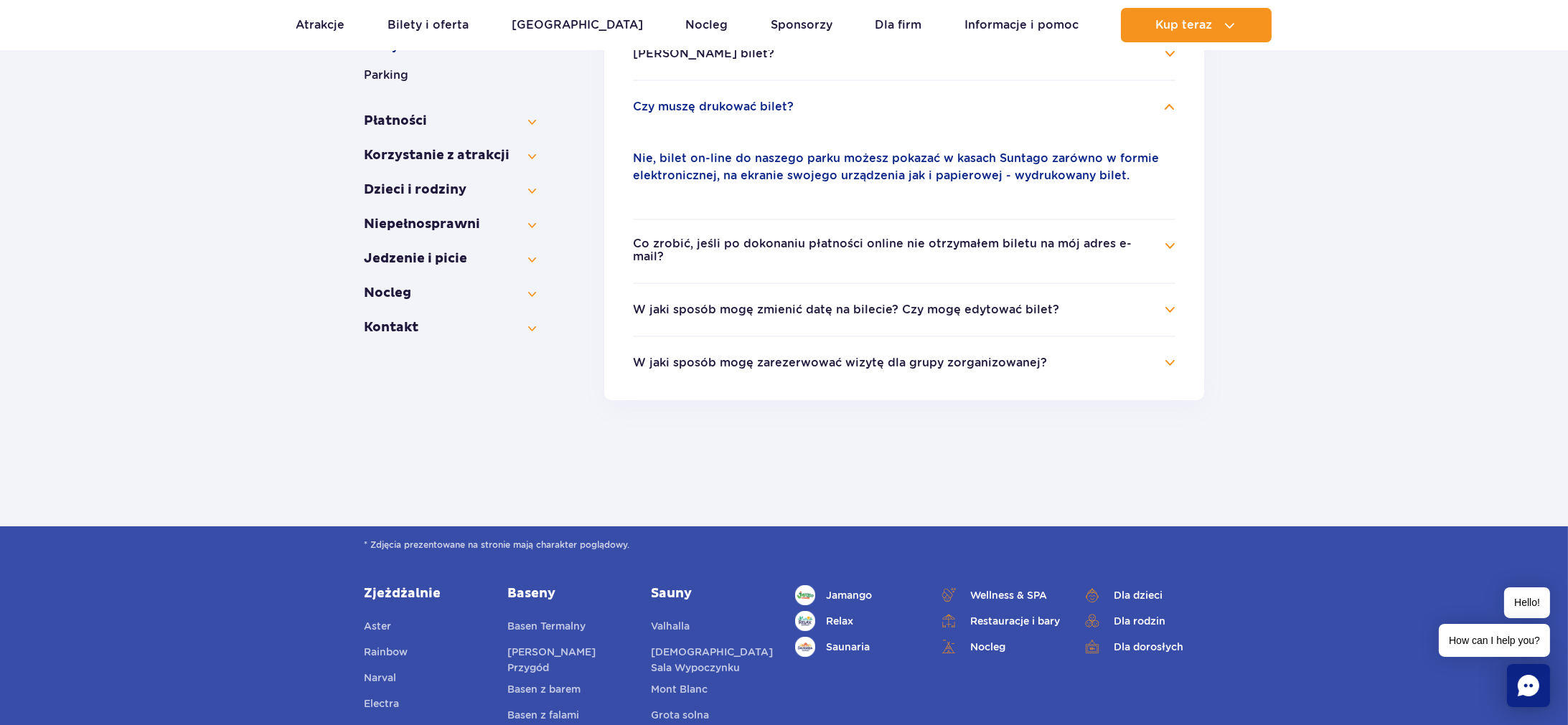
click at [897, 249] on button "Co zrobić, jeśli po dokonaniu płatności online nie otrzymałem biletu na mój adr…" at bounding box center [893, 251] width 521 height 26
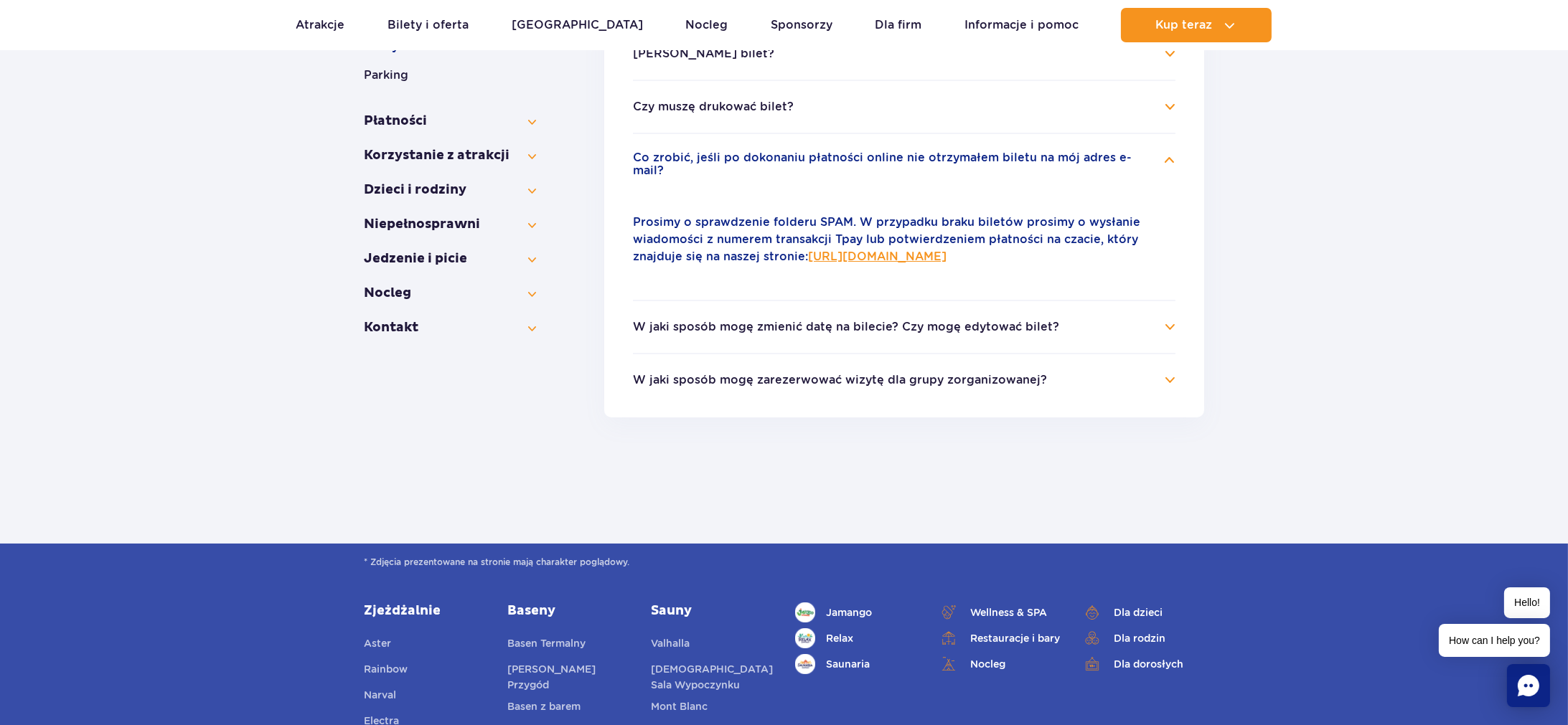
click at [945, 321] on button "W jaki sposób mogę zmienić datę na bilecie? Czy mogę edytować bilet?" at bounding box center [846, 327] width 426 height 13
